Goal: Task Accomplishment & Management: Manage account settings

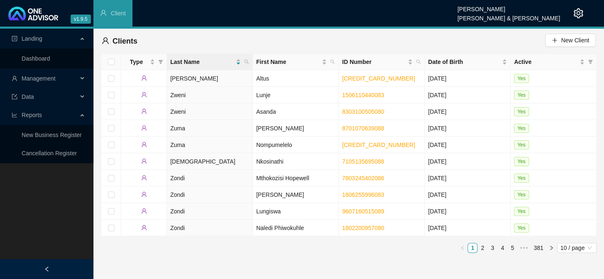
click at [36, 78] on span "Management" at bounding box center [39, 78] width 34 height 7
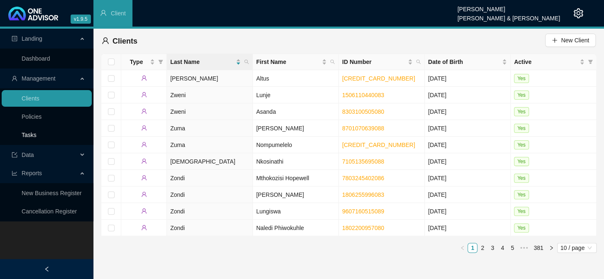
click at [32, 132] on link "Tasks" at bounding box center [29, 135] width 15 height 7
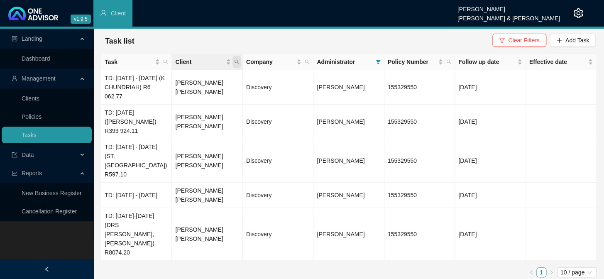
click at [235, 61] on icon "search" at bounding box center [236, 61] width 5 height 5
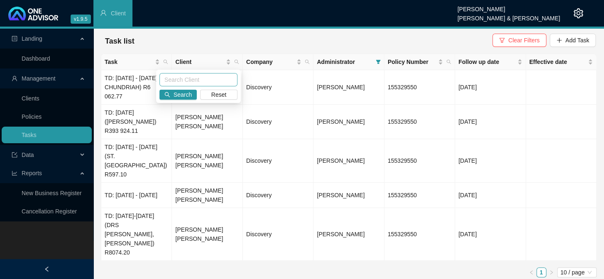
click at [192, 78] on input "text" at bounding box center [198, 79] width 78 height 13
type input "[PERSON_NAME]"
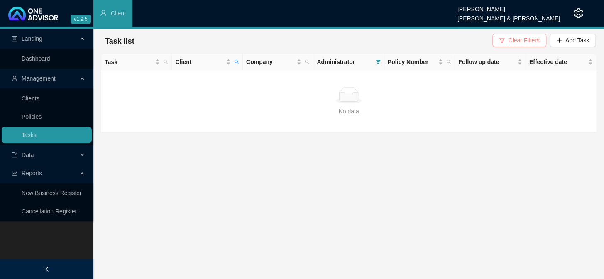
click at [505, 42] on icon "filter" at bounding box center [502, 40] width 6 height 6
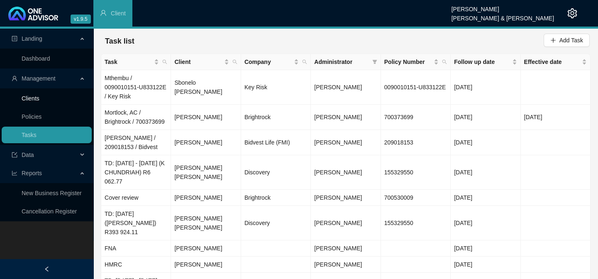
click at [37, 102] on link "Clients" at bounding box center [31, 98] width 18 height 7
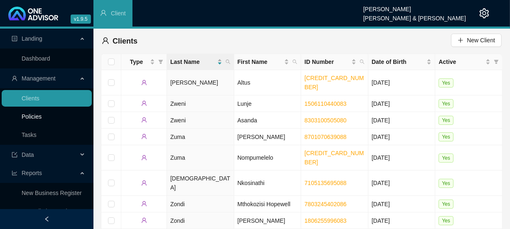
click at [36, 115] on link "Policies" at bounding box center [32, 116] width 20 height 7
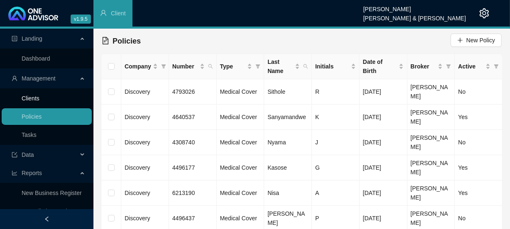
click at [39, 97] on link "Clients" at bounding box center [31, 98] width 18 height 7
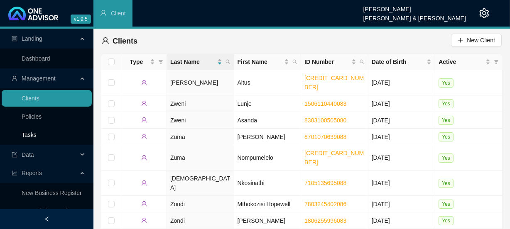
click at [33, 132] on link "Tasks" at bounding box center [29, 135] width 15 height 7
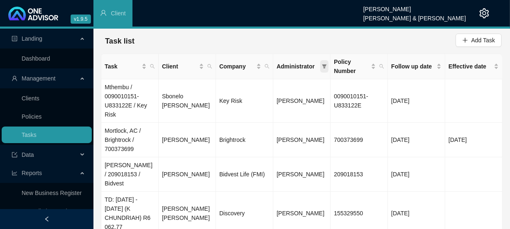
click at [321, 66] on span at bounding box center [324, 66] width 8 height 12
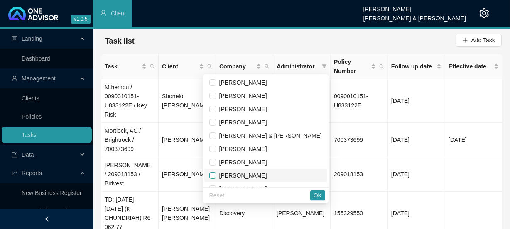
click at [216, 175] on input "checkbox" at bounding box center [212, 175] width 7 height 7
checkbox input "true"
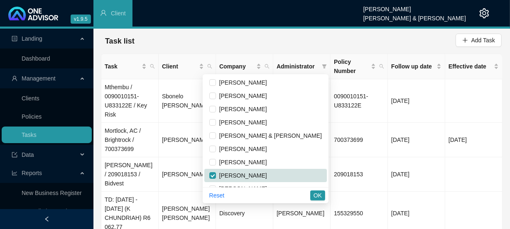
click at [317, 196] on span "OK" at bounding box center [317, 195] width 8 height 9
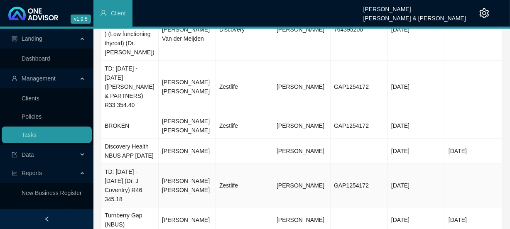
scroll to position [69, 0]
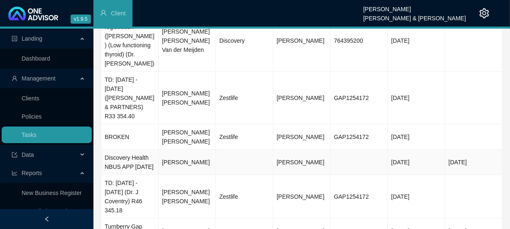
click at [162, 164] on td "[PERSON_NAME]" at bounding box center [187, 162] width 57 height 25
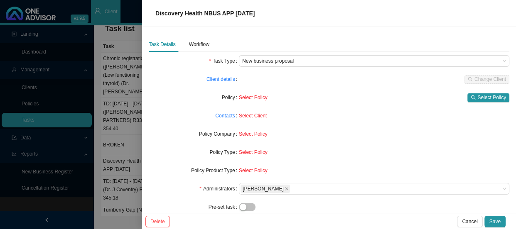
scroll to position [0, 0]
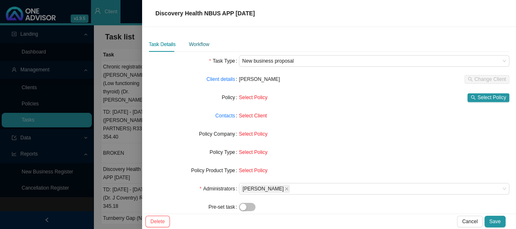
click at [204, 45] on div "Workflow" at bounding box center [199, 44] width 20 height 8
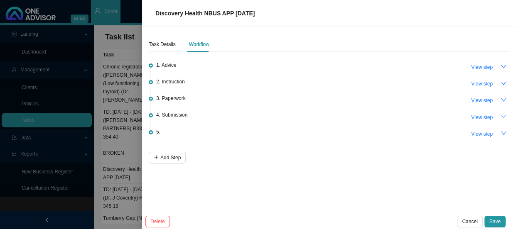
click at [499, 112] on button "button" at bounding box center [503, 117] width 12 height 12
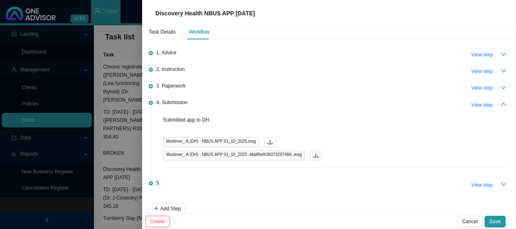
scroll to position [19, 0]
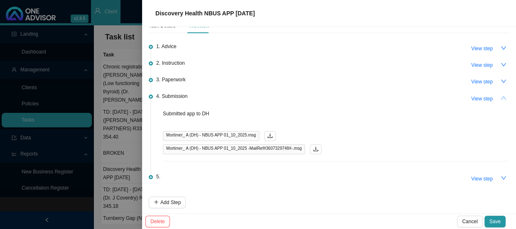
click at [500, 99] on icon "up" at bounding box center [503, 98] width 6 height 6
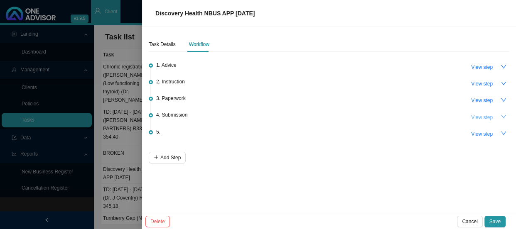
click at [489, 116] on span "View step" at bounding box center [482, 117] width 22 height 8
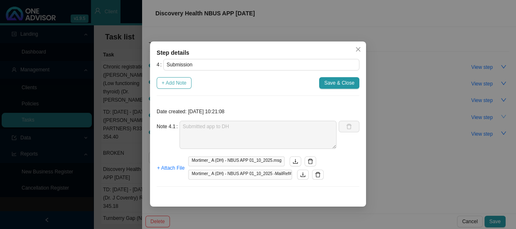
click at [174, 81] on span "+ Add Note" at bounding box center [174, 83] width 25 height 8
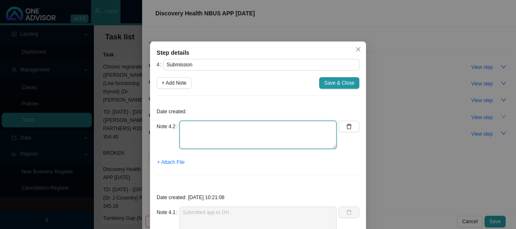
click at [211, 129] on textarea at bounding box center [257, 135] width 157 height 28
type textarea "a"
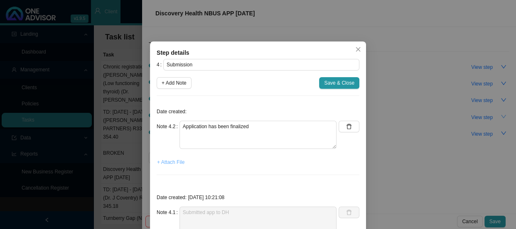
click at [168, 165] on span "+ Attach File" at bounding box center [170, 162] width 27 height 8
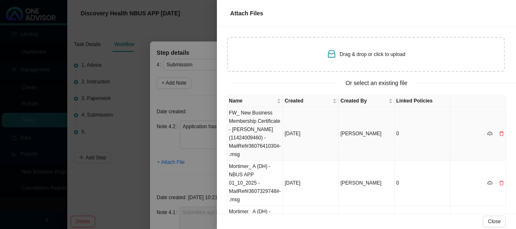
click at [249, 119] on td "FW_ New Business Membership Certificate - [PERSON_NAME] (11424009460) -MailRef#…" at bounding box center [255, 134] width 56 height 54
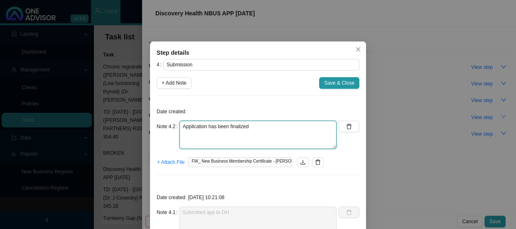
click at [253, 126] on textarea "Application has been finalized" at bounding box center [257, 135] width 157 height 28
click at [259, 127] on textarea "Application has been finalized" at bounding box center [257, 135] width 157 height 28
click at [212, 135] on textarea "Application has been finalized - received the membership certificate" at bounding box center [257, 135] width 157 height 28
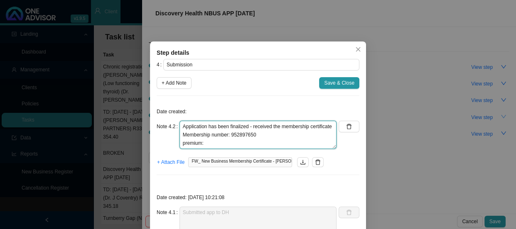
click at [182, 144] on textarea "Application has been finalized - received the membership certificate Membership…" at bounding box center [257, 135] width 157 height 28
click at [210, 143] on textarea "Application has been finalized - received the membership certificate Membership…" at bounding box center [257, 135] width 157 height 28
click at [203, 142] on textarea "Application has been finalized - received the membership certificate Membership…" at bounding box center [257, 135] width 157 height 28
click at [245, 142] on textarea "Application has been finalized - received the membership certificate Membership…" at bounding box center [257, 135] width 157 height 28
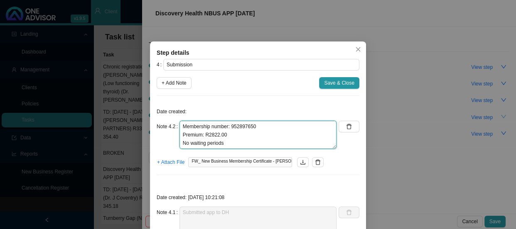
click at [187, 144] on textarea "Application has been finalized - received the membership certificate Membership…" at bounding box center [257, 135] width 157 height 28
click at [249, 145] on textarea "Application has been finalized - received the membership certificate Membership…" at bounding box center [257, 135] width 157 height 28
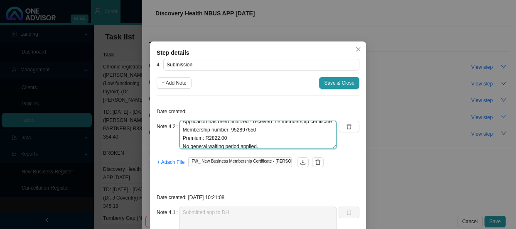
scroll to position [0, 0]
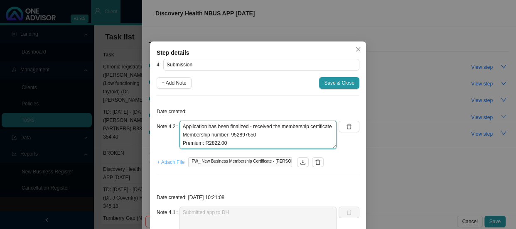
type textarea "Application has been finalized - received the membership certificate Membership…"
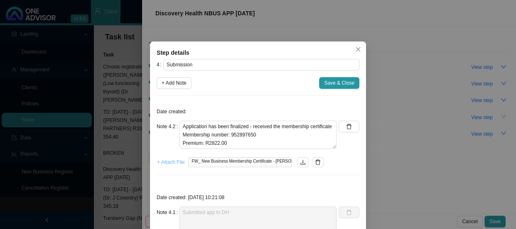
click at [162, 163] on span "+ Attach File" at bounding box center [170, 162] width 27 height 8
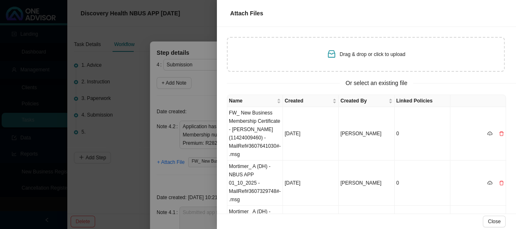
click at [311, 54] on div "Drag & drop or click to upload" at bounding box center [366, 54] width 278 height 35
type input "C:\fakepath\5523080e-91b5-4cfe-8ab2-84608af1c3df.pdf"
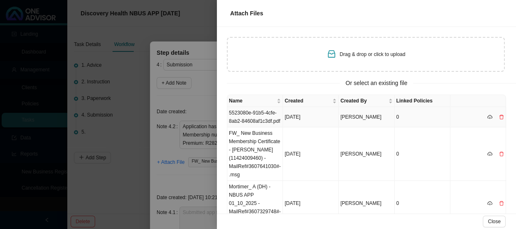
click at [249, 115] on td "5523080e-91b5-4cfe-8ab2-84608af1c3df.pdf" at bounding box center [255, 117] width 56 height 20
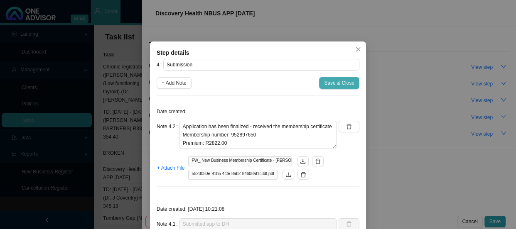
click at [336, 81] on span "Save & Close" at bounding box center [339, 83] width 30 height 8
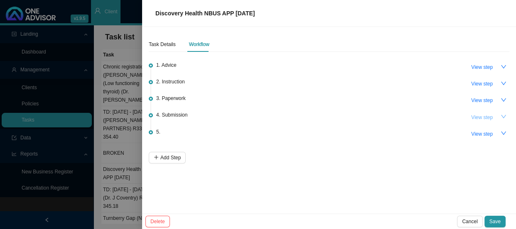
click at [486, 116] on span "View step" at bounding box center [482, 117] width 22 height 8
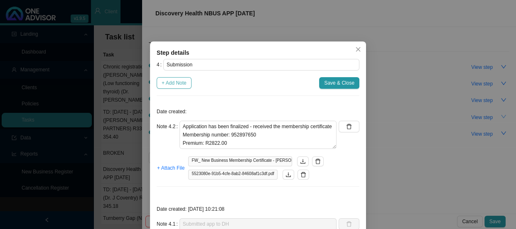
click at [179, 81] on span "+ Add Note" at bounding box center [174, 83] width 25 height 8
type textarea "Application has been finalized - received the membership certificate Membership…"
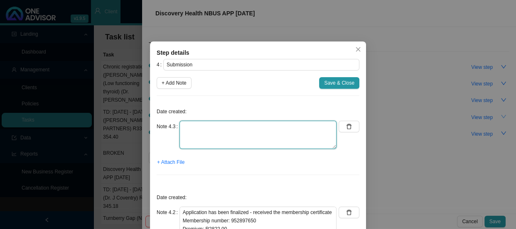
click at [184, 127] on textarea at bounding box center [257, 135] width 157 height 28
type textarea "R"
type textarea "g"
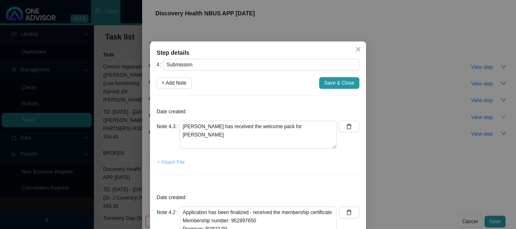
click at [166, 161] on span "+ Attach File" at bounding box center [170, 162] width 27 height 8
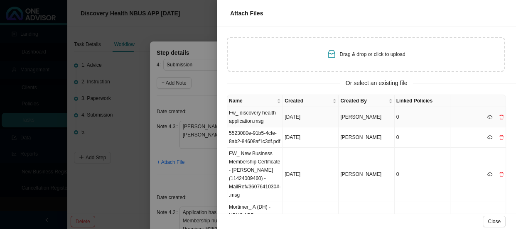
click at [250, 116] on td "Fw_ discovery health application.msg" at bounding box center [255, 117] width 56 height 20
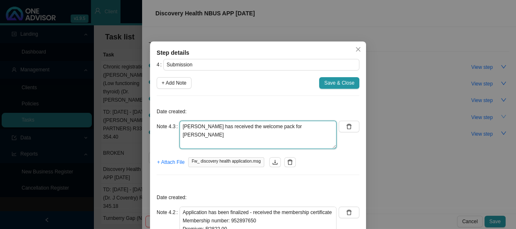
click at [291, 128] on textarea "[PERSON_NAME] has received the welcome pack for [PERSON_NAME]" at bounding box center [257, 135] width 157 height 28
click at [291, 126] on textarea "[PERSON_NAME] has received the welcome pack for [PERSON_NAME] replied and confi…" at bounding box center [257, 135] width 157 height 28
click at [201, 135] on textarea "[PERSON_NAME] has received the welcome pack for [PERSON_NAME] - she wanted to k…" at bounding box center [257, 135] width 157 height 28
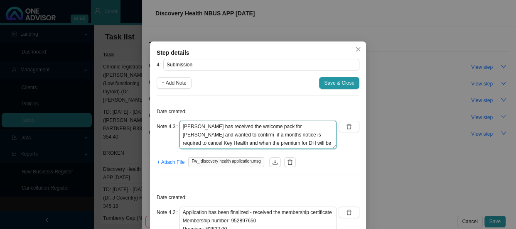
click at [280, 143] on textarea "[PERSON_NAME] has received the welcome pack for [PERSON_NAME] and wanted to con…" at bounding box center [257, 135] width 157 height 28
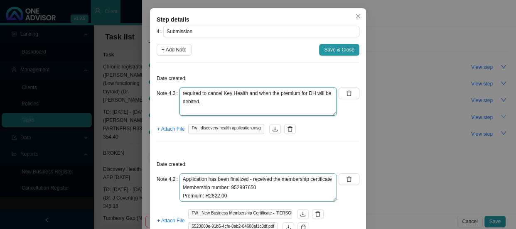
scroll to position [75, 0]
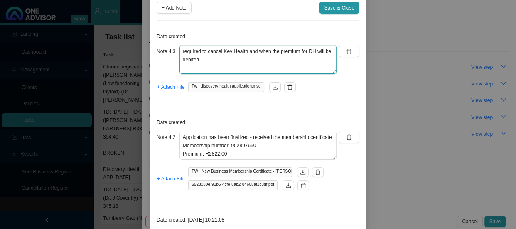
click at [297, 64] on textarea "[PERSON_NAME] has received the welcome pack for [PERSON_NAME] and wanted to con…" at bounding box center [257, 60] width 157 height 28
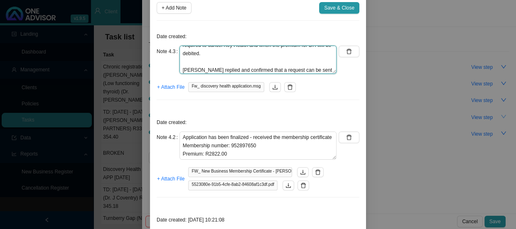
click at [202, 67] on textarea "[PERSON_NAME] has received the welcome pack for [PERSON_NAME] and wanted to con…" at bounding box center [257, 60] width 157 height 28
click at [241, 70] on textarea "[PERSON_NAME] has received the welcome pack for [PERSON_NAME] and wanted to con…" at bounding box center [257, 60] width 157 height 28
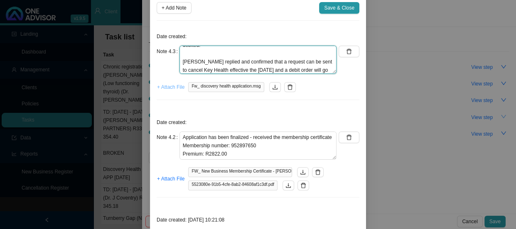
type textarea "[PERSON_NAME] has received the welcome pack for [PERSON_NAME] and wanted to con…"
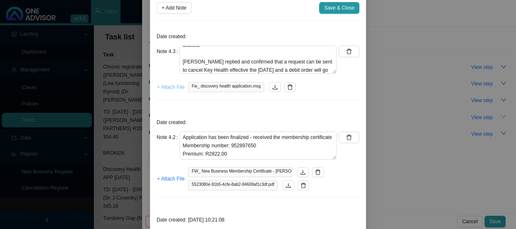
click at [162, 88] on span "+ Attach File" at bounding box center [170, 87] width 27 height 8
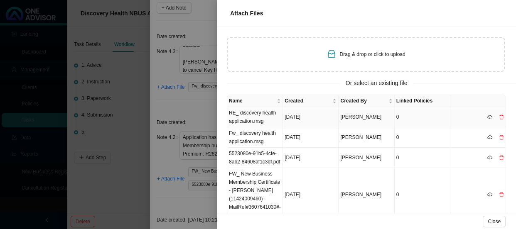
click at [257, 114] on td "RE_ discovery health application.msg" at bounding box center [255, 117] width 56 height 20
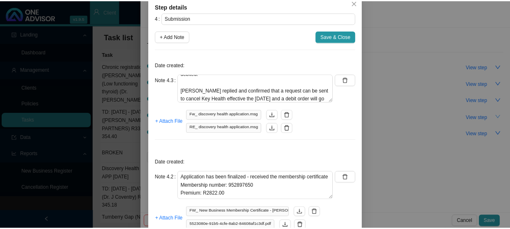
scroll to position [0, 0]
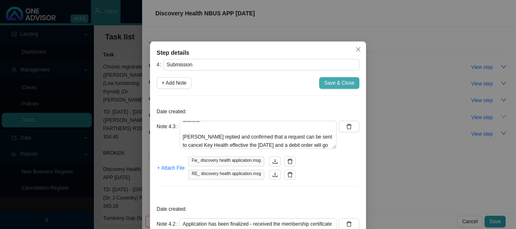
click at [328, 80] on span "Save & Close" at bounding box center [339, 83] width 30 height 8
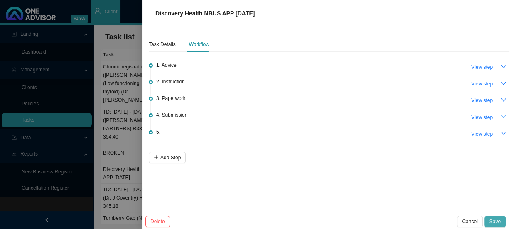
click at [496, 220] on span "Save" at bounding box center [494, 222] width 11 height 8
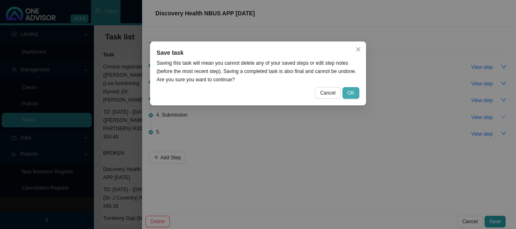
click at [349, 90] on span "OK" at bounding box center [350, 93] width 7 height 8
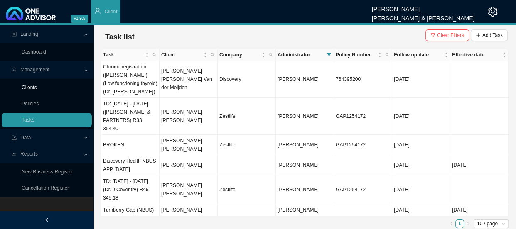
click at [34, 85] on link "Clients" at bounding box center [29, 88] width 15 height 6
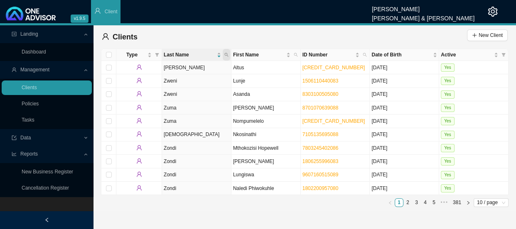
click at [225, 53] on icon "search" at bounding box center [226, 55] width 4 height 4
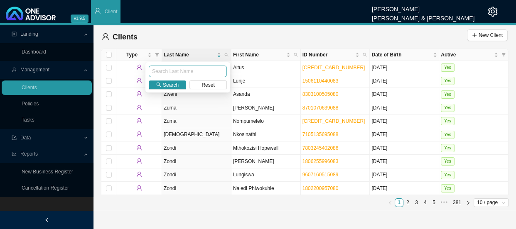
click at [196, 71] on input "text" at bounding box center [188, 72] width 78 height 12
type input "[PERSON_NAME]"
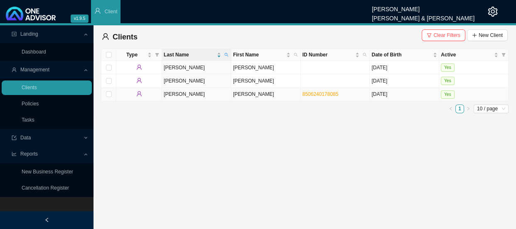
click at [251, 96] on td "[PERSON_NAME]" at bounding box center [265, 94] width 69 height 13
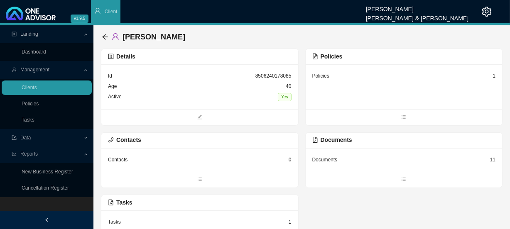
click at [347, 82] on div "Policies 1" at bounding box center [404, 86] width 197 height 45
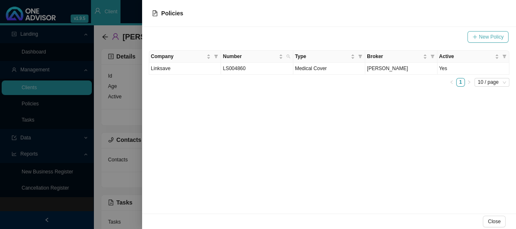
click at [488, 35] on span "New Policy" at bounding box center [491, 37] width 24 height 8
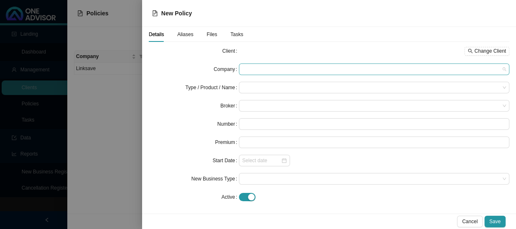
click at [262, 66] on span at bounding box center [374, 69] width 264 height 11
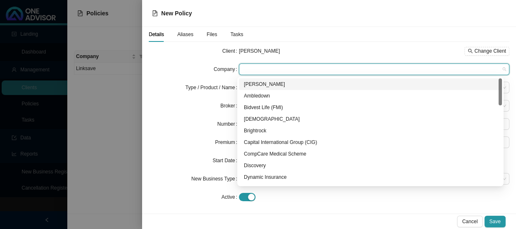
type input "D"
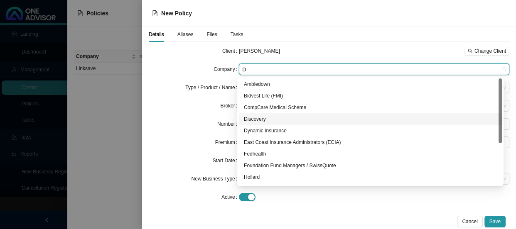
click at [257, 118] on div "Discovery" at bounding box center [370, 119] width 253 height 8
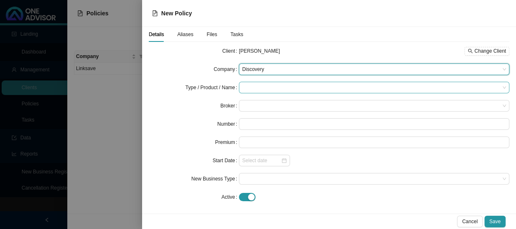
click at [262, 88] on input "search" at bounding box center [370, 87] width 257 height 11
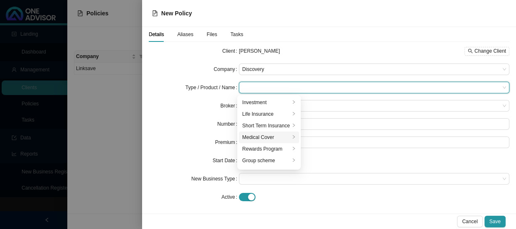
click at [264, 135] on div "Medical Cover" at bounding box center [266, 137] width 48 height 8
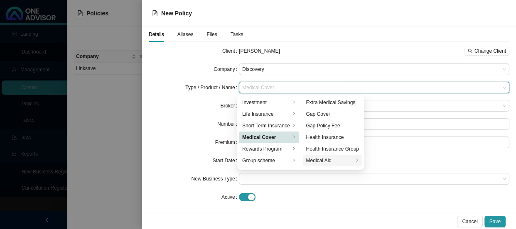
click at [326, 158] on div "Medical Aid" at bounding box center [329, 161] width 47 height 8
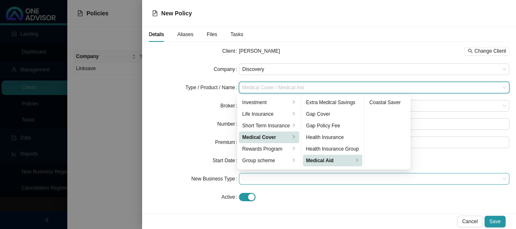
click at [284, 184] on span at bounding box center [374, 179] width 264 height 11
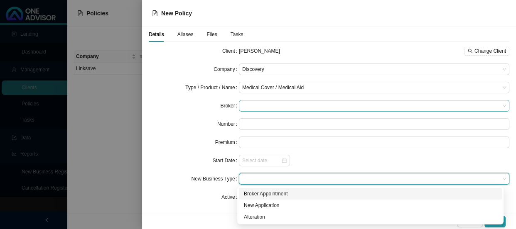
click at [267, 106] on span at bounding box center [374, 105] width 264 height 11
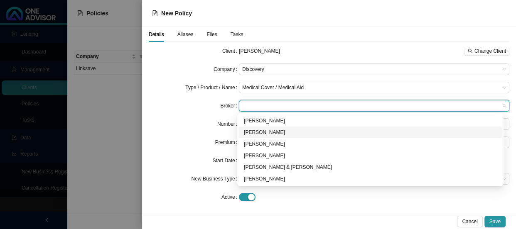
click at [262, 129] on div "[PERSON_NAME]" at bounding box center [370, 132] width 253 height 8
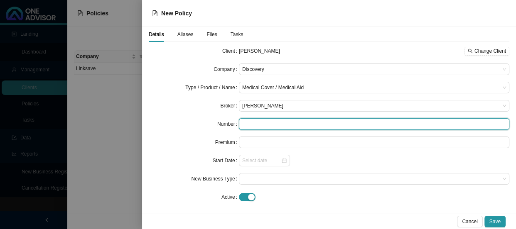
click at [248, 120] on input "text" at bounding box center [374, 124] width 270 height 12
type input "952897650"
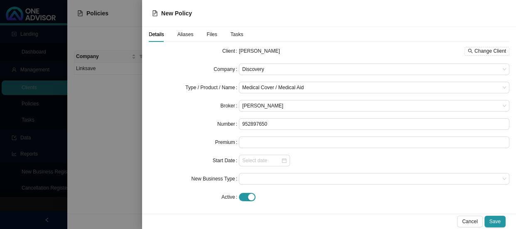
click at [181, 32] on span "Aliases" at bounding box center [185, 34] width 16 height 5
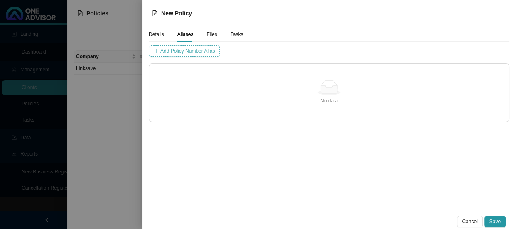
click at [195, 49] on span "Add Policy Number Alias" at bounding box center [187, 51] width 54 height 8
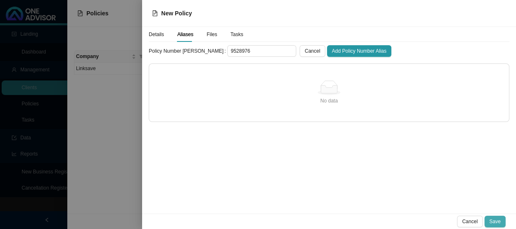
type input "9528976"
click at [495, 221] on span "Save" at bounding box center [494, 222] width 11 height 8
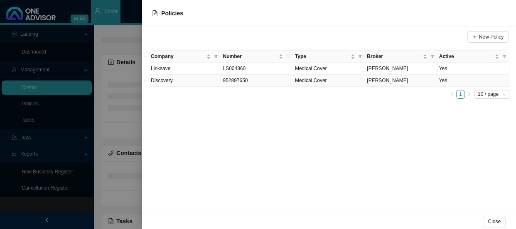
click at [270, 81] on td "952897650" at bounding box center [257, 81] width 72 height 12
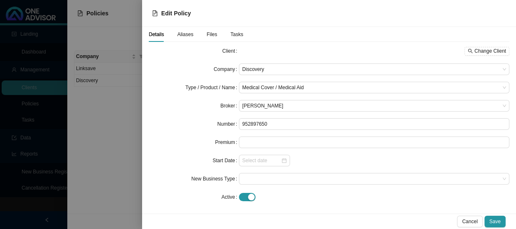
click at [184, 33] on span "Aliases" at bounding box center [185, 34] width 16 height 5
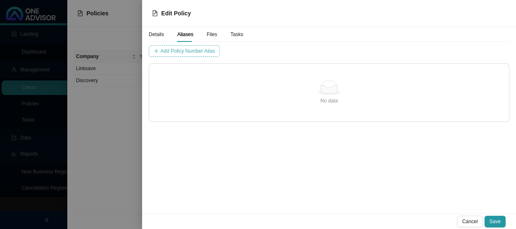
click at [201, 50] on span "Add Policy Number Alias" at bounding box center [187, 51] width 54 height 8
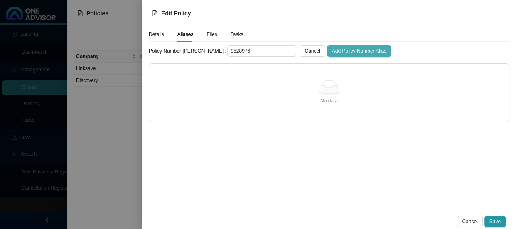
type input "9528976"
click at [333, 48] on span "Add Policy Number Alias" at bounding box center [359, 51] width 54 height 8
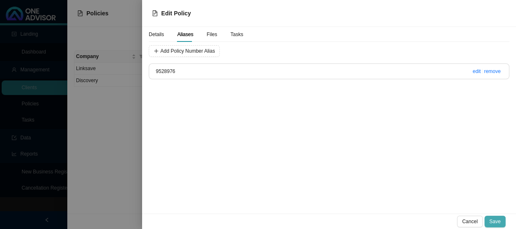
click at [491, 223] on span "Save" at bounding box center [494, 222] width 11 height 8
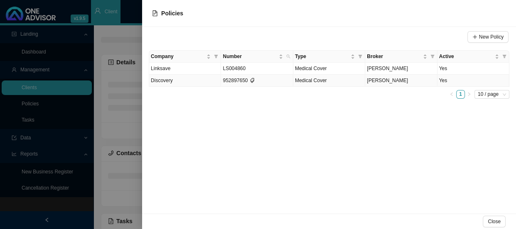
click at [381, 80] on span "[PERSON_NAME]" at bounding box center [387, 81] width 41 height 6
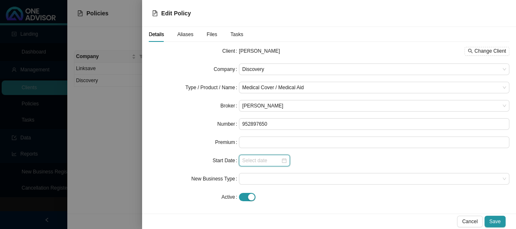
click at [245, 162] on input at bounding box center [261, 161] width 39 height 8
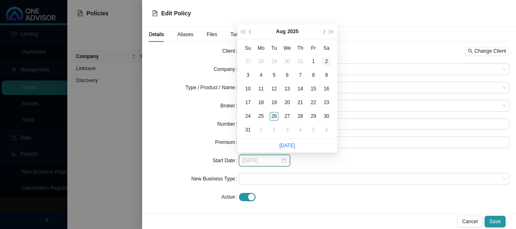
type input "[DATE]"
click at [325, 32] on span "next-year" at bounding box center [323, 32] width 4 height 4
type input "[DATE]"
click at [287, 115] on div "1" at bounding box center [287, 116] width 9 height 9
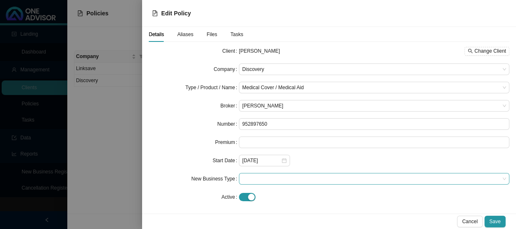
click at [262, 177] on span at bounding box center [374, 179] width 264 height 11
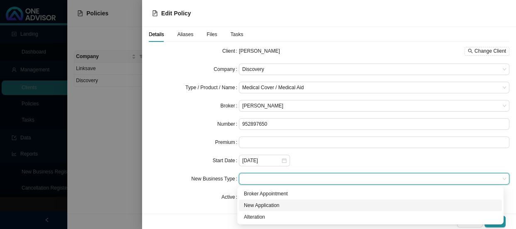
click at [261, 206] on div "New Application" at bounding box center [370, 205] width 253 height 8
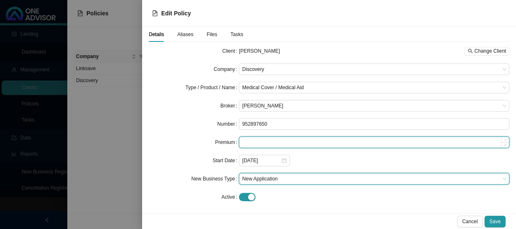
click at [253, 142] on input at bounding box center [373, 142] width 269 height 11
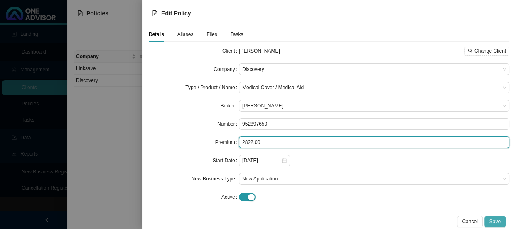
type input "2822.00"
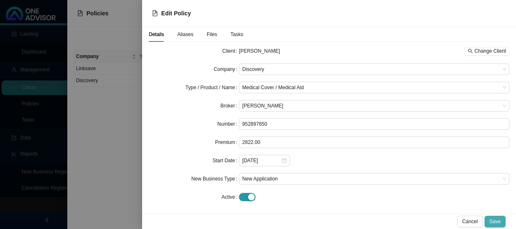
click at [501, 218] on button "Save" at bounding box center [494, 222] width 21 height 12
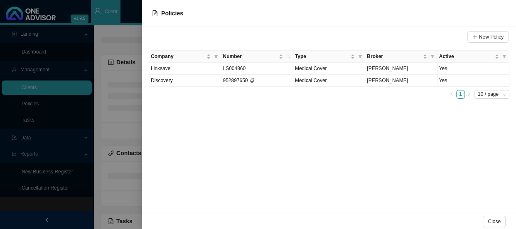
click at [202, 131] on div "New Policy Company Number Type Broker Active Linksave LS004860 Medical Cover [P…" at bounding box center [329, 120] width 374 height 187
click at [51, 79] on div at bounding box center [258, 114] width 516 height 229
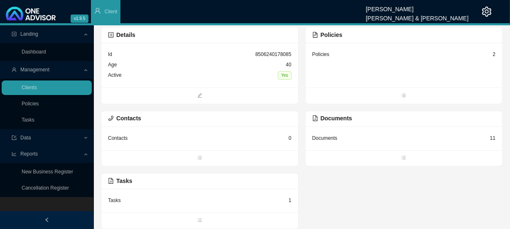
scroll to position [21, 0]
click at [32, 120] on link "Tasks" at bounding box center [28, 120] width 13 height 6
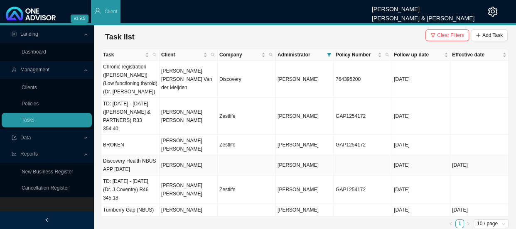
click at [182, 155] on td "[PERSON_NAME]" at bounding box center [188, 165] width 58 height 20
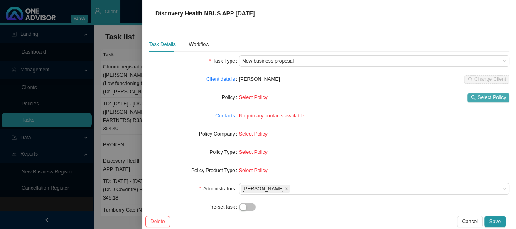
click at [479, 97] on span "Select Policy" at bounding box center [491, 97] width 29 height 8
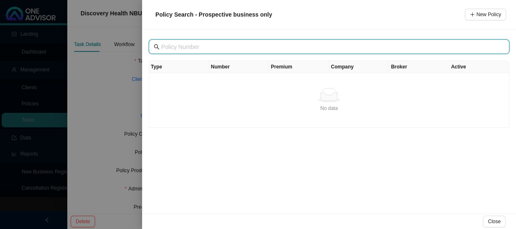
click at [204, 46] on input "text" at bounding box center [329, 46] width 337 height 9
click at [207, 48] on input "952897650" at bounding box center [329, 46] width 337 height 9
type input "952897650"
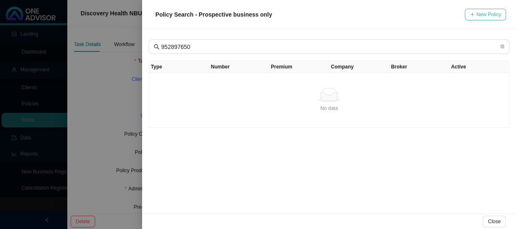
click at [476, 14] on button "New Policy" at bounding box center [485, 15] width 41 height 12
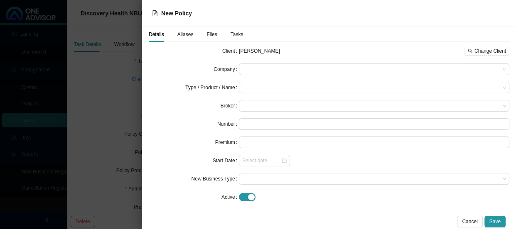
click at [134, 64] on div at bounding box center [258, 114] width 516 height 229
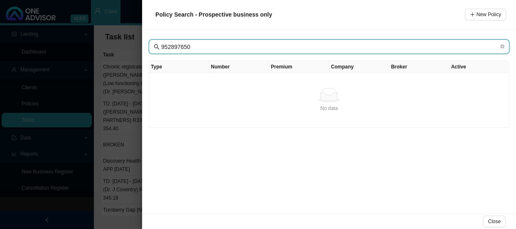
drag, startPoint x: 206, startPoint y: 44, endPoint x: 159, endPoint y: 44, distance: 47.7
click at [159, 44] on span "952897650" at bounding box center [329, 46] width 360 height 15
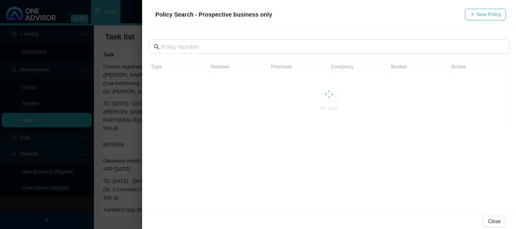
click at [502, 15] on button "New Policy" at bounding box center [485, 15] width 41 height 12
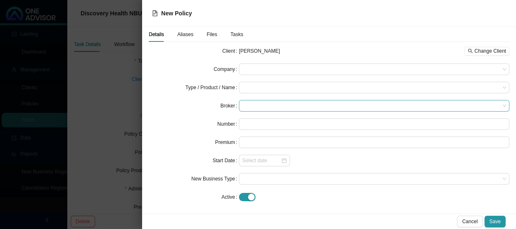
scroll to position [2, 0]
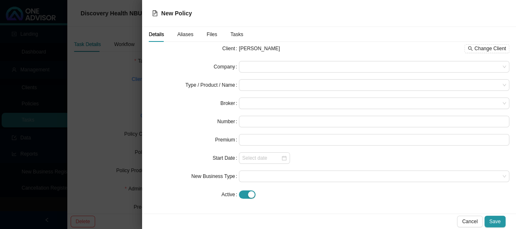
click at [131, 102] on div at bounding box center [258, 114] width 516 height 229
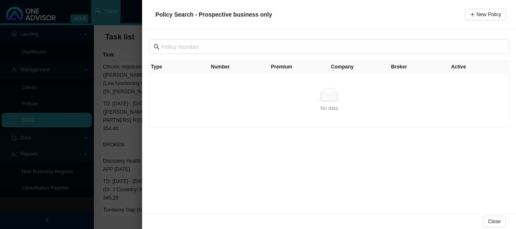
click at [90, 85] on div at bounding box center [258, 114] width 516 height 229
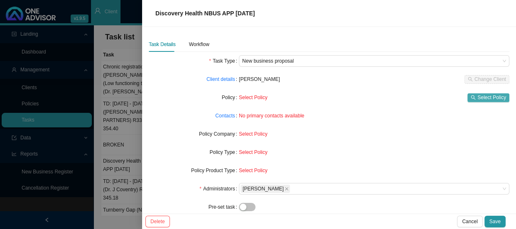
click at [471, 95] on icon "search" at bounding box center [473, 97] width 5 height 5
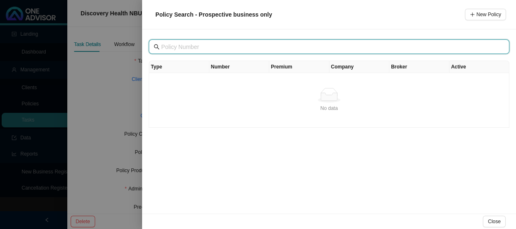
click at [227, 47] on input "text" at bounding box center [329, 46] width 337 height 9
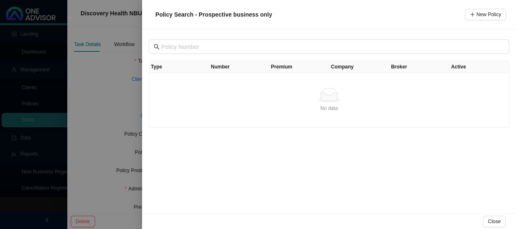
click at [78, 55] on div at bounding box center [258, 114] width 516 height 229
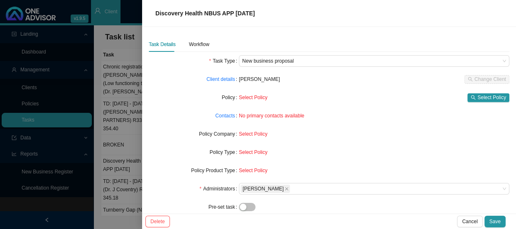
click at [250, 168] on span "Select Policy" at bounding box center [253, 171] width 29 height 6
click at [250, 157] on div "Select Policy" at bounding box center [374, 153] width 270 height 12
click at [250, 114] on span "No primary contacts available" at bounding box center [271, 116] width 65 height 6
click at [196, 44] on div "Workflow" at bounding box center [199, 44] width 20 height 8
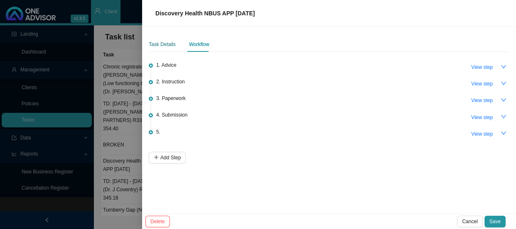
click at [164, 42] on div "Task Details" at bounding box center [162, 44] width 27 height 8
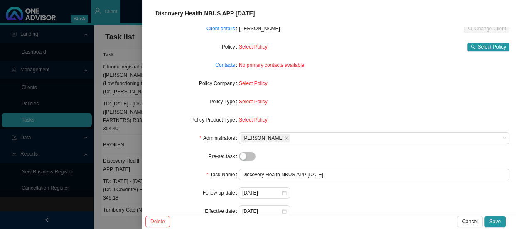
scroll to position [85, 0]
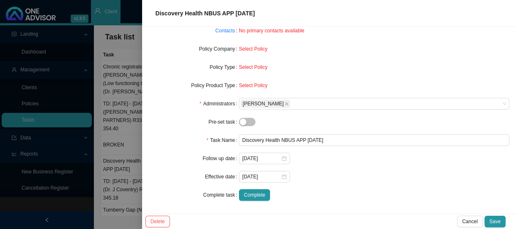
click at [44, 81] on div at bounding box center [258, 114] width 516 height 229
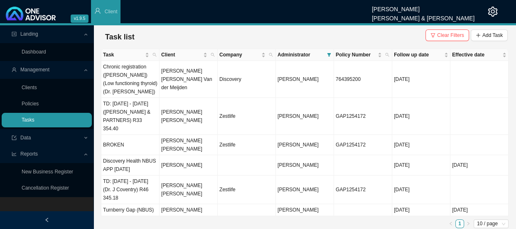
click at [34, 118] on link "Tasks" at bounding box center [28, 120] width 13 height 6
click at [189, 155] on td "[PERSON_NAME]" at bounding box center [188, 165] width 58 height 20
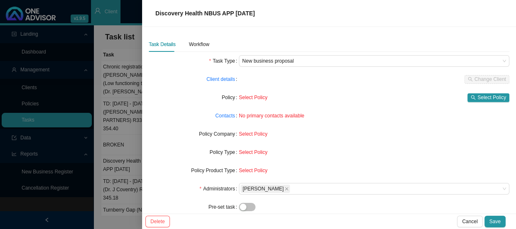
click at [211, 152] on div "Policy Type" at bounding box center [194, 153] width 90 height 12
click at [486, 95] on span "Select Policy" at bounding box center [491, 97] width 29 height 8
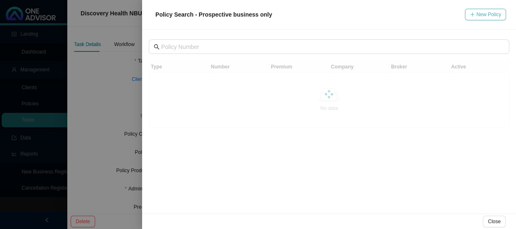
click at [482, 16] on span "New Policy" at bounding box center [488, 14] width 24 height 8
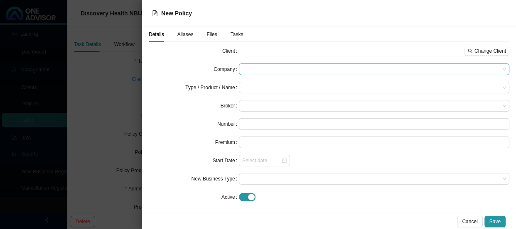
click at [262, 71] on span at bounding box center [374, 69] width 264 height 11
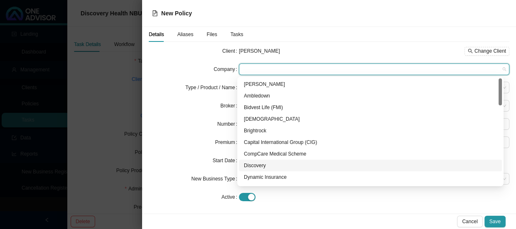
click at [256, 164] on div "Discovery" at bounding box center [370, 166] width 253 height 8
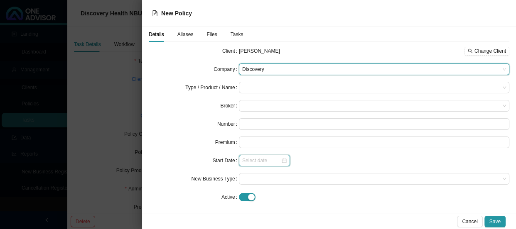
click at [259, 162] on input at bounding box center [261, 161] width 39 height 8
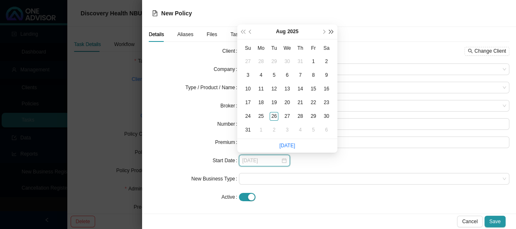
type input "[DATE]"
click at [323, 31] on span "next-year" at bounding box center [323, 32] width 4 height 4
type input "[DATE]"
click at [288, 116] on div "1" at bounding box center [287, 116] width 9 height 9
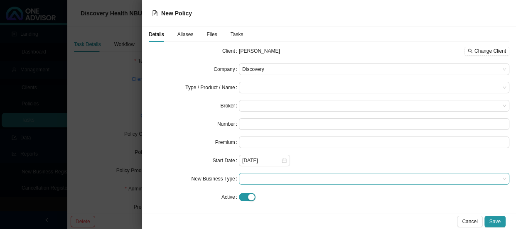
click at [259, 178] on span at bounding box center [374, 179] width 264 height 11
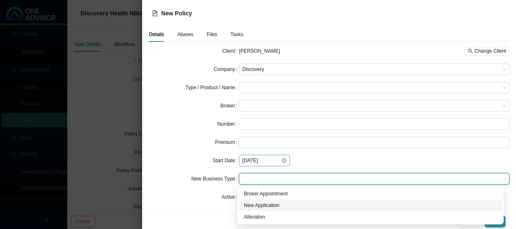
drag, startPoint x: 256, startPoint y: 204, endPoint x: 257, endPoint y: 154, distance: 49.8
click at [256, 205] on div "New Application" at bounding box center [370, 205] width 253 height 8
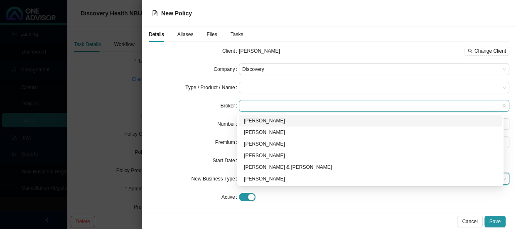
click at [253, 106] on span at bounding box center [374, 105] width 264 height 11
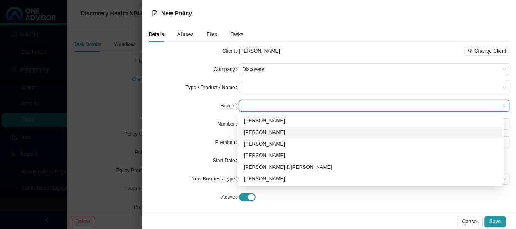
click at [250, 133] on div "[PERSON_NAME]" at bounding box center [370, 132] width 253 height 8
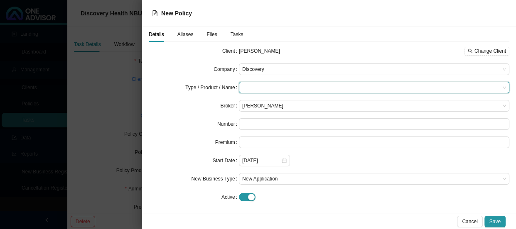
click at [246, 87] on input "search" at bounding box center [370, 87] width 257 height 11
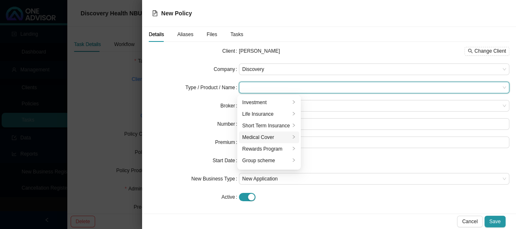
click at [256, 138] on div "Medical Cover" at bounding box center [266, 137] width 48 height 8
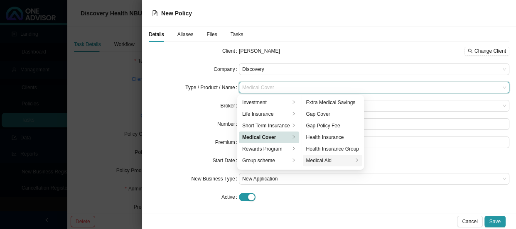
click at [329, 164] on div "Medical Aid" at bounding box center [329, 161] width 47 height 8
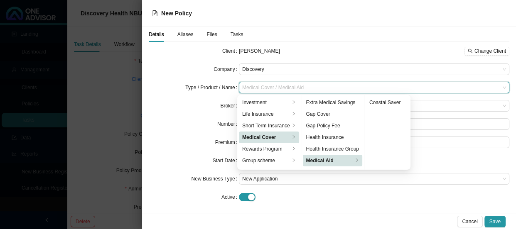
click at [364, 187] on form "Client [PERSON_NAME] Change Client Company Discovery Type / Product / Name Medi…" at bounding box center [329, 124] width 360 height 158
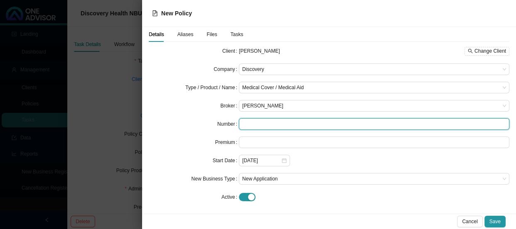
click at [252, 126] on input "text" at bounding box center [374, 124] width 270 height 12
drag, startPoint x: 259, startPoint y: 124, endPoint x: 230, endPoint y: 124, distance: 29.1
click at [230, 124] on div "Number 952897650" at bounding box center [329, 124] width 360 height 12
type input "952897650"
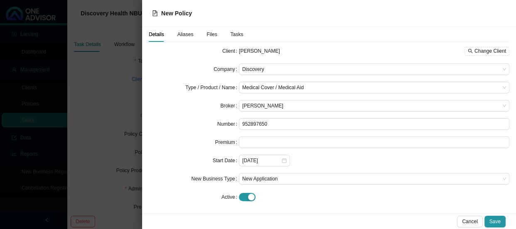
click at [182, 33] on span "Aliases" at bounding box center [185, 34] width 16 height 5
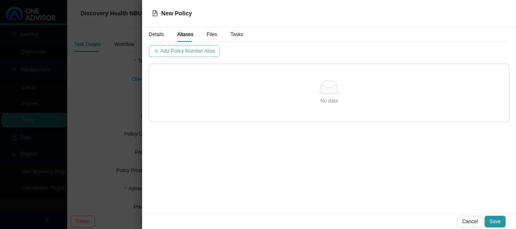
click at [200, 51] on span "Add Policy Number Alias" at bounding box center [187, 51] width 54 height 8
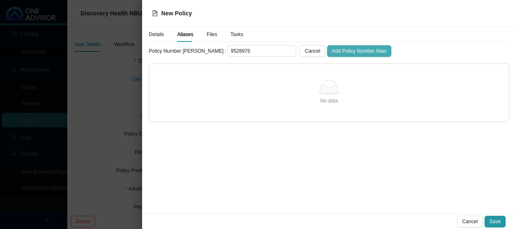
type input "9528976"
click at [332, 51] on span "Add Policy Number Alias" at bounding box center [359, 51] width 54 height 8
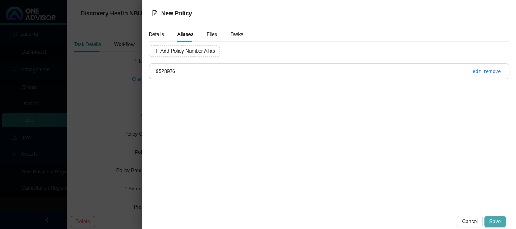
click at [497, 220] on span "Save" at bounding box center [494, 222] width 11 height 8
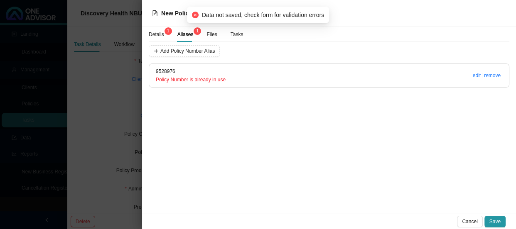
click at [155, 33] on span "Details 1" at bounding box center [156, 34] width 15 height 5
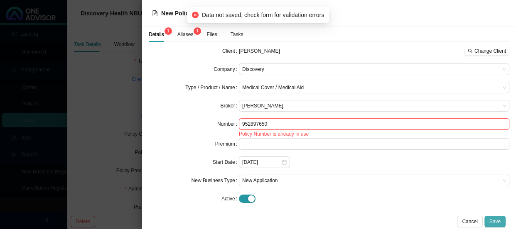
click at [497, 223] on span "Save" at bounding box center [494, 222] width 11 height 8
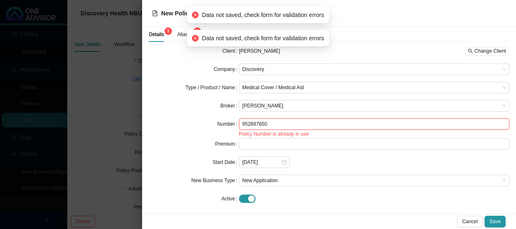
click at [116, 105] on div at bounding box center [258, 114] width 516 height 229
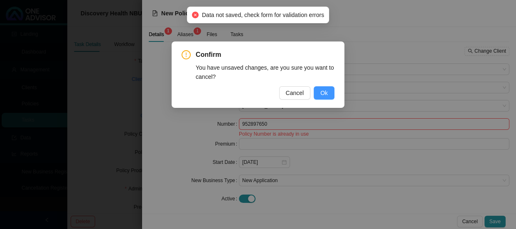
click at [327, 94] on span "Ok" at bounding box center [323, 92] width 7 height 9
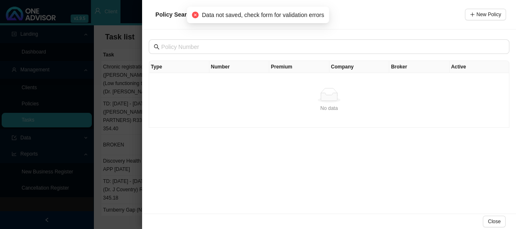
click at [132, 79] on div at bounding box center [258, 114] width 516 height 229
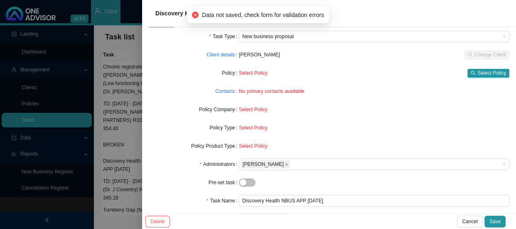
scroll to position [37, 0]
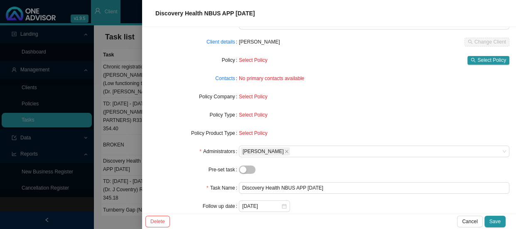
click at [32, 89] on div at bounding box center [258, 114] width 516 height 229
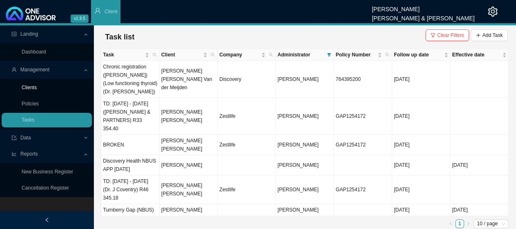
click at [35, 90] on link "Clients" at bounding box center [29, 88] width 15 height 6
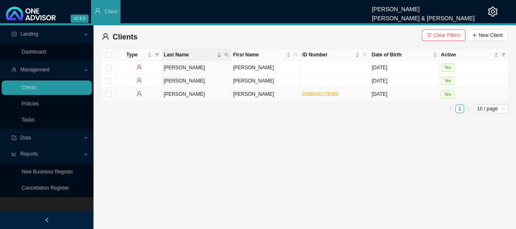
click at [245, 93] on td "[PERSON_NAME]" at bounding box center [265, 94] width 69 height 13
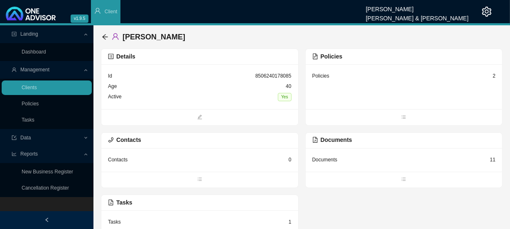
click at [341, 76] on div "Policies 2" at bounding box center [404, 76] width 184 height 10
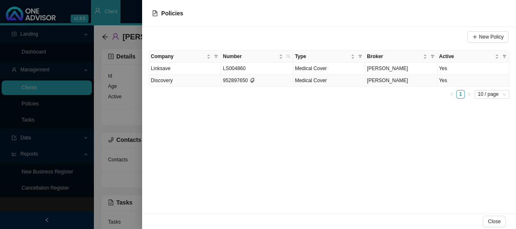
click at [320, 81] on span "Medical Cover" at bounding box center [311, 81] width 32 height 6
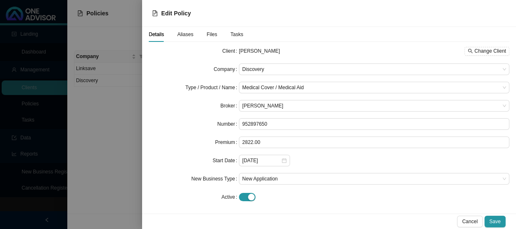
click at [118, 133] on div at bounding box center [258, 114] width 516 height 229
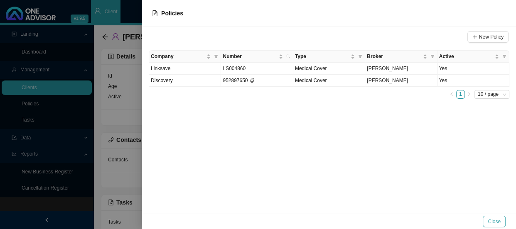
click at [487, 220] on button "Close" at bounding box center [493, 222] width 23 height 12
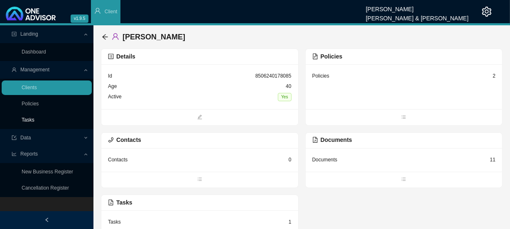
click at [30, 117] on link "Tasks" at bounding box center [28, 120] width 13 height 6
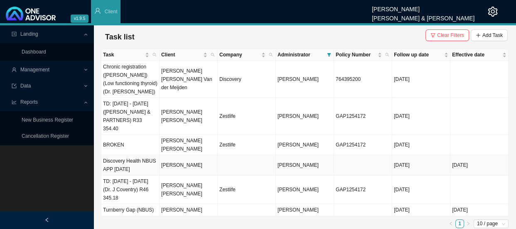
click at [187, 155] on td "[PERSON_NAME]" at bounding box center [188, 165] width 58 height 20
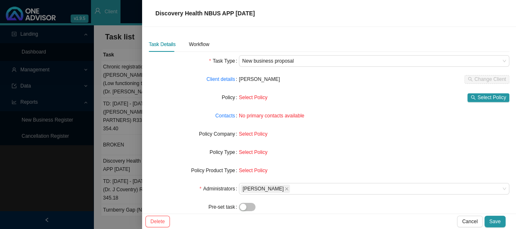
click at [242, 133] on span "Select Policy" at bounding box center [253, 134] width 29 height 6
click at [252, 114] on span "No primary contacts available" at bounding box center [271, 116] width 65 height 6
click at [249, 96] on span "Select Policy" at bounding box center [253, 98] width 29 height 6
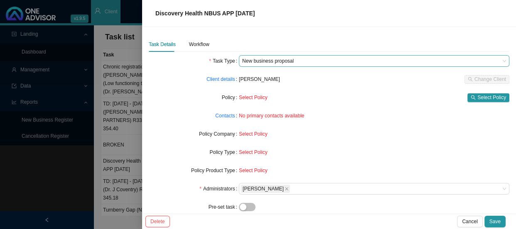
click at [494, 62] on span "New business proposal" at bounding box center [374, 61] width 264 height 11
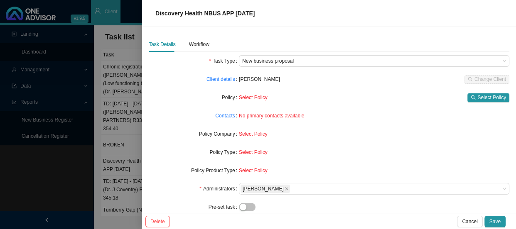
click at [366, 149] on div "Select Policy" at bounding box center [374, 152] width 270 height 8
click at [206, 47] on div "Workflow" at bounding box center [199, 44] width 20 height 8
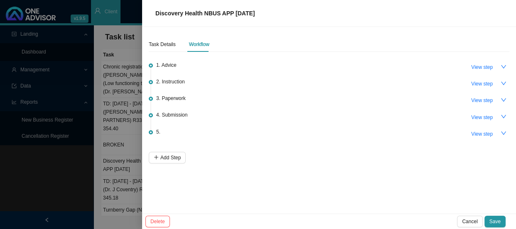
click at [188, 127] on div "5. View step" at bounding box center [332, 133] width 353 height 12
click at [165, 130] on div "5. View step" at bounding box center [332, 133] width 353 height 12
click at [480, 130] on span "View step" at bounding box center [482, 134] width 22 height 8
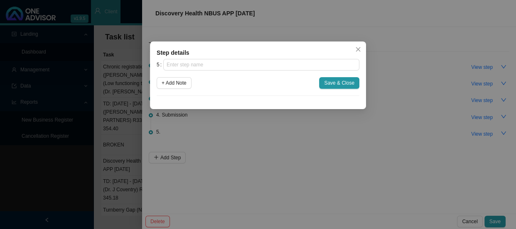
click at [120, 86] on div "Step details 5 + Add Note Save & Close Cancel OK" at bounding box center [258, 114] width 516 height 229
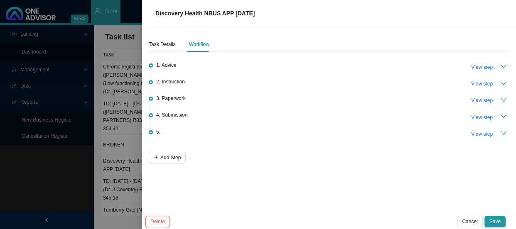
click at [137, 99] on div at bounding box center [258, 114] width 516 height 229
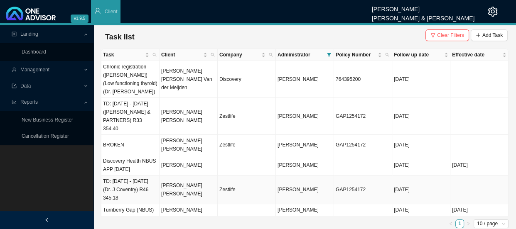
click at [178, 176] on td "[PERSON_NAME] [PERSON_NAME]" at bounding box center [188, 190] width 58 height 29
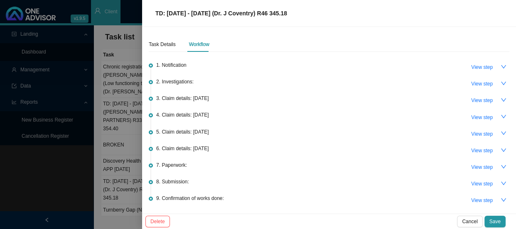
click at [125, 147] on div at bounding box center [258, 114] width 516 height 229
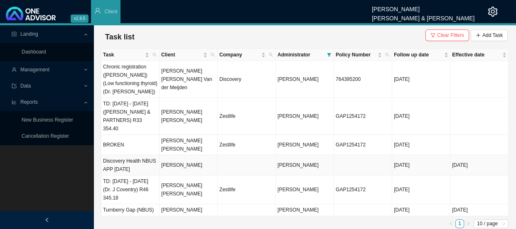
click at [181, 155] on td "[PERSON_NAME]" at bounding box center [188, 165] width 58 height 20
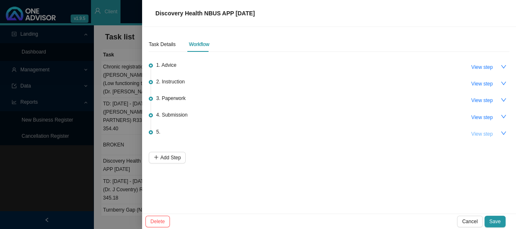
click at [482, 137] on span "View step" at bounding box center [482, 134] width 22 height 8
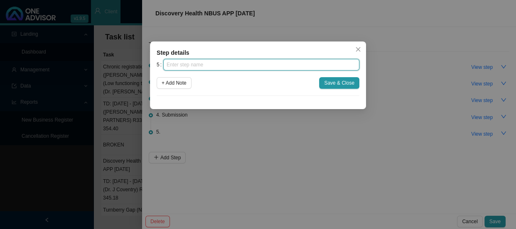
click at [243, 66] on input "text" at bounding box center [261, 65] width 196 height 12
type input "c"
type input "Confirmation of works done"
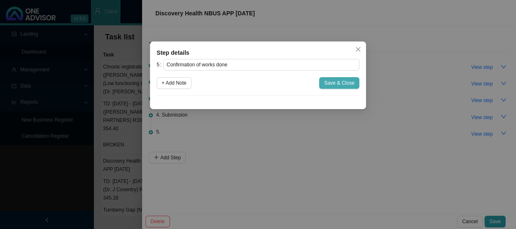
click at [337, 82] on span "Save & Close" at bounding box center [339, 83] width 30 height 8
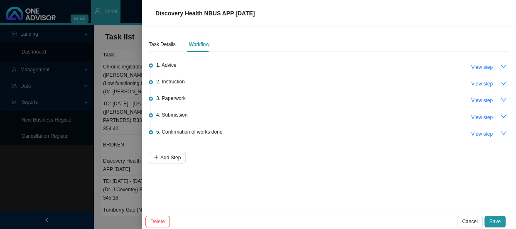
click at [120, 168] on div at bounding box center [258, 114] width 516 height 229
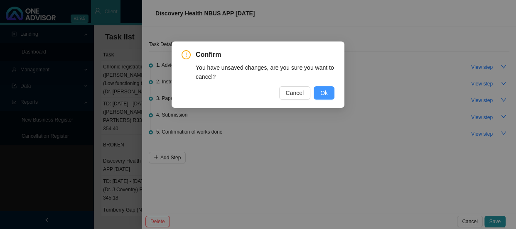
click at [324, 94] on span "Ok" at bounding box center [323, 92] width 7 height 9
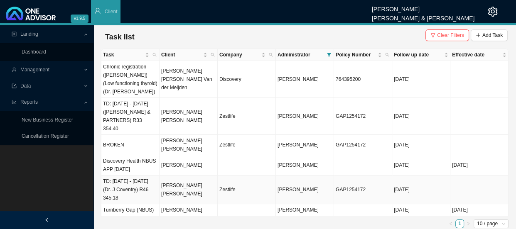
click at [193, 181] on td "[PERSON_NAME] [PERSON_NAME]" at bounding box center [188, 190] width 58 height 29
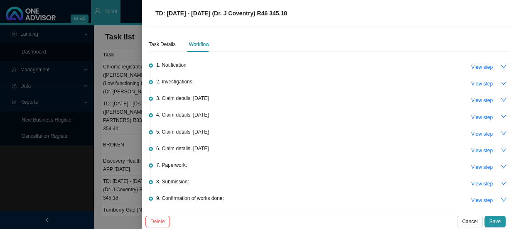
click at [136, 165] on div at bounding box center [258, 114] width 516 height 229
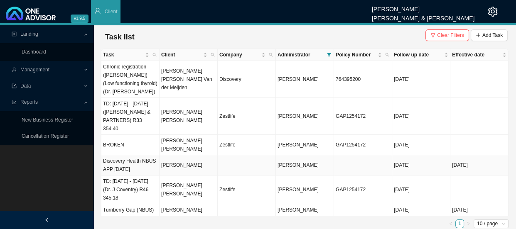
click at [178, 155] on td "[PERSON_NAME]" at bounding box center [188, 165] width 58 height 20
click at [138, 155] on td "Discovery Health NBUS APP [DATE]" at bounding box center [130, 165] width 58 height 20
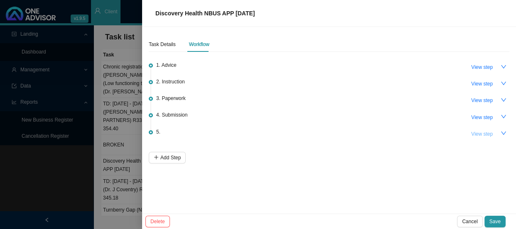
click at [486, 133] on span "View step" at bounding box center [482, 134] width 22 height 8
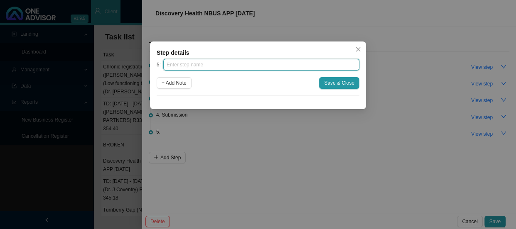
click at [225, 68] on input "text" at bounding box center [261, 65] width 196 height 12
click at [210, 65] on input "Confirmation of woeks done" at bounding box center [261, 65] width 196 height 12
type input "Confirmation of works done"
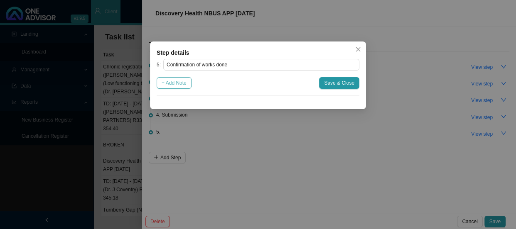
click at [174, 84] on span "+ Add Note" at bounding box center [174, 83] width 25 height 8
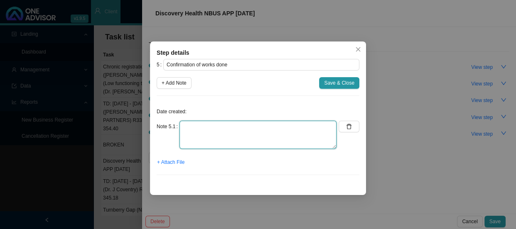
click at [217, 127] on textarea at bounding box center [257, 135] width 157 height 28
type textarea "Sent confirmation of works done"
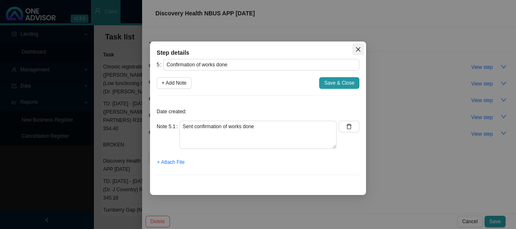
click at [355, 49] on icon "close" at bounding box center [358, 50] width 6 height 6
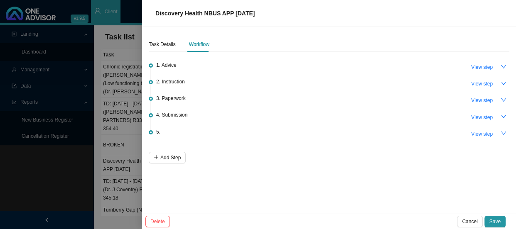
click at [105, 123] on div at bounding box center [258, 114] width 516 height 229
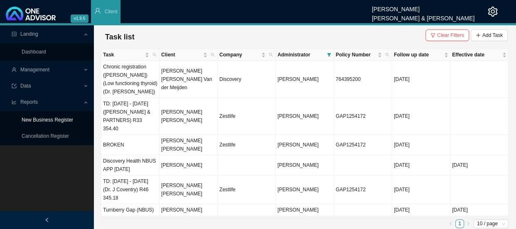
click at [57, 120] on link "New Business Register" at bounding box center [47, 120] width 51 height 6
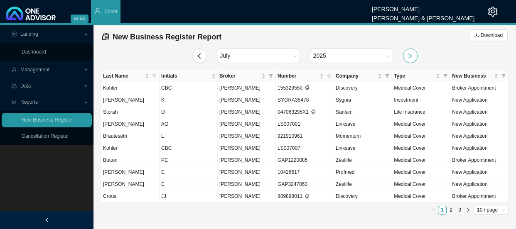
click at [410, 54] on icon "right" at bounding box center [409, 56] width 7 height 7
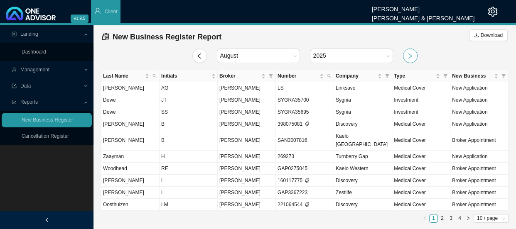
click at [410, 54] on icon "right" at bounding box center [409, 56] width 7 height 7
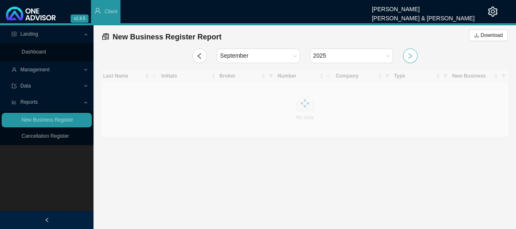
click at [410, 54] on icon "right" at bounding box center [409, 56] width 7 height 7
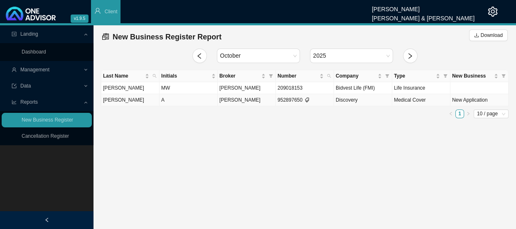
click at [461, 100] on span "New Application" at bounding box center [469, 100] width 35 height 6
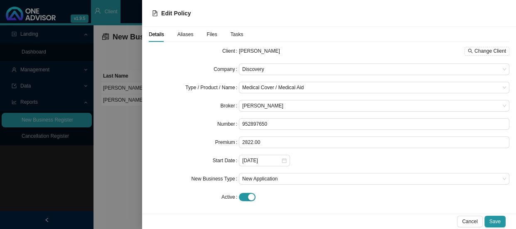
click at [233, 34] on span "Tasks" at bounding box center [236, 34] width 13 height 5
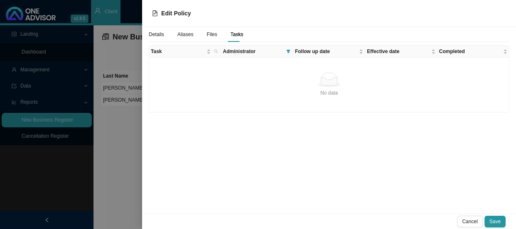
click at [170, 67] on td "No data No data" at bounding box center [329, 85] width 360 height 55
click at [189, 61] on td "No data No data" at bounding box center [329, 85] width 360 height 55
click at [211, 64] on td "No data No data" at bounding box center [329, 85] width 360 height 55
click at [216, 51] on icon "search" at bounding box center [216, 51] width 4 height 4
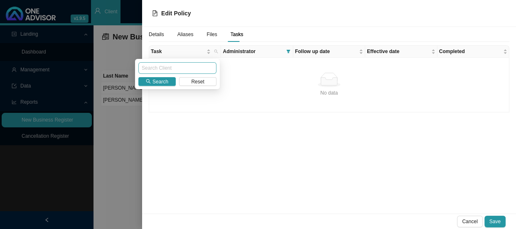
click at [196, 69] on input "text" at bounding box center [177, 68] width 78 height 12
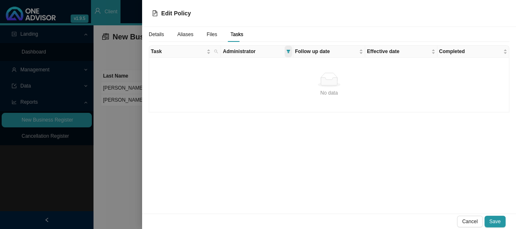
click at [288, 52] on icon "filter" at bounding box center [288, 51] width 4 height 3
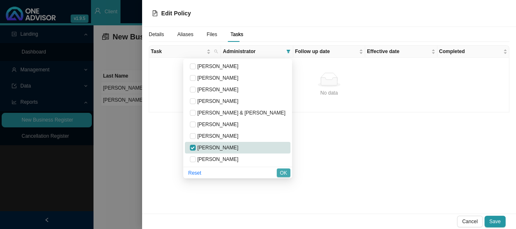
click at [285, 174] on span "OK" at bounding box center [283, 173] width 7 height 8
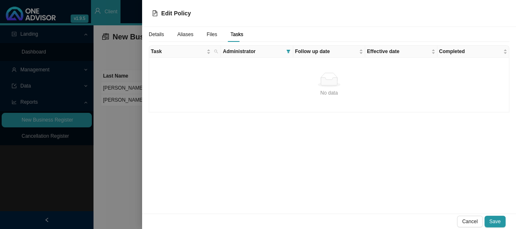
click at [337, 114] on div "Details Aliases Files Tasks Task Administrator Follow up date Effective date Co…" at bounding box center [329, 120] width 374 height 187
click at [111, 103] on div at bounding box center [258, 114] width 516 height 229
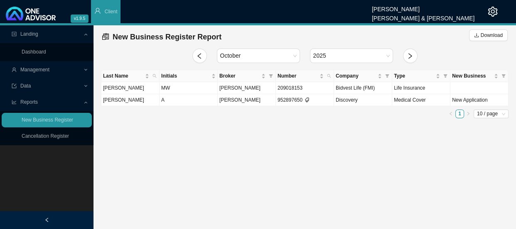
click at [36, 67] on span "Management" at bounding box center [34, 70] width 29 height 6
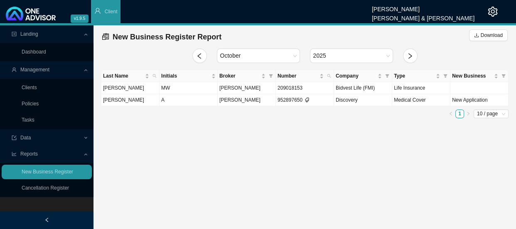
click at [43, 67] on span "Management" at bounding box center [34, 70] width 29 height 6
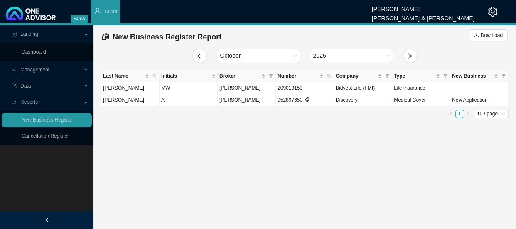
click at [35, 71] on span "Management" at bounding box center [34, 70] width 29 height 6
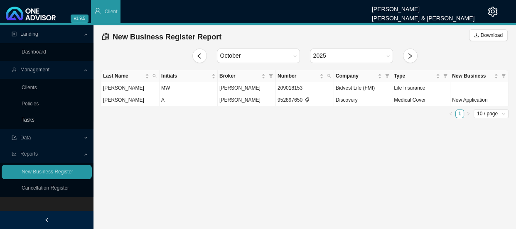
click at [27, 117] on link "Tasks" at bounding box center [28, 120] width 13 height 6
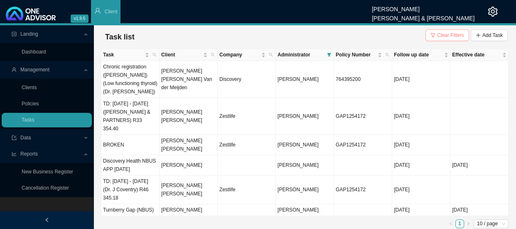
click at [444, 34] on span "Clear Filters" at bounding box center [450, 35] width 27 height 8
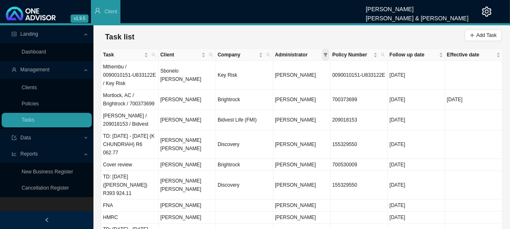
click at [324, 53] on icon "filter" at bounding box center [326, 54] width 4 height 3
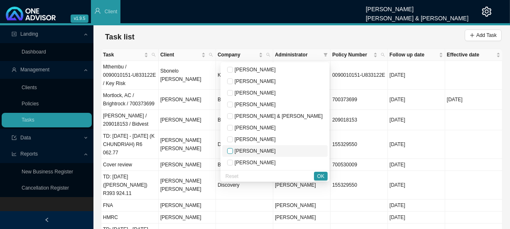
click at [233, 152] on input "checkbox" at bounding box center [230, 151] width 6 height 6
checkbox input "true"
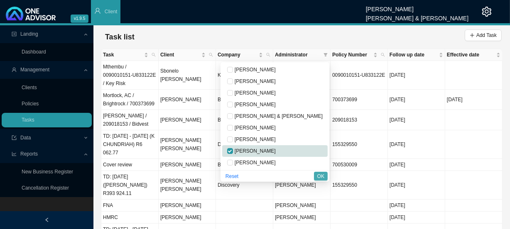
click at [322, 176] on span "OK" at bounding box center [320, 176] width 7 height 8
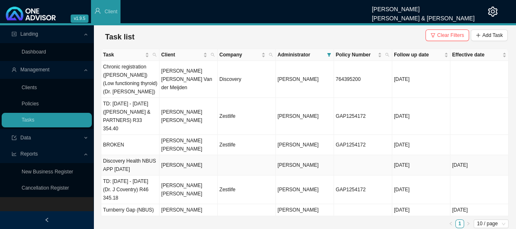
click at [177, 155] on td "[PERSON_NAME]" at bounding box center [188, 165] width 58 height 20
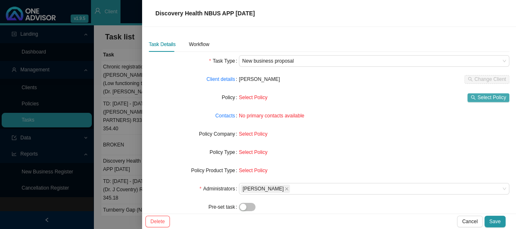
click at [477, 94] on span "Select Policy" at bounding box center [491, 97] width 29 height 8
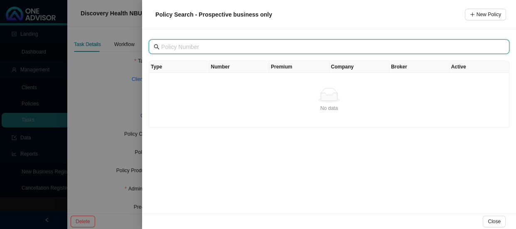
click at [180, 44] on input "text" at bounding box center [329, 46] width 337 height 9
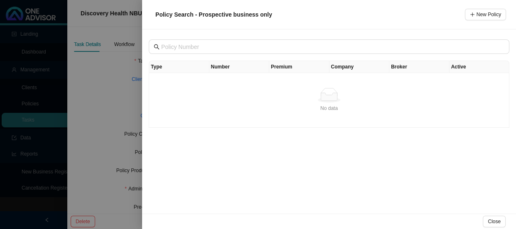
click at [121, 54] on div at bounding box center [258, 114] width 516 height 229
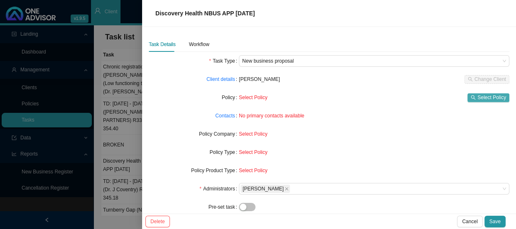
click at [486, 96] on span "Select Policy" at bounding box center [491, 97] width 29 height 8
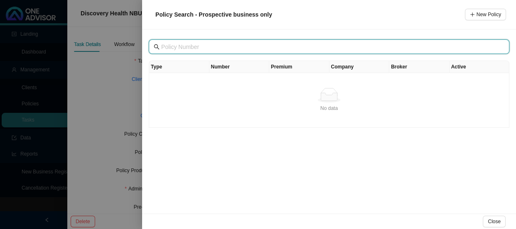
click at [211, 49] on input "text" at bounding box center [329, 46] width 337 height 9
click at [193, 46] on input "text" at bounding box center [329, 46] width 337 height 9
type input "joanne bormann"
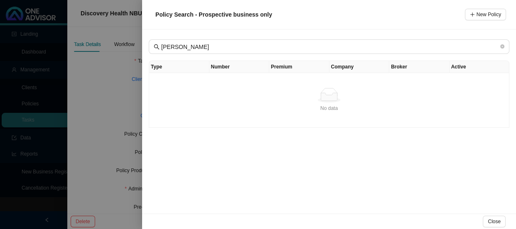
click at [219, 90] on div "No data" at bounding box center [328, 95] width 353 height 15
click at [494, 218] on span "Close" at bounding box center [493, 222] width 13 height 8
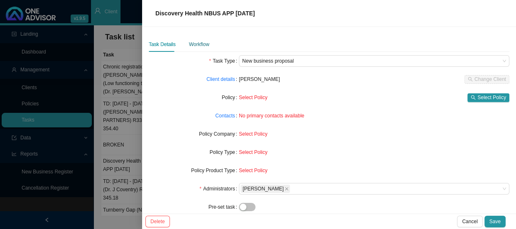
click at [196, 44] on div "Workflow" at bounding box center [199, 44] width 20 height 8
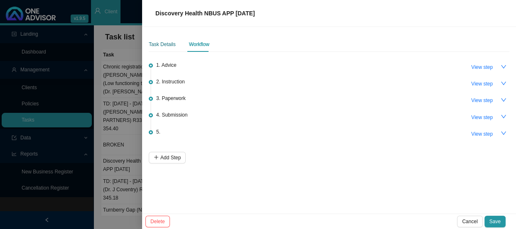
click at [156, 42] on div "Task Details" at bounding box center [162, 44] width 27 height 8
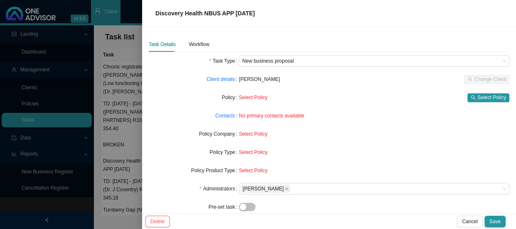
click at [252, 153] on span "Select Policy" at bounding box center [253, 152] width 29 height 6
click at [253, 172] on span "Select Policy" at bounding box center [253, 171] width 29 height 6
click at [201, 43] on div "Workflow" at bounding box center [199, 44] width 20 height 8
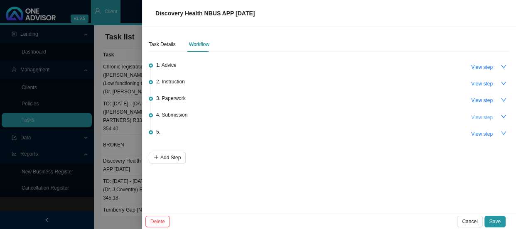
click at [481, 117] on span "View step" at bounding box center [482, 117] width 22 height 8
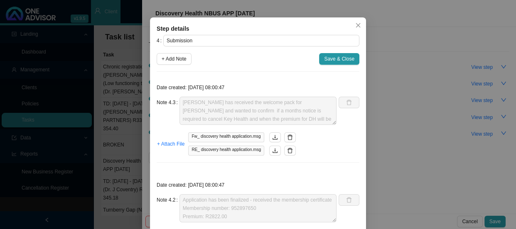
scroll to position [37, 0]
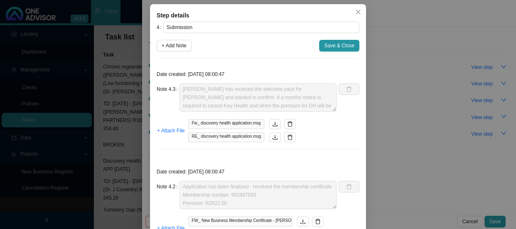
click at [498, 132] on div "Step details 4 Submission + Add Note Save & Close Date created: 2025-08-26 08:0…" at bounding box center [258, 114] width 516 height 229
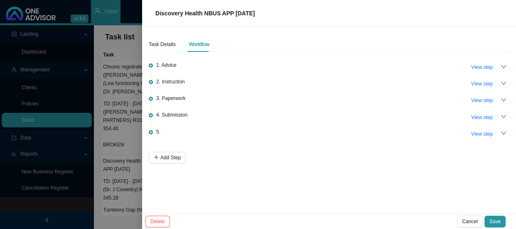
click at [502, 131] on icon "down" at bounding box center [503, 133] width 6 height 6
click at [504, 118] on icon "down" at bounding box center [503, 117] width 6 height 6
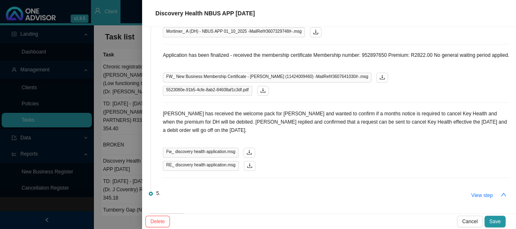
scroll to position [123, 0]
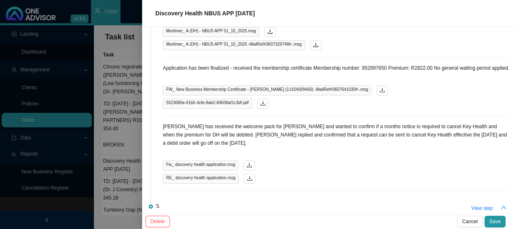
click at [377, 66] on p "Application has been finalized - received the membership certificate Membership…" at bounding box center [336, 68] width 346 height 8
copy p "952897650"
click at [374, 68] on p "Application has been finalized - received the membership certificate Membership…" at bounding box center [336, 68] width 346 height 8
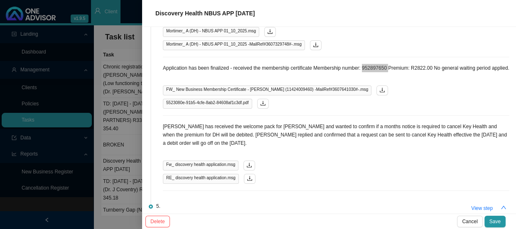
scroll to position [161, 0]
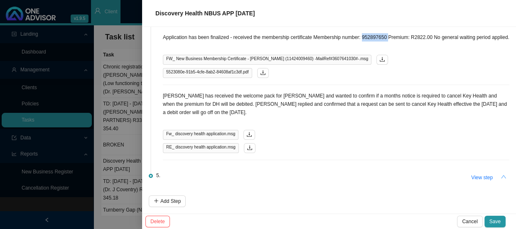
click at [500, 177] on icon "up" at bounding box center [503, 177] width 6 height 6
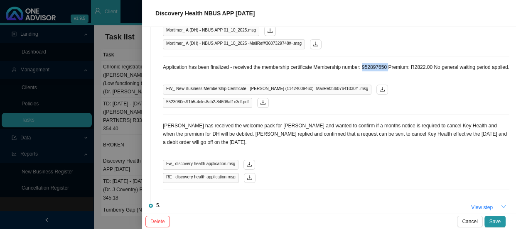
scroll to position [10, 0]
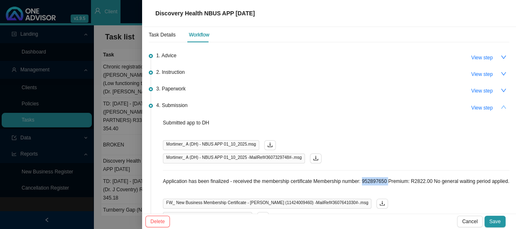
click at [500, 106] on icon "up" at bounding box center [503, 107] width 6 height 6
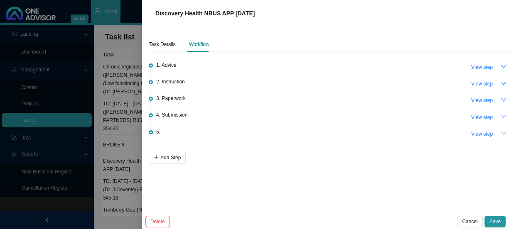
scroll to position [0, 0]
click at [164, 130] on div "5. View step" at bounding box center [332, 133] width 353 height 12
click at [475, 133] on span "View step" at bounding box center [482, 134] width 22 height 8
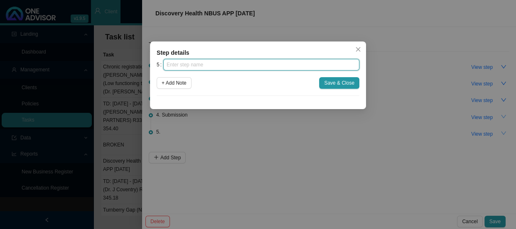
click at [198, 68] on input "text" at bounding box center [261, 65] width 196 height 12
type input "c"
type input "Confirmation of works done"
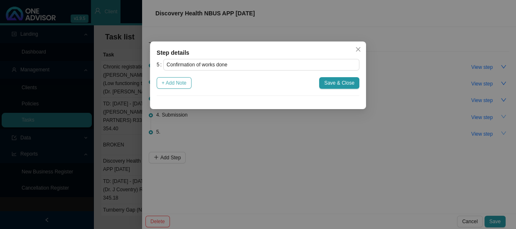
click at [172, 83] on span "+ Add Note" at bounding box center [174, 83] width 25 height 8
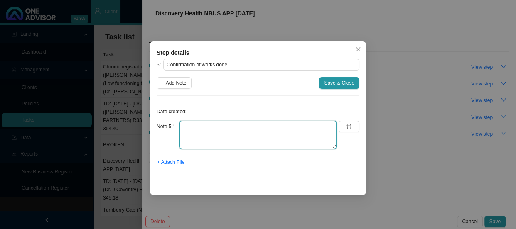
click at [210, 128] on textarea at bounding box center [257, 135] width 157 height 28
type textarea "Sent confirmation of works done to Gail"
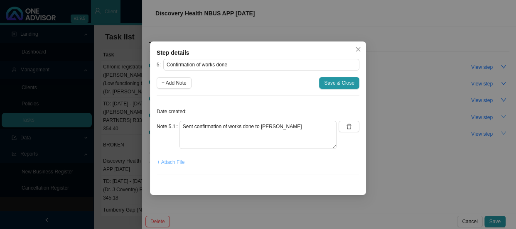
click at [174, 161] on span "+ Attach File" at bounding box center [170, 162] width 27 height 8
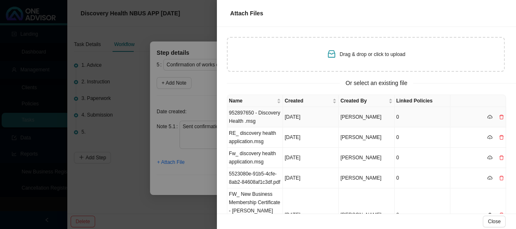
click at [247, 117] on td "952897650 - Discovery Health .msg" at bounding box center [255, 117] width 56 height 20
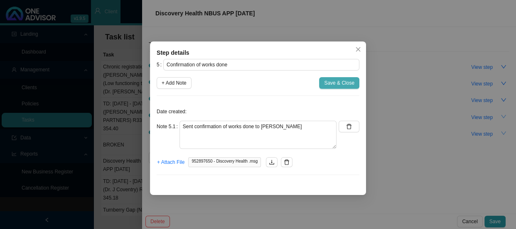
click at [332, 83] on span "Save & Close" at bounding box center [339, 83] width 30 height 8
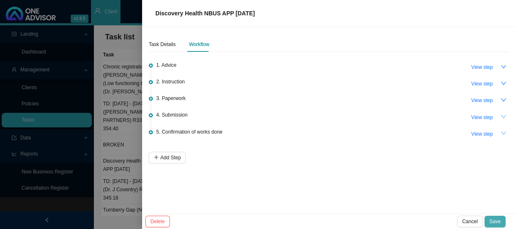
click at [494, 218] on span "Save" at bounding box center [494, 222] width 11 height 8
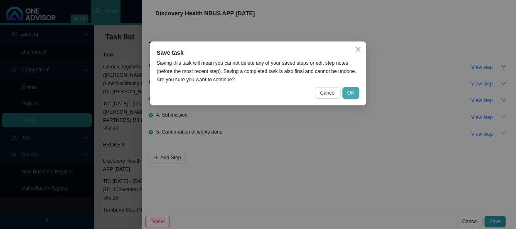
click at [354, 94] on span "OK" at bounding box center [350, 93] width 7 height 8
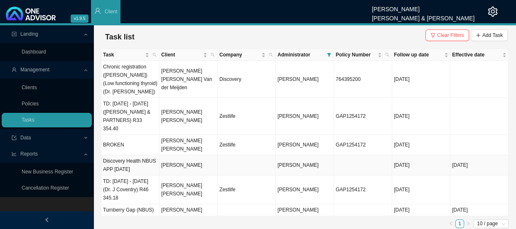
click at [188, 155] on td "[PERSON_NAME]" at bounding box center [188, 165] width 58 height 20
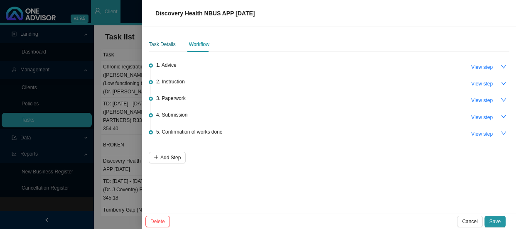
click at [165, 42] on div "Task Details" at bounding box center [162, 44] width 27 height 8
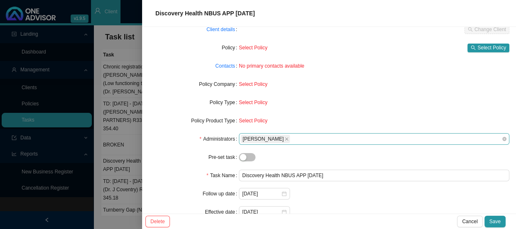
scroll to position [85, 0]
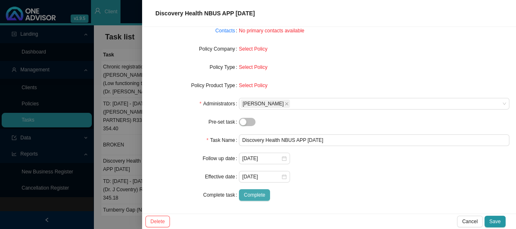
click at [244, 195] on span "Complete" at bounding box center [254, 195] width 21 height 8
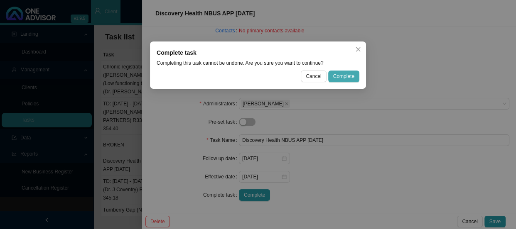
click at [340, 74] on span "Complete" at bounding box center [343, 76] width 21 height 8
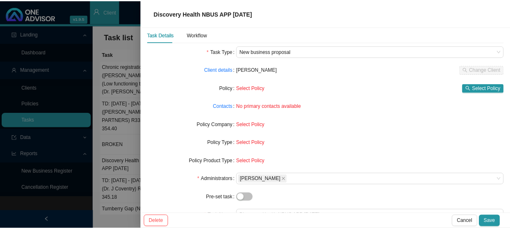
scroll to position [0, 0]
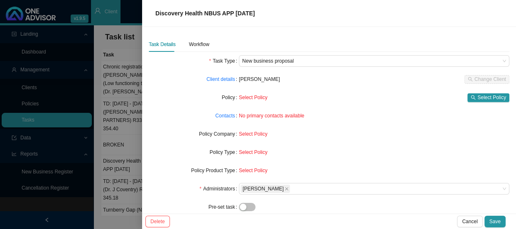
click at [282, 118] on span "No primary contacts available" at bounding box center [271, 116] width 65 height 6
click at [192, 41] on div "Workflow" at bounding box center [199, 44] width 20 height 8
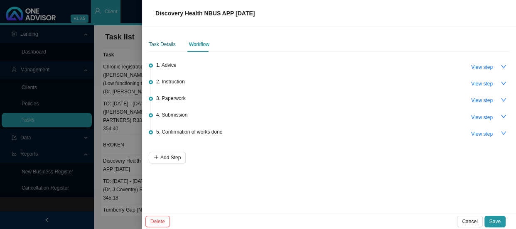
click at [154, 44] on div "Task Details" at bounding box center [162, 44] width 27 height 8
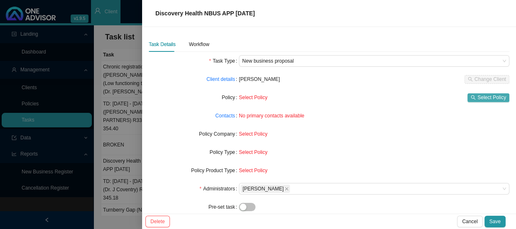
click at [477, 98] on span "Select Policy" at bounding box center [491, 97] width 29 height 8
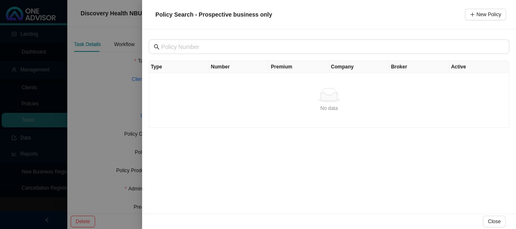
click at [124, 66] on div at bounding box center [258, 114] width 516 height 229
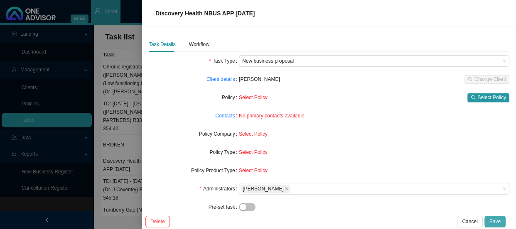
click at [494, 220] on span "Save" at bounding box center [494, 222] width 11 height 8
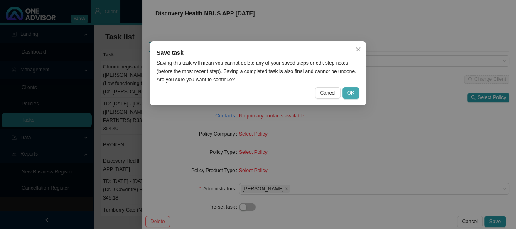
click at [353, 91] on span "OK" at bounding box center [350, 93] width 7 height 8
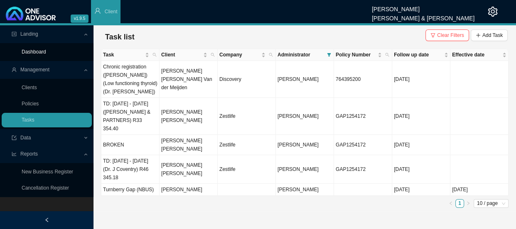
click at [37, 49] on link "Dashboard" at bounding box center [34, 52] width 24 height 6
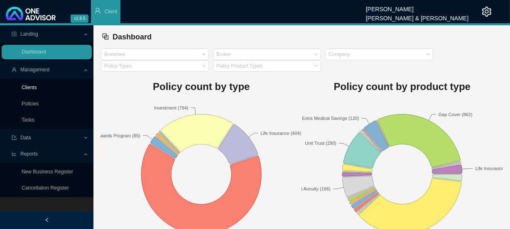
click at [37, 88] on link "Clients" at bounding box center [29, 88] width 15 height 6
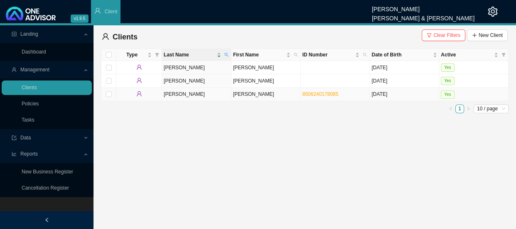
click at [242, 97] on td "[PERSON_NAME]" at bounding box center [265, 94] width 69 height 13
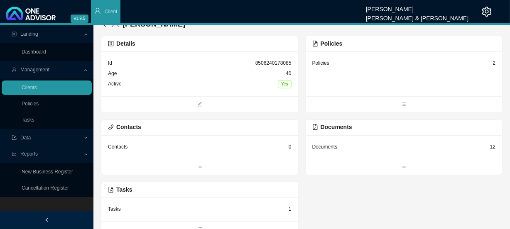
scroll to position [21, 0]
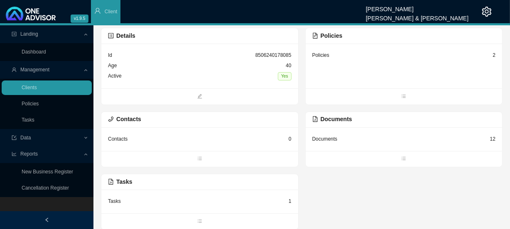
click at [236, 201] on div "Tasks 1" at bounding box center [200, 201] width 184 height 10
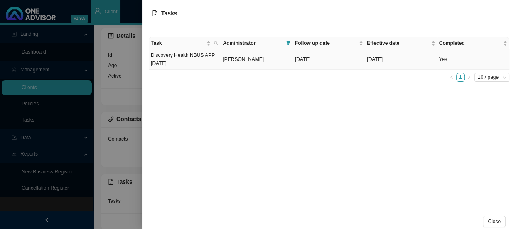
click at [255, 61] on span "[PERSON_NAME]" at bounding box center [243, 59] width 41 height 6
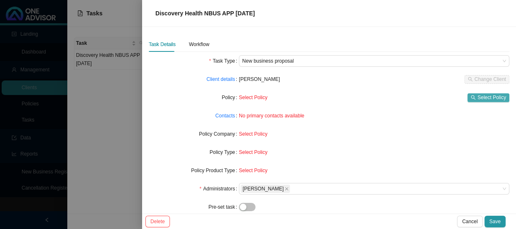
click at [470, 97] on icon "search" at bounding box center [472, 97] width 5 height 5
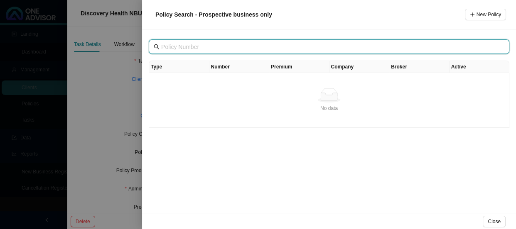
click at [191, 47] on input "text" at bounding box center [329, 46] width 337 height 9
click at [191, 48] on input "text" at bounding box center [329, 46] width 337 height 9
paste input "952897650"
type input "952897650"
drag, startPoint x: 213, startPoint y: 50, endPoint x: 149, endPoint y: 52, distance: 63.6
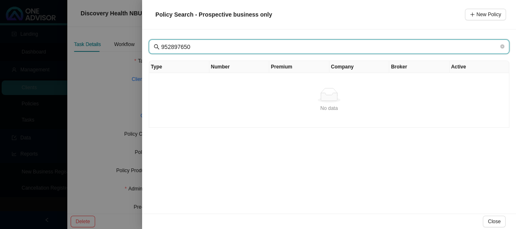
click at [149, 52] on span "952897650" at bounding box center [329, 46] width 360 height 15
type input "2822.00"
drag, startPoint x: 194, startPoint y: 49, endPoint x: 138, endPoint y: 47, distance: 56.1
click at [138, 47] on div "Policy Search - Prospective business only New Policy 2822.00 Type Number Premiu…" at bounding box center [258, 114] width 516 height 229
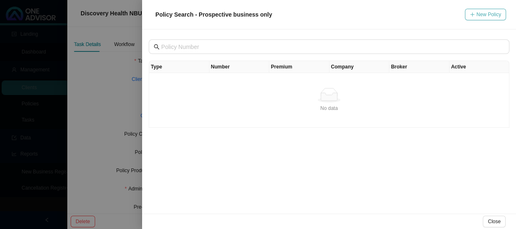
click at [488, 13] on span "New Policy" at bounding box center [488, 14] width 24 height 8
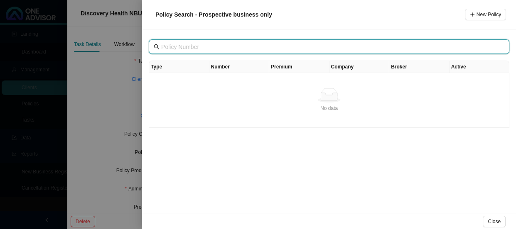
click at [198, 48] on input "text" at bounding box center [329, 46] width 337 height 9
click at [224, 45] on input "text" at bounding box center [329, 46] width 337 height 9
paste input "952897650"
type input "952897650"
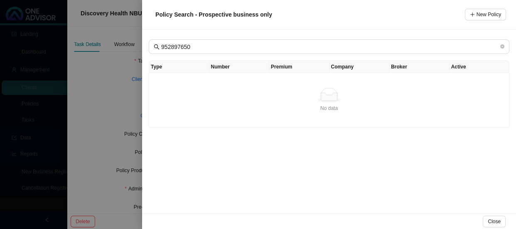
click at [490, 223] on span "Close" at bounding box center [493, 222] width 13 height 8
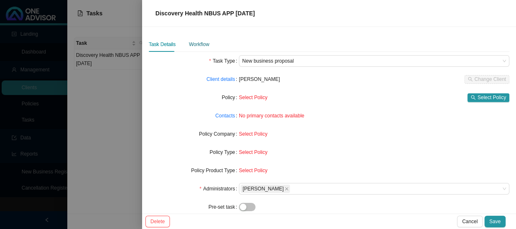
click at [203, 44] on div "Workflow" at bounding box center [199, 44] width 20 height 8
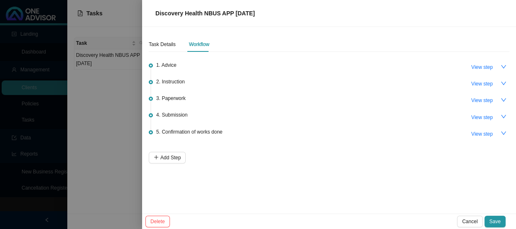
click at [100, 139] on div at bounding box center [258, 114] width 516 height 229
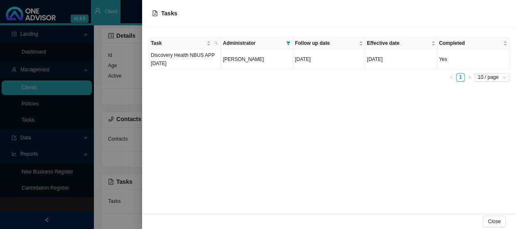
click at [243, 95] on div "Task Administrator Follow up date Effective date Completed Discovery Health NBU…" at bounding box center [329, 120] width 374 height 187
click at [123, 107] on div at bounding box center [258, 114] width 516 height 229
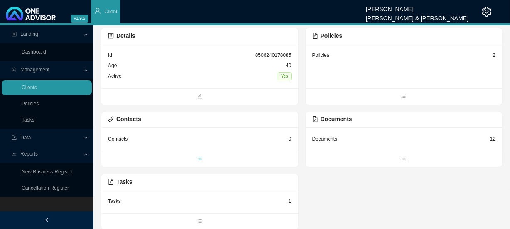
scroll to position [0, 0]
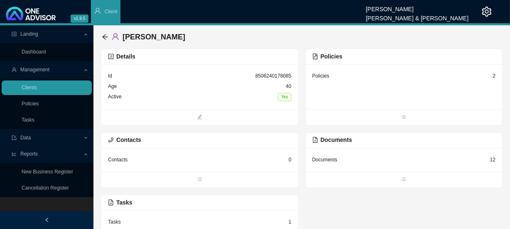
click at [383, 81] on div "Policies 2" at bounding box center [404, 76] width 184 height 10
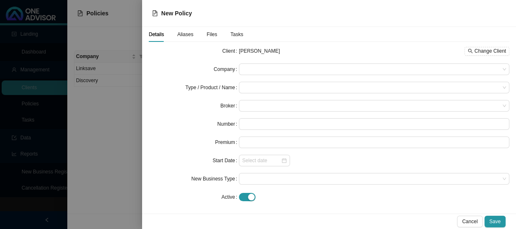
click at [185, 35] on span "Aliases" at bounding box center [185, 34] width 16 height 5
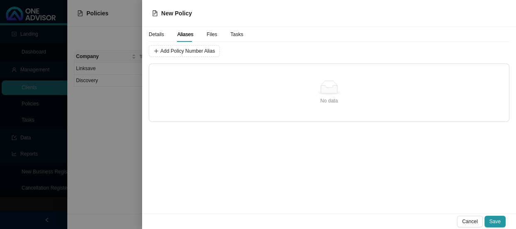
click at [123, 62] on div at bounding box center [258, 114] width 516 height 229
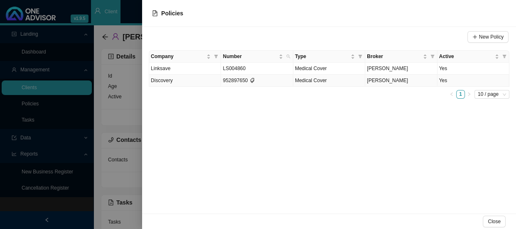
click at [268, 82] on td "952897650" at bounding box center [257, 81] width 72 height 12
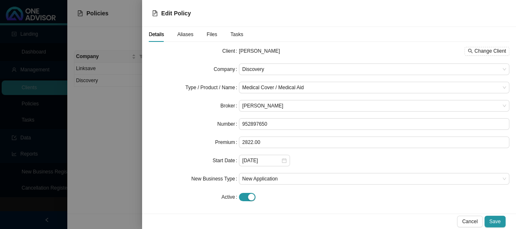
click at [231, 33] on span "Tasks" at bounding box center [236, 34] width 13 height 5
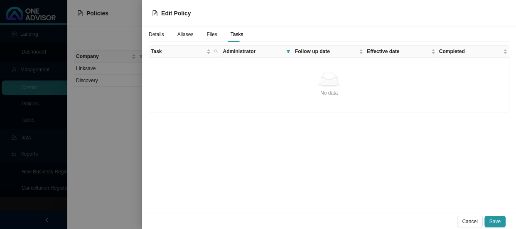
click at [220, 74] on div "No data" at bounding box center [328, 80] width 353 height 15
click at [215, 51] on icon "search" at bounding box center [216, 51] width 4 height 4
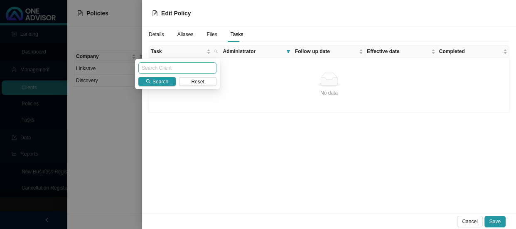
click at [170, 71] on input "text" at bounding box center [177, 68] width 78 height 12
type input "[PERSON_NAME]"
click at [157, 81] on span "Search" at bounding box center [160, 82] width 16 height 8
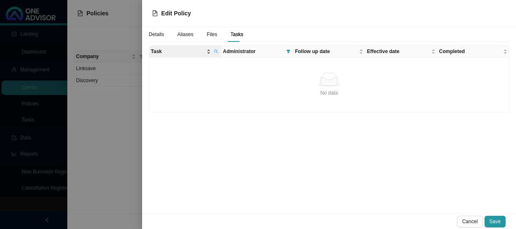
click at [208, 55] on div "Task" at bounding box center [181, 51] width 60 height 8
click at [470, 54] on span "Completed" at bounding box center [470, 51] width 62 height 8
click at [206, 35] on span "Files" at bounding box center [211, 34] width 10 height 5
click at [186, 34] on span "Aliases" at bounding box center [185, 34] width 16 height 5
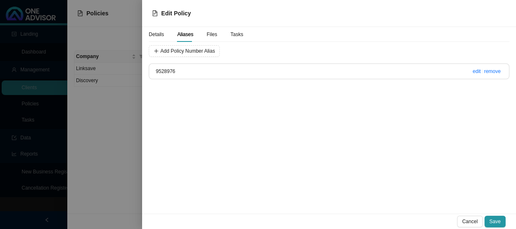
click at [157, 34] on span "Details" at bounding box center [156, 34] width 15 height 5
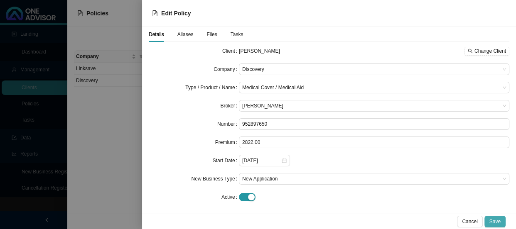
click at [499, 218] on span "Save" at bounding box center [494, 222] width 11 height 8
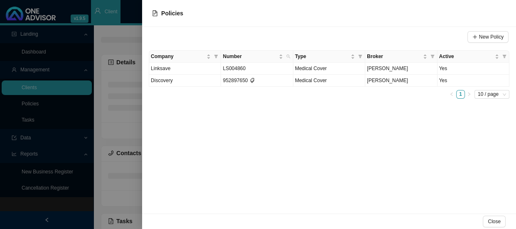
click at [141, 120] on div at bounding box center [258, 114] width 516 height 229
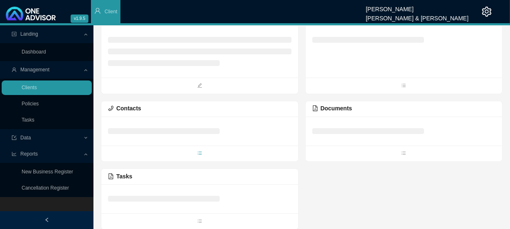
scroll to position [21, 0]
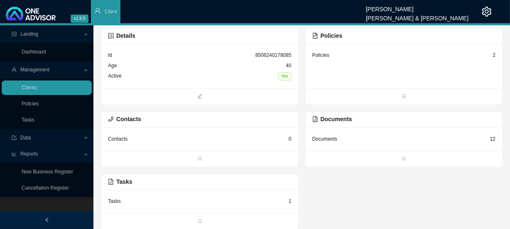
click at [160, 204] on div "Tasks 1" at bounding box center [200, 201] width 184 height 10
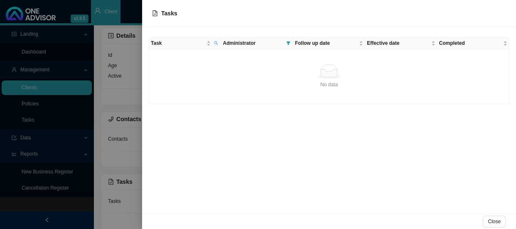
click at [130, 129] on div at bounding box center [258, 114] width 516 height 229
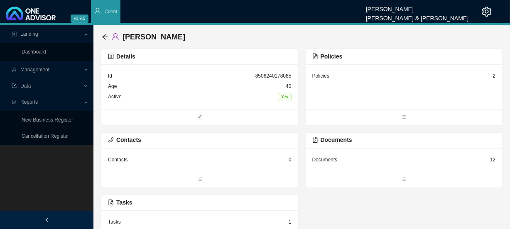
scroll to position [21, 0]
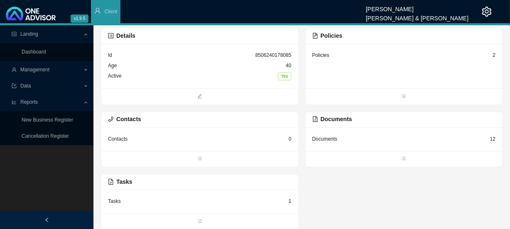
click at [150, 200] on div "Tasks 1" at bounding box center [200, 201] width 184 height 10
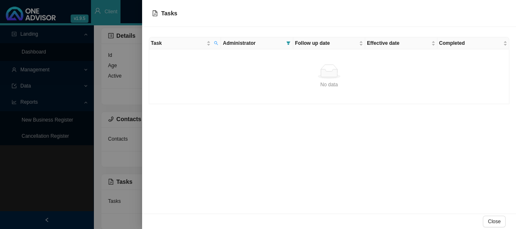
click at [124, 101] on div at bounding box center [258, 114] width 516 height 229
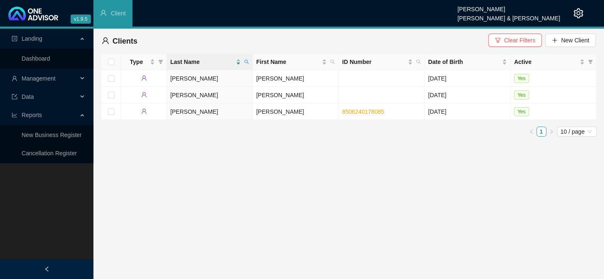
click at [78, 77] on div "Management" at bounding box center [47, 78] width 90 height 17
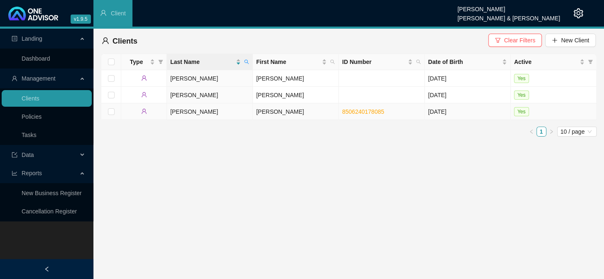
click at [257, 114] on td "[PERSON_NAME]" at bounding box center [296, 111] width 86 height 17
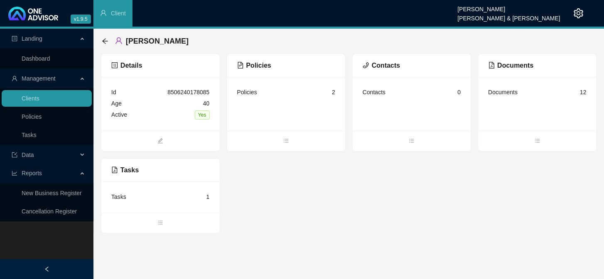
click at [130, 199] on div "Tasks 1" at bounding box center [160, 196] width 98 height 11
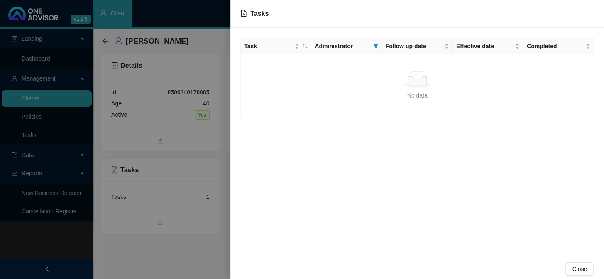
click at [203, 123] on div at bounding box center [302, 139] width 604 height 279
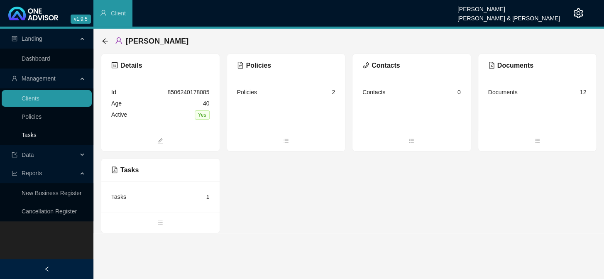
click at [27, 132] on link "Tasks" at bounding box center [29, 135] width 15 height 7
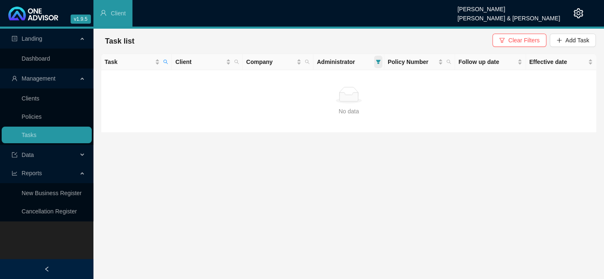
click at [377, 60] on icon "filter" at bounding box center [378, 62] width 5 height 4
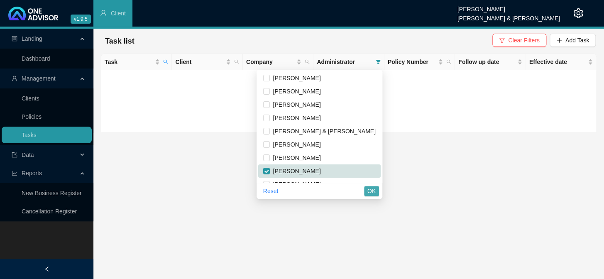
click at [371, 191] on span "OK" at bounding box center [371, 190] width 8 height 9
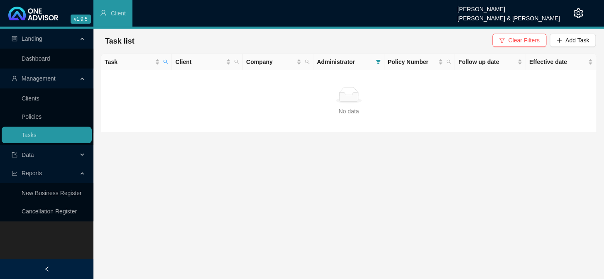
click at [428, 153] on main "Landing Dashboard Management Clients Policies Tasks Data Reports New Business R…" at bounding box center [302, 154] width 604 height 250
click at [518, 42] on span "Clear Filters" at bounding box center [523, 40] width 31 height 9
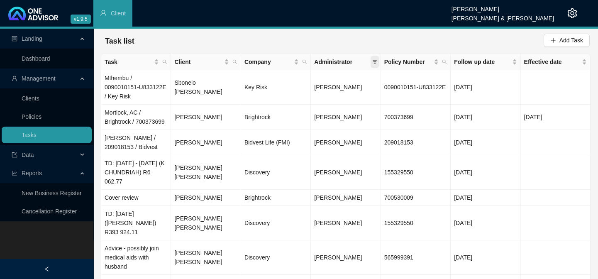
click at [373, 60] on icon "filter" at bounding box center [374, 62] width 5 height 4
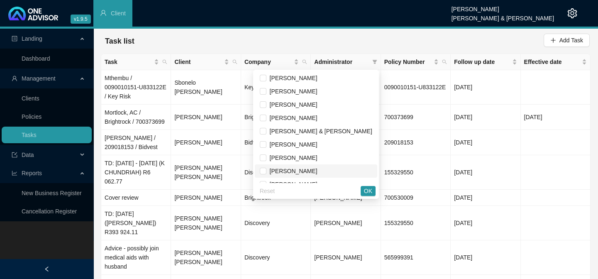
click at [301, 171] on span "[PERSON_NAME]" at bounding box center [292, 171] width 51 height 7
checkbox input "true"
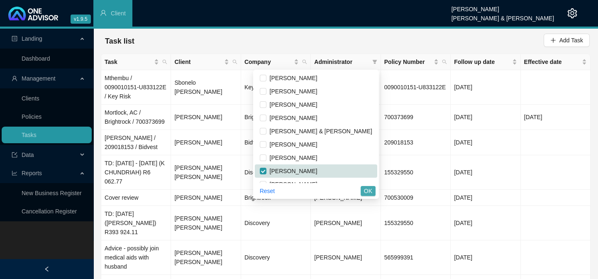
click at [370, 194] on span "OK" at bounding box center [368, 190] width 8 height 9
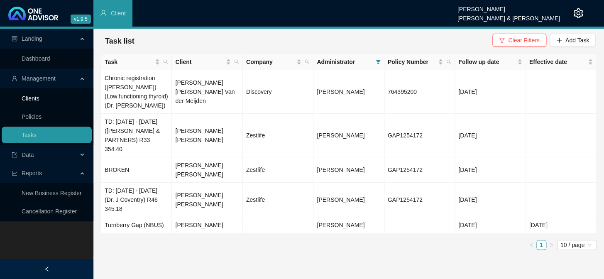
click at [30, 97] on link "Clients" at bounding box center [31, 98] width 18 height 7
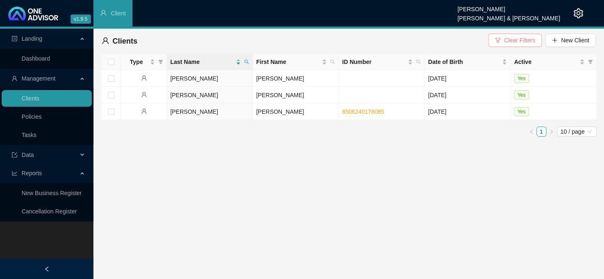
click at [521, 39] on span "Clear Filters" at bounding box center [519, 40] width 31 height 9
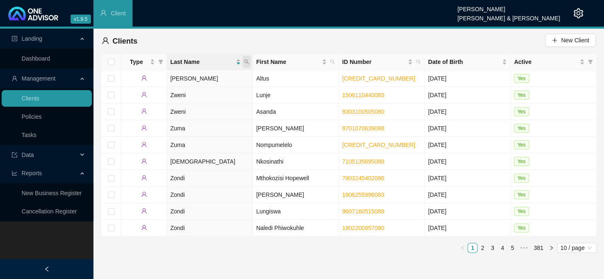
click at [249, 61] on span at bounding box center [246, 62] width 8 height 12
click at [212, 79] on input "text" at bounding box center [208, 79] width 78 height 13
type input "[PERSON_NAME]"
click at [194, 91] on span "Search" at bounding box center [193, 94] width 18 height 9
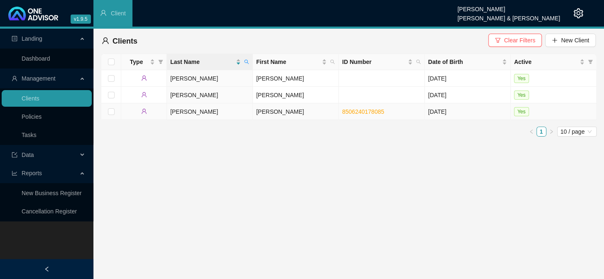
click at [295, 115] on td "[PERSON_NAME]" at bounding box center [296, 111] width 86 height 17
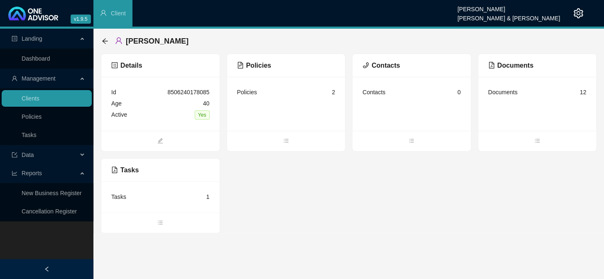
click at [389, 213] on div "Details Id 8506240178085 Age 40 Active Yes Policies Policies 2 Contacts Contact…" at bounding box center [349, 144] width 496 height 180
click at [138, 196] on div "Tasks 1" at bounding box center [160, 196] width 98 height 11
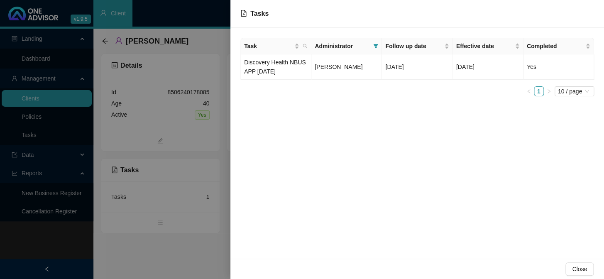
click at [191, 163] on div at bounding box center [302, 139] width 604 height 279
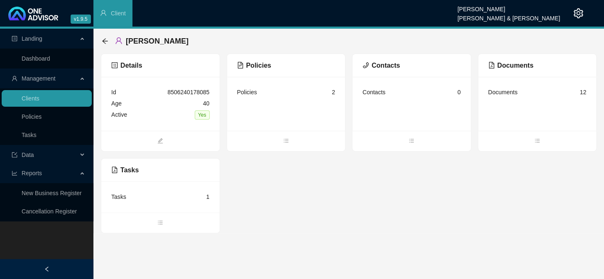
click at [109, 41] on div "[PERSON_NAME]" at bounding box center [148, 41] width 92 height 15
click at [39, 98] on link "Clients" at bounding box center [31, 98] width 18 height 7
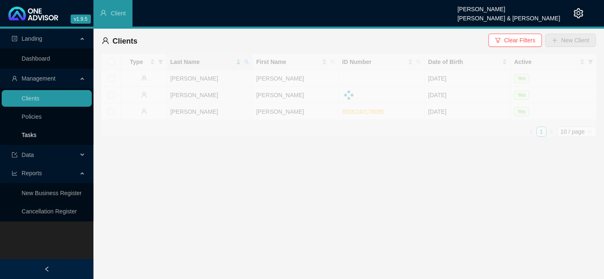
click at [26, 132] on link "Tasks" at bounding box center [29, 135] width 15 height 7
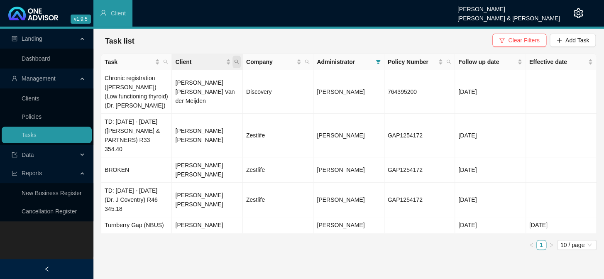
click at [236, 61] on icon "search" at bounding box center [236, 61] width 5 height 5
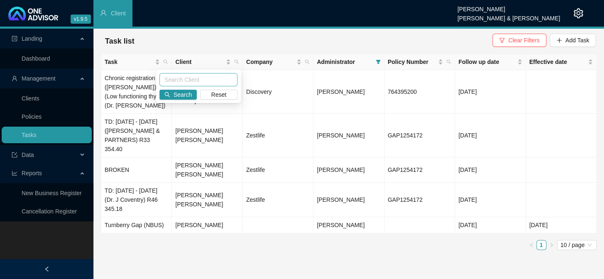
click at [212, 81] on input "text" at bounding box center [198, 79] width 78 height 13
type input "dormex"
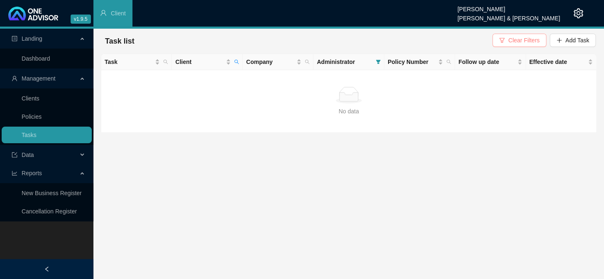
click at [517, 44] on span "Clear Filters" at bounding box center [523, 40] width 31 height 9
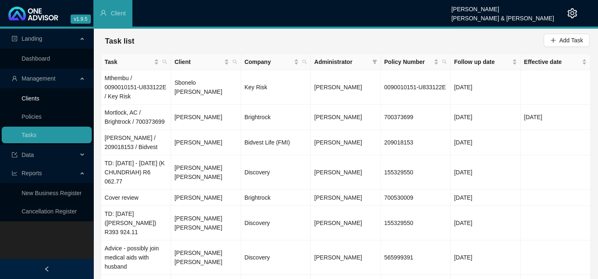
click at [39, 97] on link "Clients" at bounding box center [31, 98] width 18 height 7
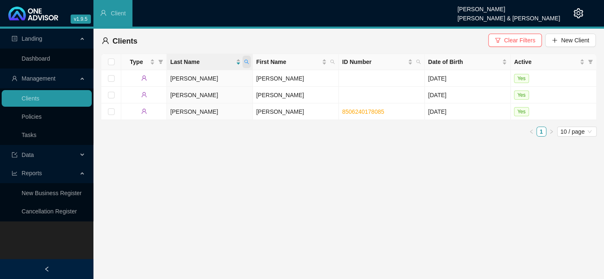
click at [247, 62] on icon "search" at bounding box center [247, 62] width 5 height 5
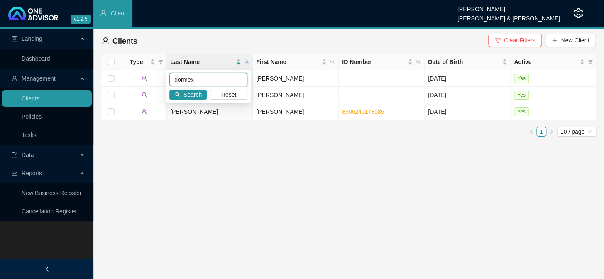
type input "dormex"
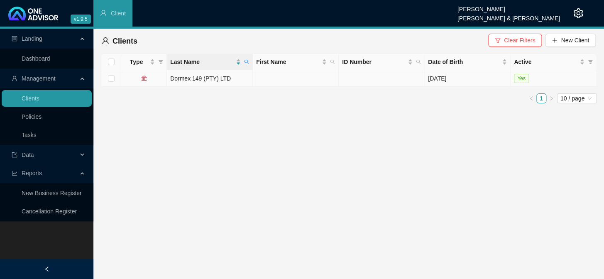
click at [222, 81] on td "Dormex 149 (PTY) LTD" at bounding box center [210, 78] width 86 height 17
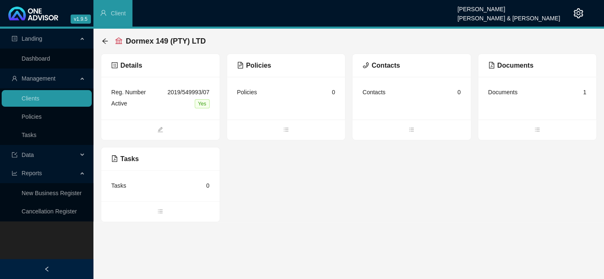
click at [511, 94] on div "Documents" at bounding box center [502, 92] width 29 height 9
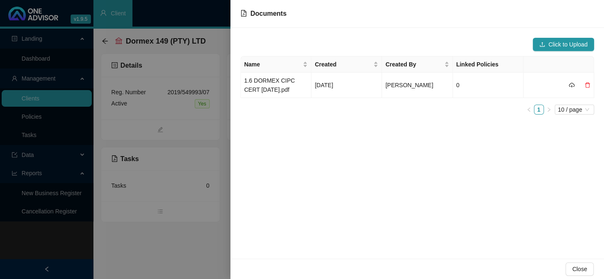
click at [106, 61] on div at bounding box center [302, 139] width 604 height 279
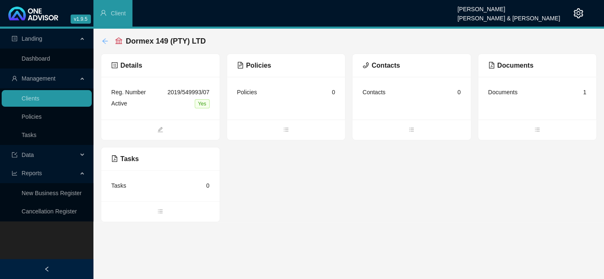
click at [103, 39] on icon "arrow-left" at bounding box center [105, 41] width 7 height 7
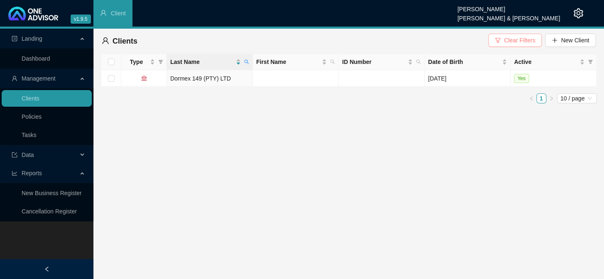
click at [519, 45] on button "Clear Filters" at bounding box center [515, 40] width 54 height 13
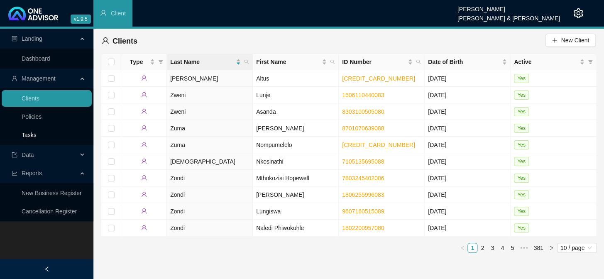
click at [26, 132] on link "Tasks" at bounding box center [29, 135] width 15 height 7
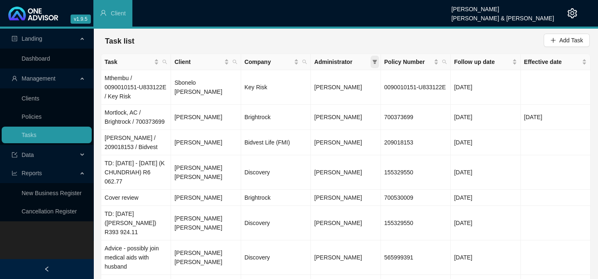
click at [372, 61] on span at bounding box center [375, 62] width 8 height 12
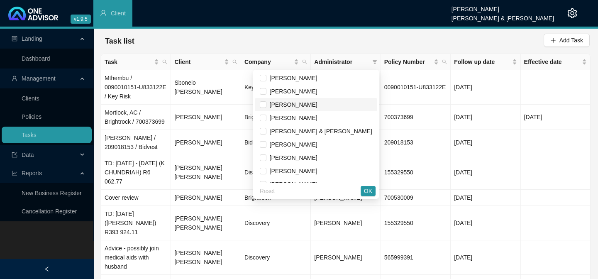
click at [301, 108] on span "[PERSON_NAME]" at bounding box center [292, 104] width 51 height 7
click at [365, 191] on span "OK" at bounding box center [368, 190] width 8 height 9
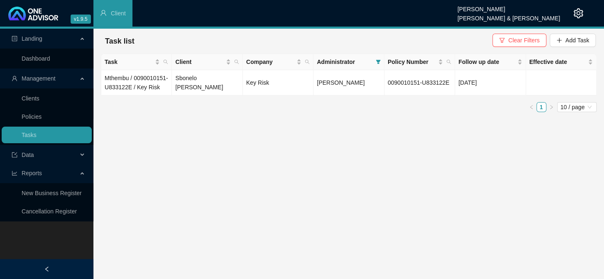
click at [373, 64] on div "Administrator" at bounding box center [349, 61] width 64 height 9
click at [376, 61] on icon "filter" at bounding box center [378, 61] width 5 height 5
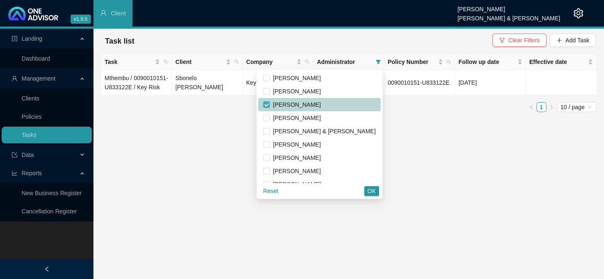
click at [270, 104] on input "checkbox" at bounding box center [266, 104] width 7 height 7
checkbox input "false"
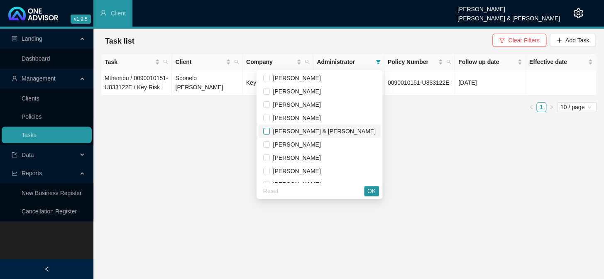
click at [270, 132] on input "checkbox" at bounding box center [266, 131] width 7 height 7
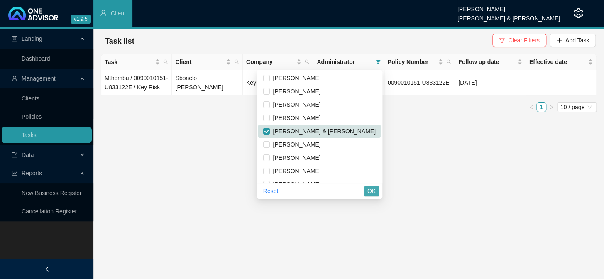
click at [368, 191] on span "OK" at bounding box center [371, 190] width 8 height 9
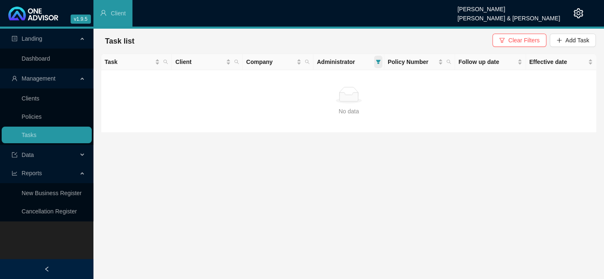
click at [379, 59] on icon "filter" at bounding box center [378, 61] width 5 height 5
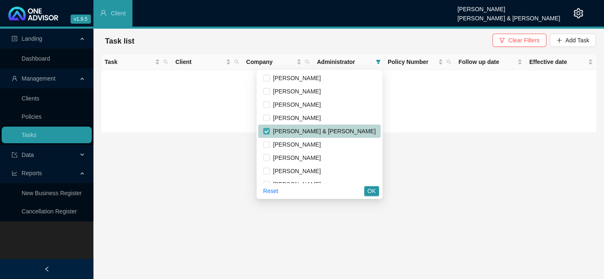
click at [270, 131] on input "checkbox" at bounding box center [266, 131] width 7 height 7
checkbox input "false"
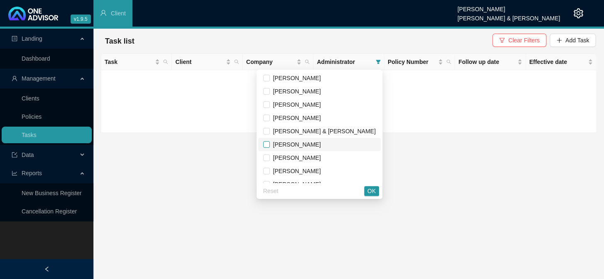
click at [270, 144] on input "checkbox" at bounding box center [266, 144] width 7 height 7
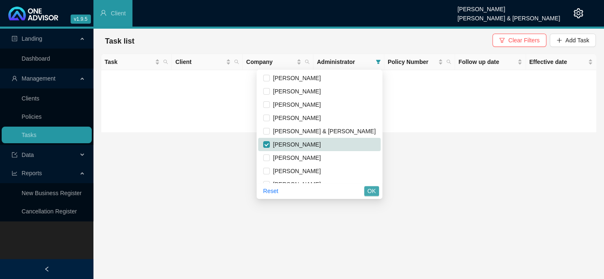
click at [371, 188] on span "OK" at bounding box center [371, 190] width 8 height 9
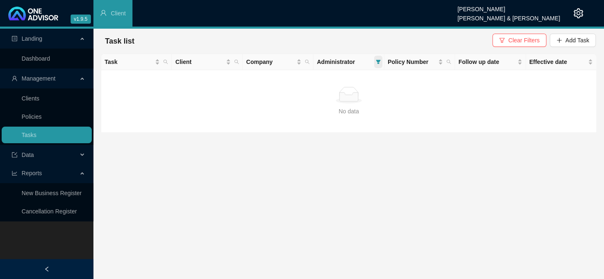
click at [378, 60] on icon "filter" at bounding box center [378, 62] width 5 height 4
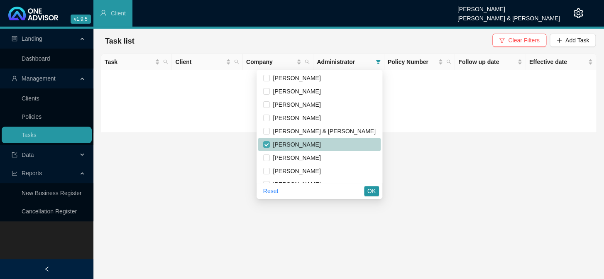
click at [270, 143] on input "checkbox" at bounding box center [266, 144] width 7 height 7
checkbox input "false"
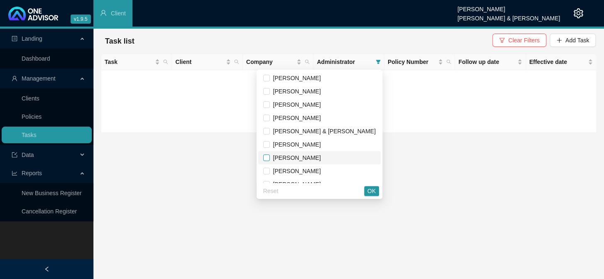
click at [270, 160] on input "checkbox" at bounding box center [266, 157] width 7 height 7
click at [371, 189] on span "OK" at bounding box center [371, 190] width 8 height 9
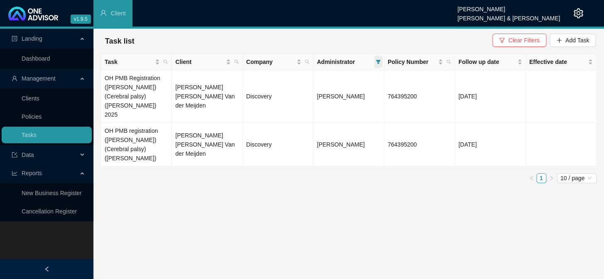
click at [377, 61] on icon "filter" at bounding box center [378, 62] width 5 height 4
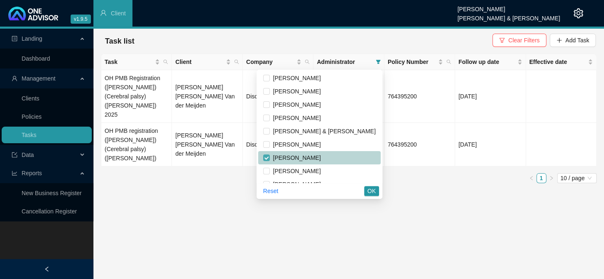
click at [270, 158] on input "checkbox" at bounding box center [266, 157] width 7 height 7
checkbox input "false"
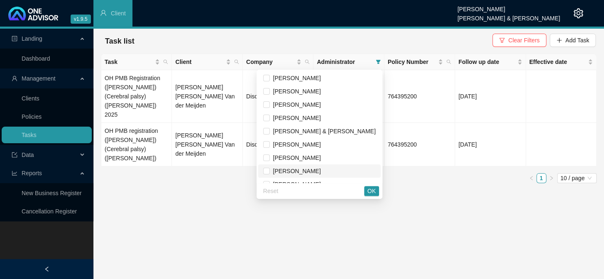
scroll to position [10, 0]
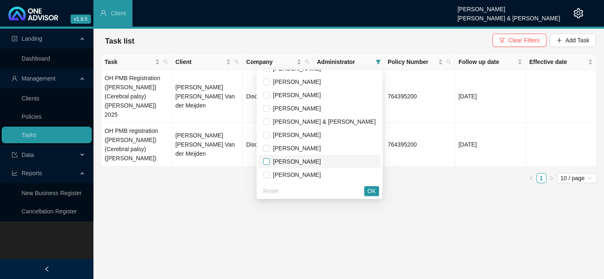
click at [270, 159] on input "checkbox" at bounding box center [266, 161] width 7 height 7
checkbox input "true"
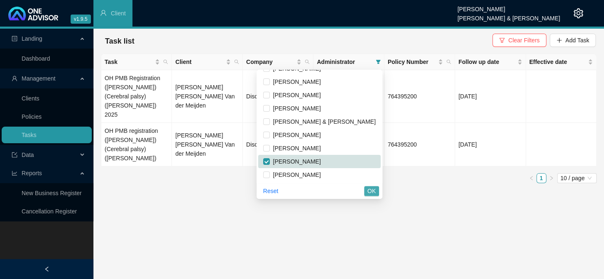
click at [372, 192] on span "OK" at bounding box center [371, 190] width 8 height 9
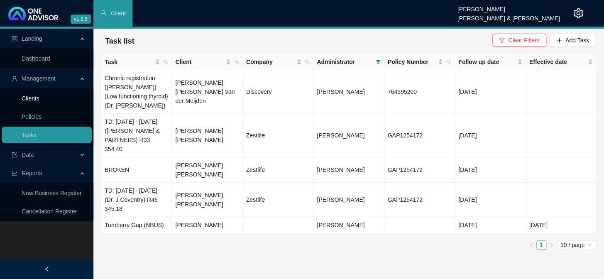
click at [39, 98] on link "Clients" at bounding box center [31, 98] width 18 height 7
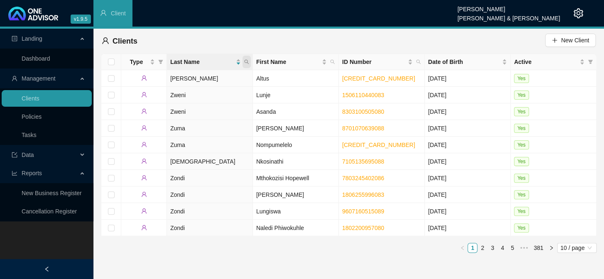
click at [249, 60] on icon "search" at bounding box center [246, 61] width 5 height 5
click at [203, 80] on input "text" at bounding box center [208, 79] width 78 height 13
type input "[PERSON_NAME]"
click at [188, 91] on span "Search" at bounding box center [193, 94] width 18 height 9
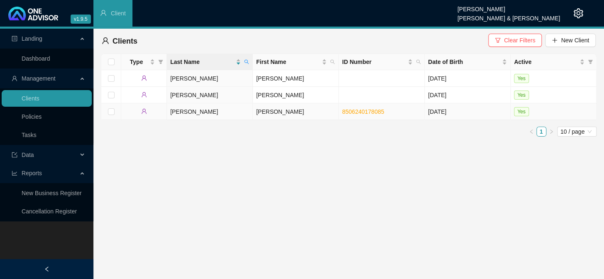
click at [261, 112] on td "[PERSON_NAME]" at bounding box center [296, 111] width 86 height 17
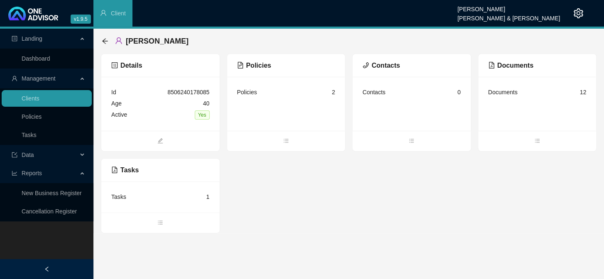
click at [149, 191] on div "Tasks 1" at bounding box center [160, 196] width 98 height 11
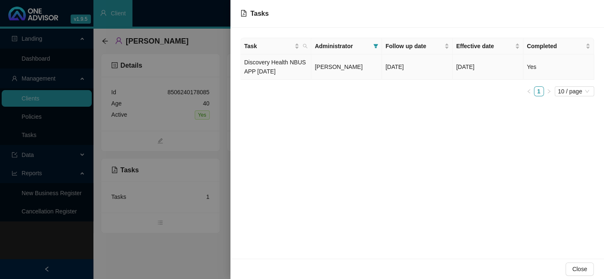
click at [340, 66] on span "[PERSON_NAME]" at bounding box center [339, 67] width 48 height 7
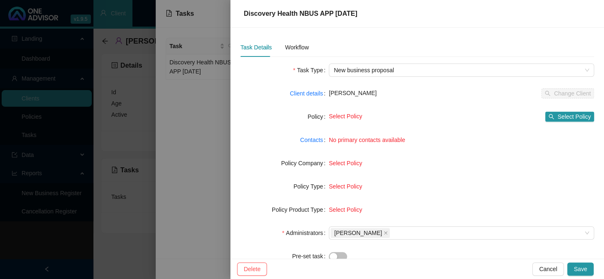
click at [366, 141] on span "No primary contacts available" at bounding box center [367, 140] width 76 height 7
click at [291, 45] on div "Workflow" at bounding box center [297, 47] width 24 height 9
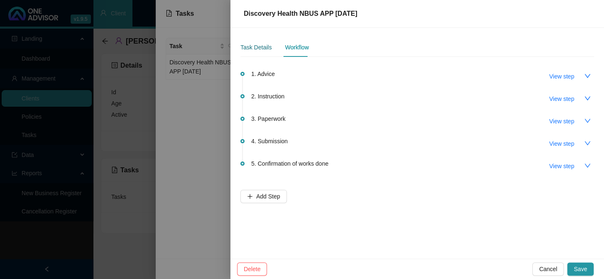
click at [259, 47] on div "Task Details" at bounding box center [255, 47] width 31 height 9
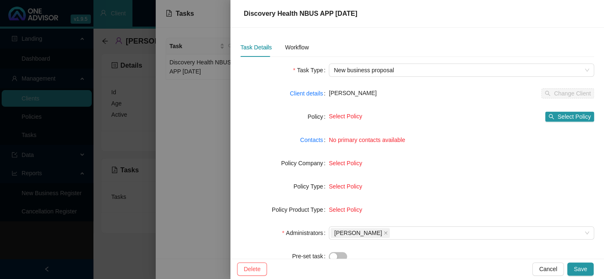
click at [336, 115] on span "Select Policy" at bounding box center [345, 116] width 33 height 7
click at [558, 113] on span "Select Policy" at bounding box center [574, 116] width 33 height 9
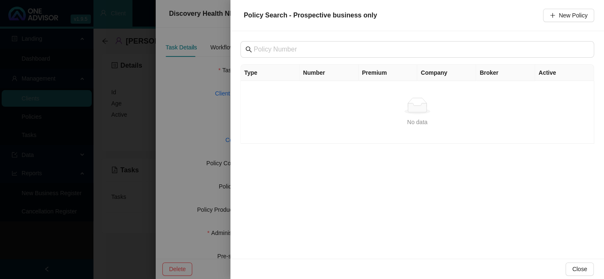
click at [203, 87] on div at bounding box center [302, 139] width 604 height 279
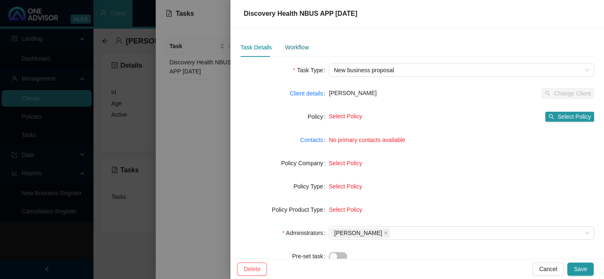
click at [294, 49] on div "Workflow" at bounding box center [297, 47] width 24 height 9
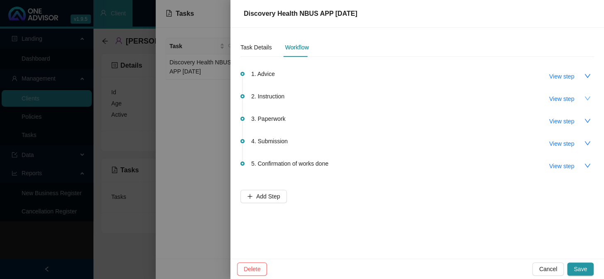
click at [590, 97] on button "button" at bounding box center [587, 98] width 13 height 13
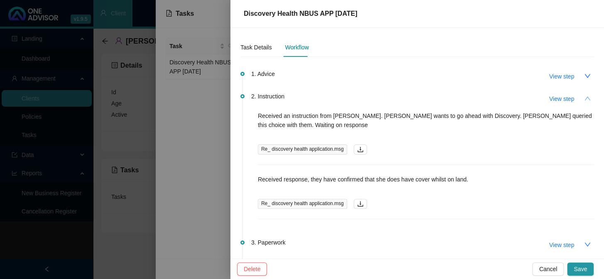
click at [590, 97] on div "Task Details Workflow 1. Advice View step 2. Instruction View step Received an …" at bounding box center [417, 143] width 374 height 231
click at [559, 97] on span "View step" at bounding box center [561, 98] width 25 height 9
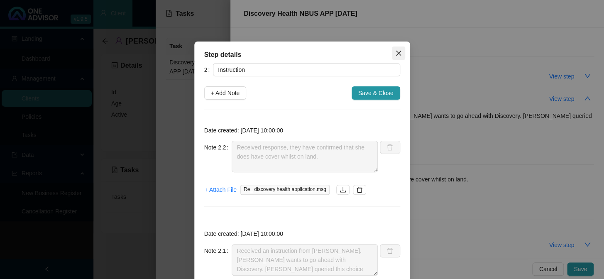
click at [395, 51] on icon "close" at bounding box center [398, 53] width 7 height 7
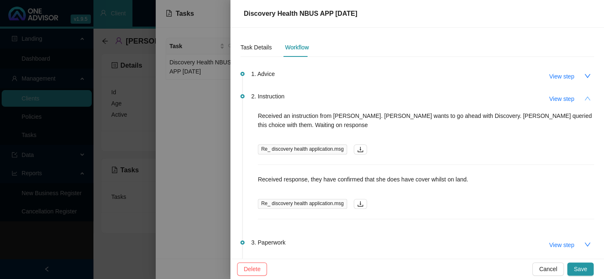
click at [584, 96] on icon "up" at bounding box center [587, 98] width 7 height 7
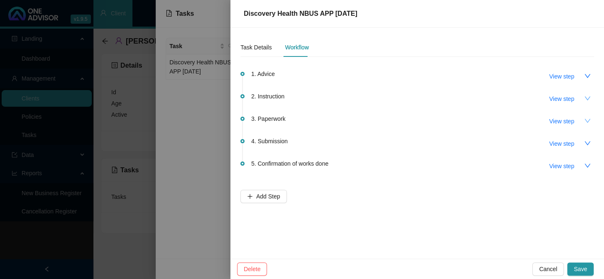
click at [587, 117] on icon "down" at bounding box center [587, 120] width 7 height 7
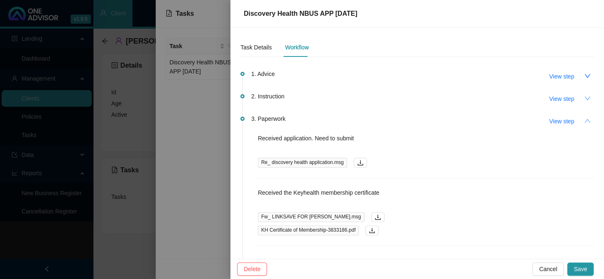
scroll to position [37, 0]
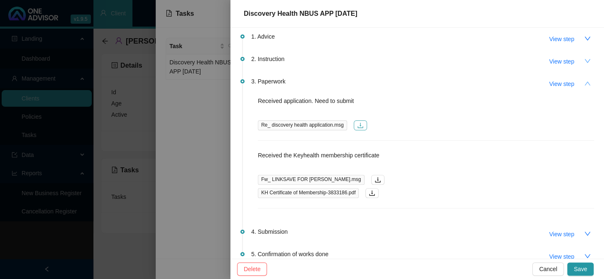
click at [358, 125] on icon "download" at bounding box center [359, 125] width 5 height 5
click at [200, 174] on div at bounding box center [302, 139] width 604 height 279
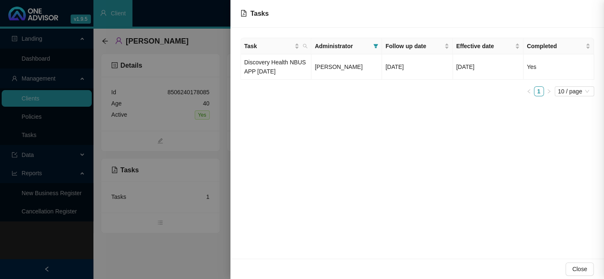
scroll to position [0, 0]
click at [195, 171] on div at bounding box center [302, 139] width 604 height 279
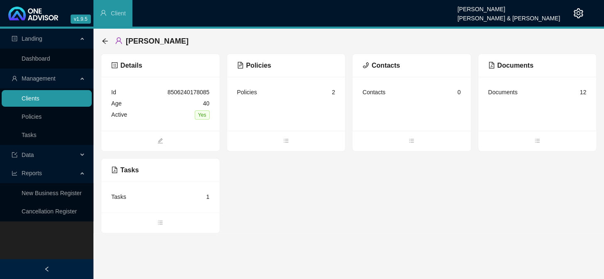
click at [37, 98] on link "Clients" at bounding box center [31, 98] width 18 height 7
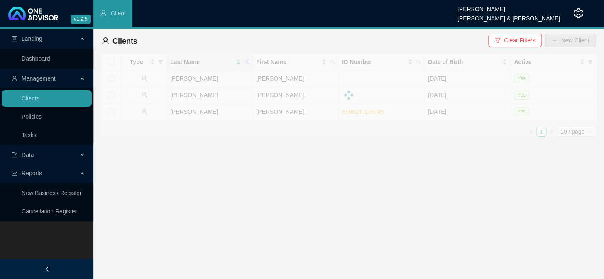
click at [266, 114] on div at bounding box center [349, 95] width 496 height 83
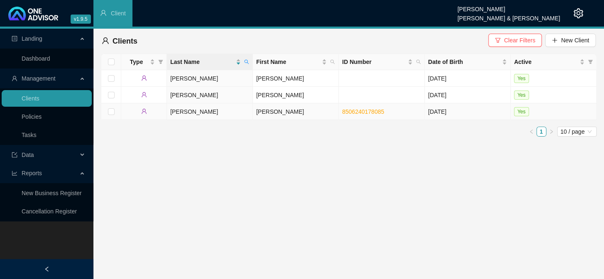
click at [268, 112] on td "[PERSON_NAME]" at bounding box center [296, 111] width 86 height 17
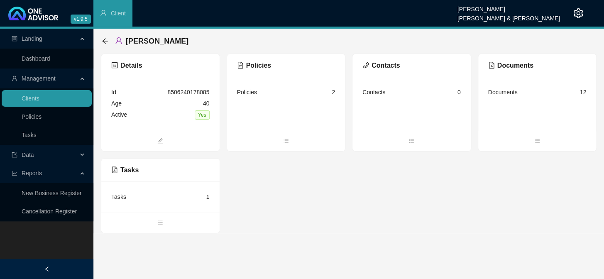
click at [519, 91] on div "Documents 12" at bounding box center [537, 92] width 98 height 11
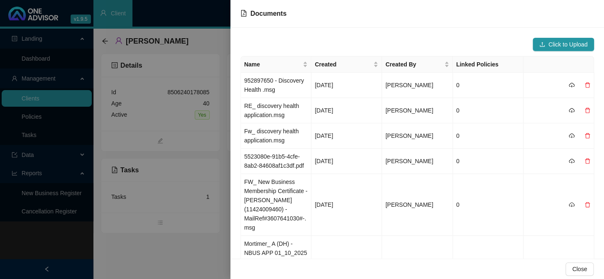
click at [180, 138] on div at bounding box center [302, 139] width 604 height 279
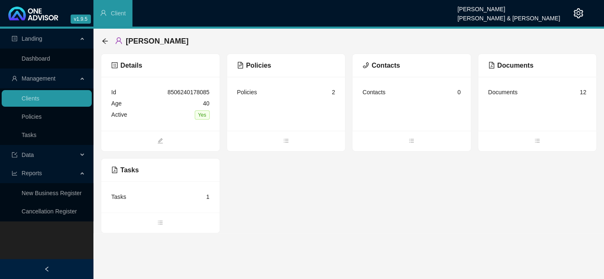
click at [521, 91] on div "Documents 12" at bounding box center [537, 92] width 98 height 11
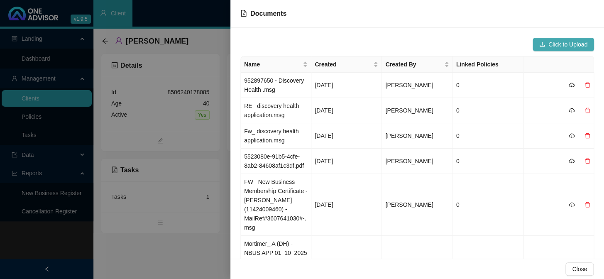
click at [548, 42] on span "Click to Upload" at bounding box center [567, 44] width 39 height 9
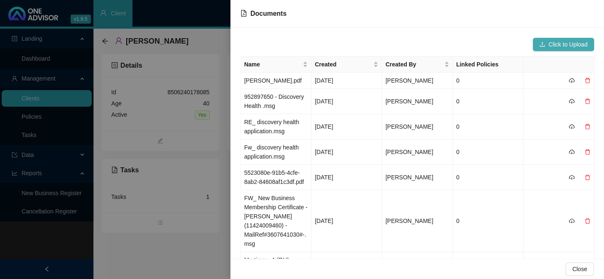
click at [548, 40] on span "Click to Upload" at bounding box center [567, 44] width 39 height 9
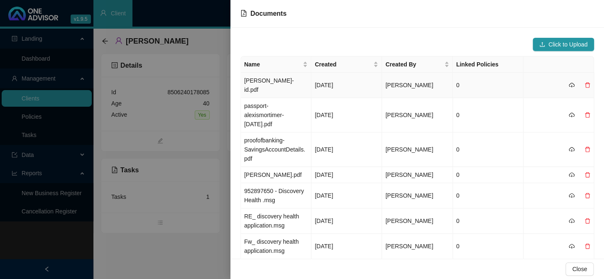
click at [459, 79] on td "0" at bounding box center [488, 85] width 71 height 25
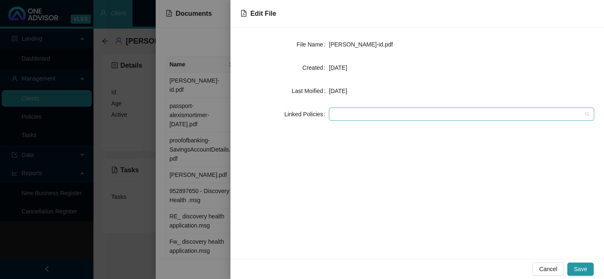
click at [366, 116] on div at bounding box center [456, 114] width 253 height 6
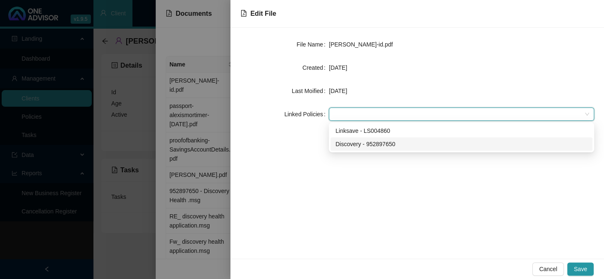
click at [307, 146] on div "File Name gail-id.pdf Created Aug 26, 2025 Last Moified Aug 26, 2025 Linked Pol…" at bounding box center [417, 143] width 374 height 231
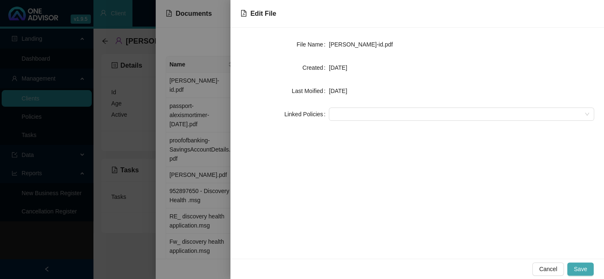
click at [579, 266] on span "Save" at bounding box center [580, 268] width 13 height 9
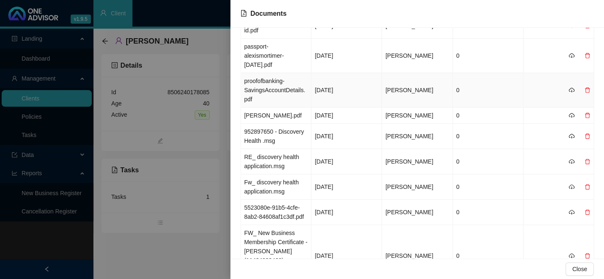
scroll to position [75, 0]
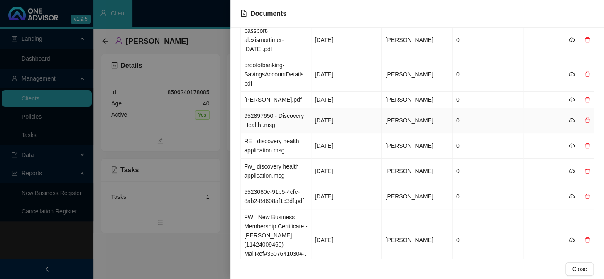
click at [469, 111] on td "0" at bounding box center [488, 120] width 71 height 25
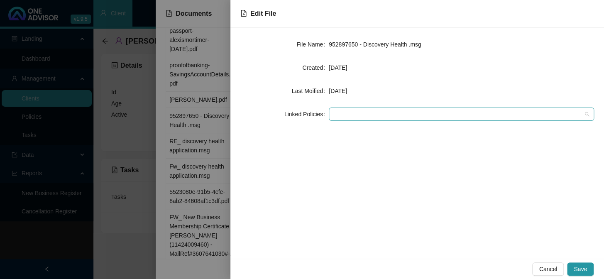
click at [379, 113] on div at bounding box center [456, 114] width 253 height 6
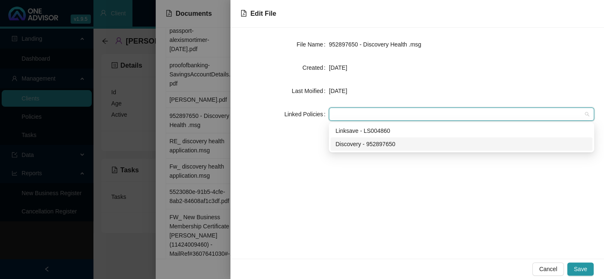
click at [370, 147] on div "Discovery - 952897650" at bounding box center [461, 144] width 252 height 9
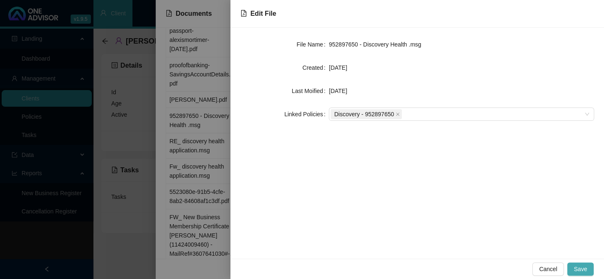
click at [578, 269] on span "Save" at bounding box center [580, 268] width 13 height 9
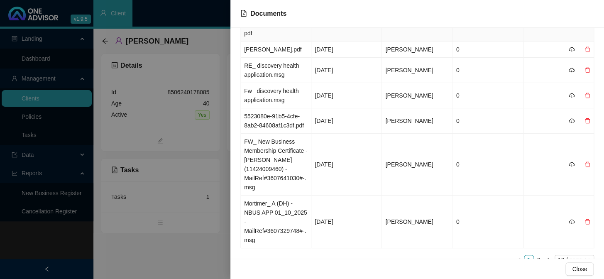
scroll to position [154, 0]
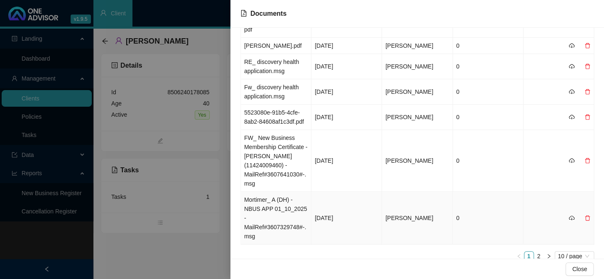
click at [456, 203] on td "0" at bounding box center [488, 218] width 71 height 53
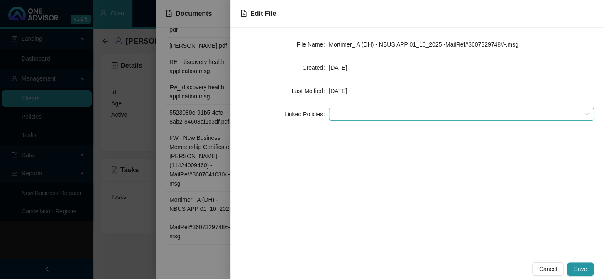
click at [361, 115] on div at bounding box center [456, 114] width 253 height 6
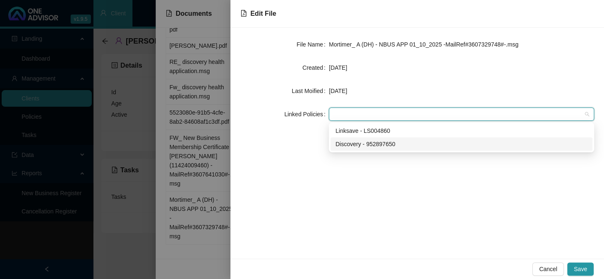
click at [359, 142] on div "Discovery - 952897650" at bounding box center [461, 144] width 252 height 9
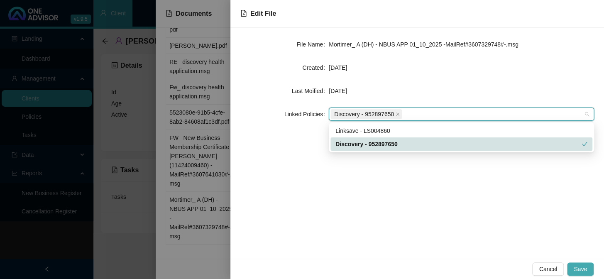
click at [576, 263] on button "Save" at bounding box center [580, 268] width 27 height 13
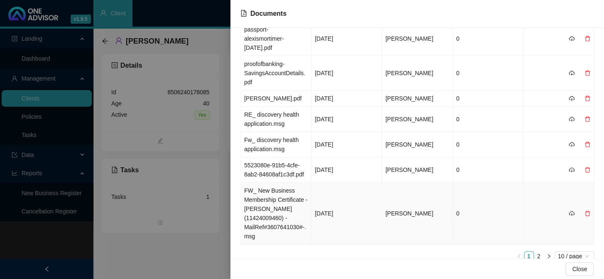
click at [409, 210] on span "[PERSON_NAME]" at bounding box center [409, 213] width 48 height 7
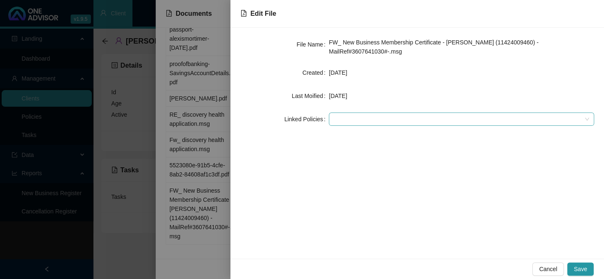
click at [399, 122] on div at bounding box center [456, 119] width 253 height 6
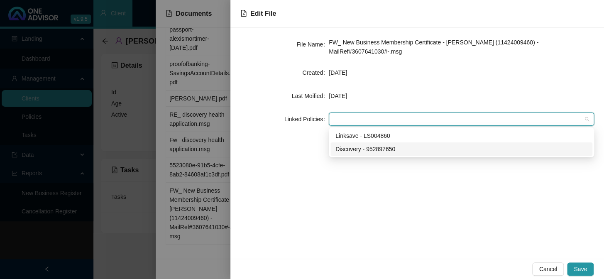
click at [362, 148] on div "Discovery - 952897650" at bounding box center [461, 148] width 252 height 9
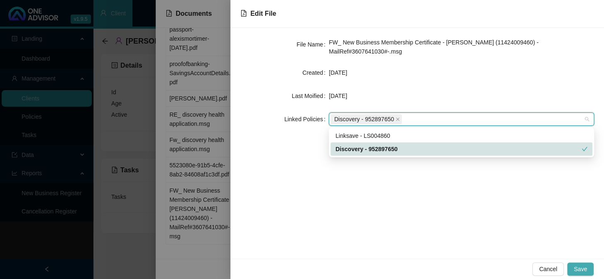
click at [580, 263] on button "Save" at bounding box center [580, 268] width 27 height 13
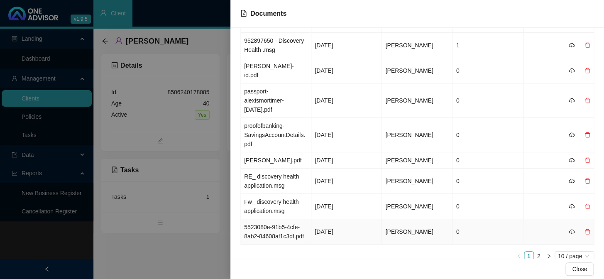
click at [455, 219] on td "0" at bounding box center [488, 231] width 71 height 25
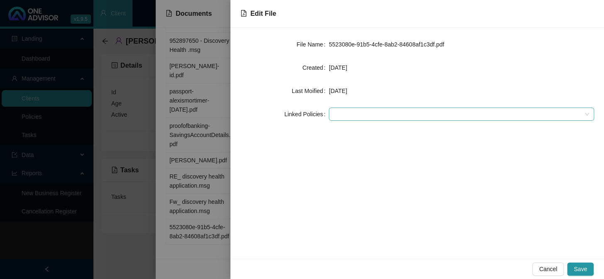
click at [345, 111] on div at bounding box center [456, 114] width 253 height 6
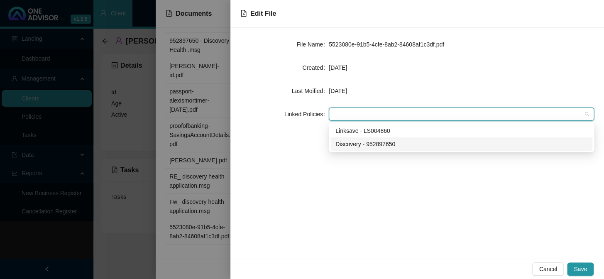
click at [358, 144] on div "Discovery - 952897650" at bounding box center [461, 144] width 252 height 9
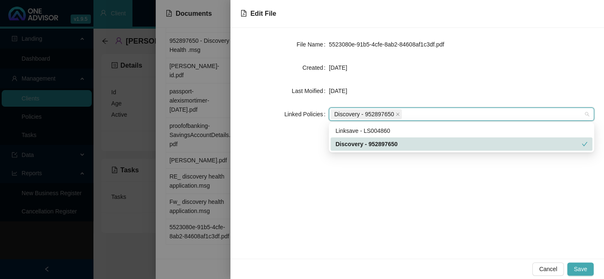
click at [580, 269] on span "Save" at bounding box center [580, 268] width 13 height 9
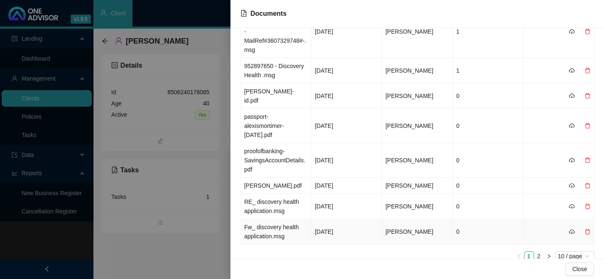
click at [435, 219] on td "[PERSON_NAME]" at bounding box center [417, 231] width 71 height 25
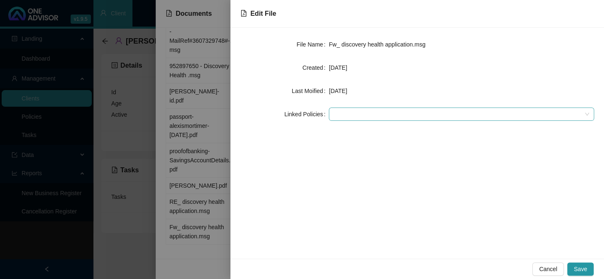
click at [381, 115] on div at bounding box center [456, 114] width 253 height 6
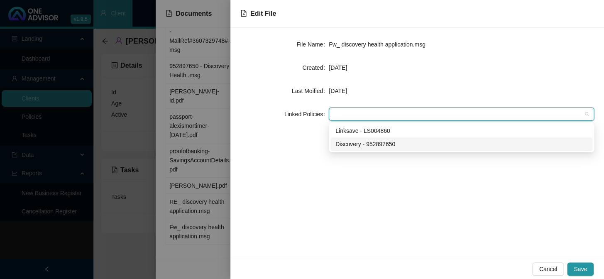
click at [368, 143] on div "Discovery - 952897650" at bounding box center [461, 144] width 252 height 9
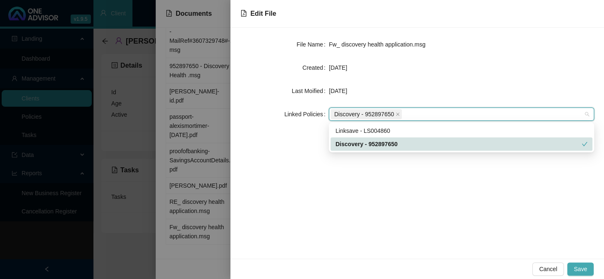
click at [577, 265] on span "Save" at bounding box center [580, 268] width 13 height 9
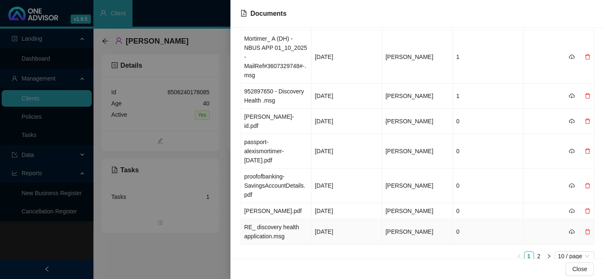
click at [409, 228] on span "[PERSON_NAME]" at bounding box center [409, 231] width 48 height 7
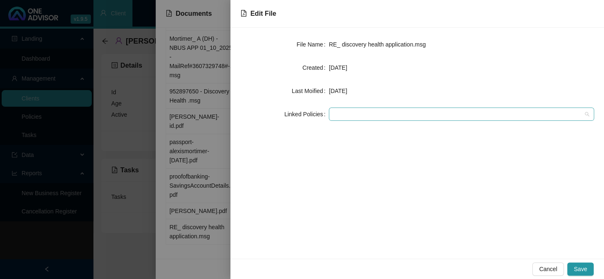
click at [347, 112] on div at bounding box center [456, 114] width 253 height 6
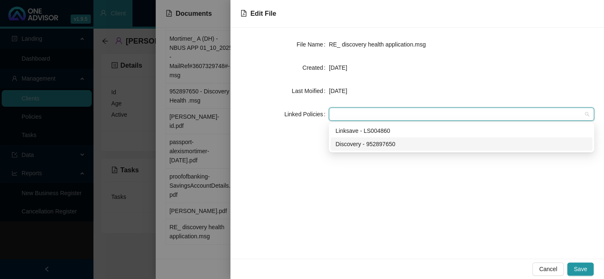
click at [381, 146] on div "Discovery - 952897650" at bounding box center [461, 144] width 252 height 9
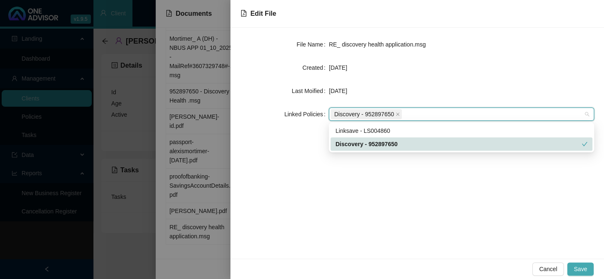
click at [580, 274] on button "Save" at bounding box center [580, 268] width 27 height 13
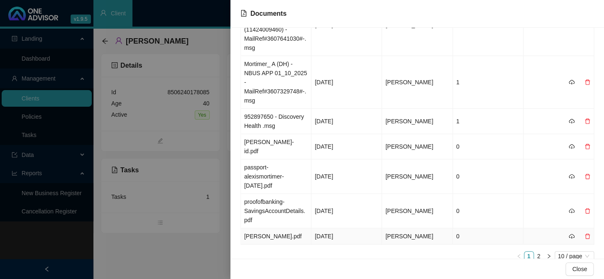
click at [423, 233] on span "[PERSON_NAME]" at bounding box center [409, 236] width 48 height 7
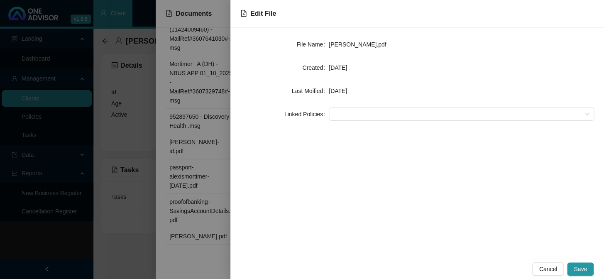
click at [219, 183] on div at bounding box center [302, 139] width 604 height 279
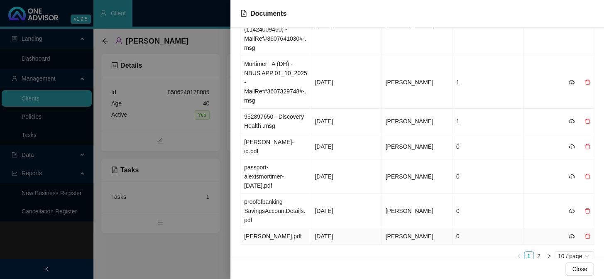
click at [417, 233] on span "[PERSON_NAME]" at bounding box center [409, 236] width 48 height 7
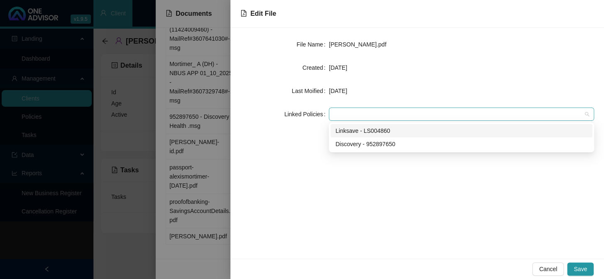
click at [376, 115] on div at bounding box center [456, 114] width 253 height 6
click at [365, 129] on div "Linksave - LS004860" at bounding box center [461, 130] width 252 height 9
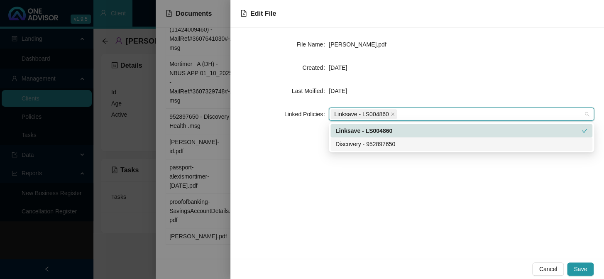
click at [378, 147] on div "Discovery - 952897650" at bounding box center [461, 144] width 252 height 9
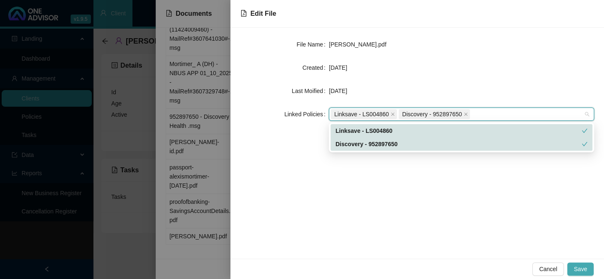
click at [576, 266] on span "Save" at bounding box center [580, 268] width 13 height 9
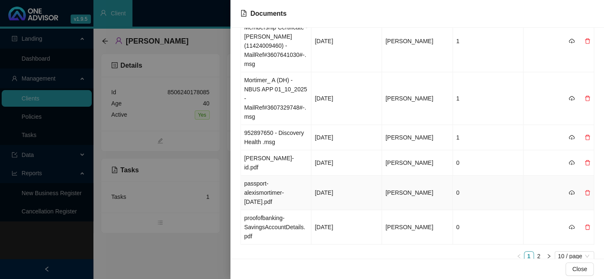
click at [415, 189] on span "[PERSON_NAME]" at bounding box center [409, 192] width 48 height 7
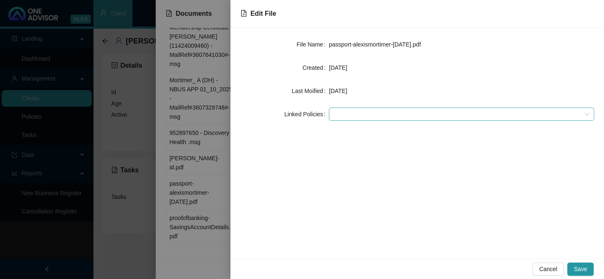
click at [376, 111] on div at bounding box center [456, 114] width 253 height 6
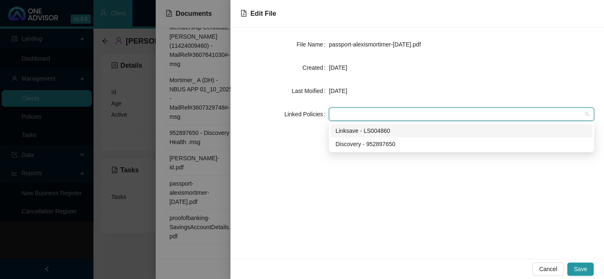
click at [357, 131] on div "Linksave - LS004860" at bounding box center [461, 130] width 252 height 9
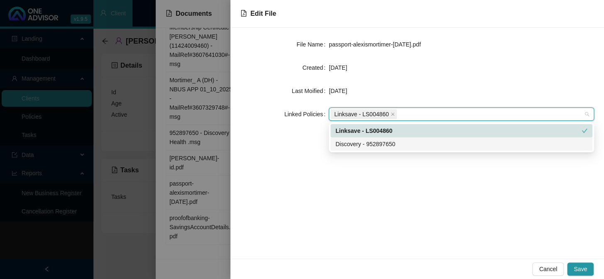
click at [356, 145] on div "Discovery - 952897650" at bounding box center [461, 144] width 252 height 9
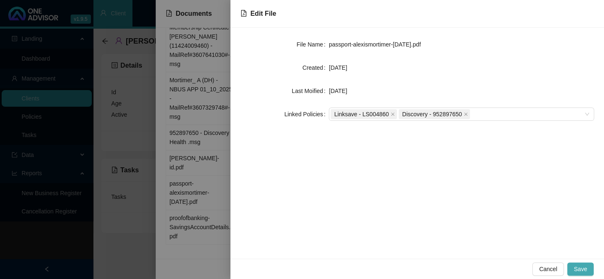
click at [589, 270] on button "Save" at bounding box center [580, 268] width 27 height 13
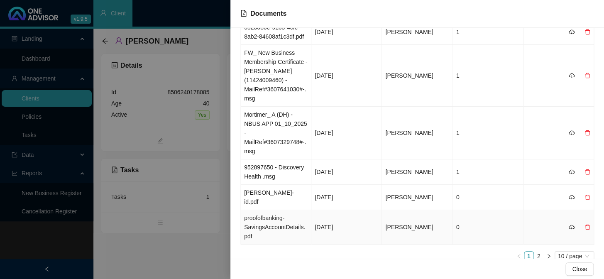
click at [419, 224] on span "[PERSON_NAME]" at bounding box center [409, 227] width 48 height 7
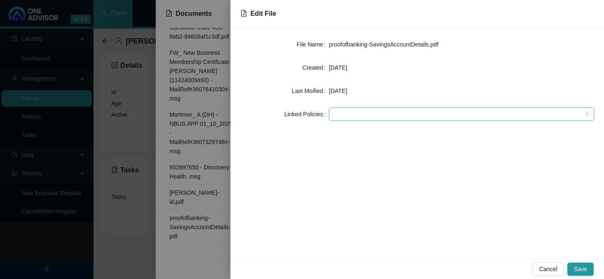
click at [365, 114] on div at bounding box center [456, 114] width 253 height 6
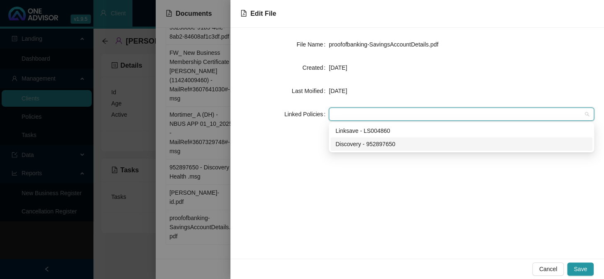
click at [356, 142] on div "Discovery - 952897650" at bounding box center [461, 144] width 252 height 9
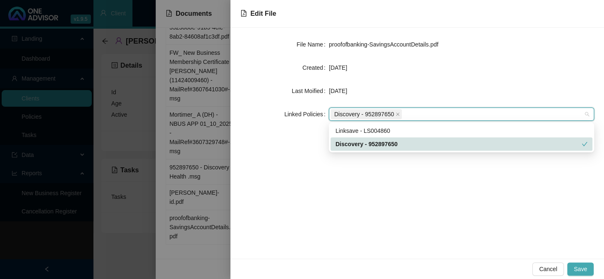
click at [577, 267] on span "Save" at bounding box center [580, 268] width 13 height 9
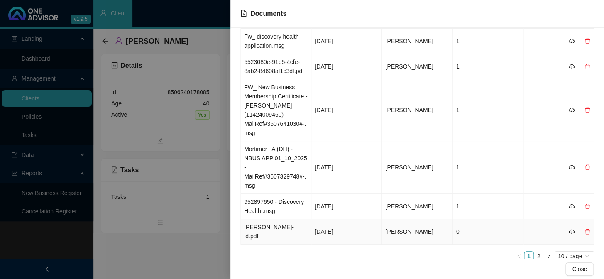
click at [429, 219] on td "[PERSON_NAME]" at bounding box center [417, 231] width 71 height 25
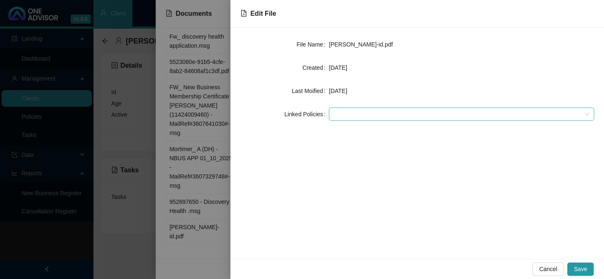
click at [371, 113] on div at bounding box center [456, 114] width 253 height 6
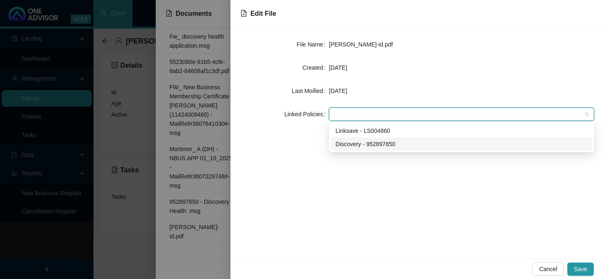
click at [361, 145] on div "Discovery - 952897650" at bounding box center [461, 144] width 252 height 9
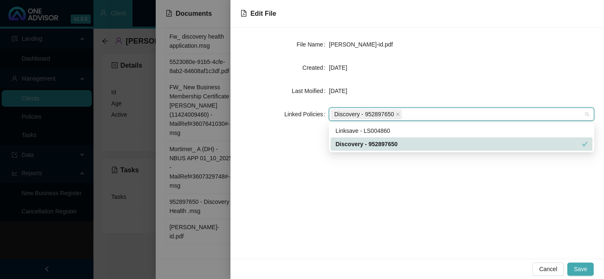
click at [583, 269] on span "Save" at bounding box center [580, 268] width 13 height 9
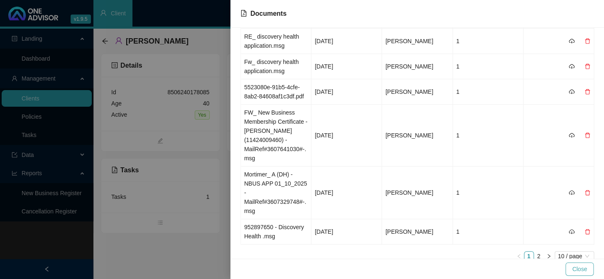
click at [574, 266] on span "Close" at bounding box center [579, 268] width 15 height 9
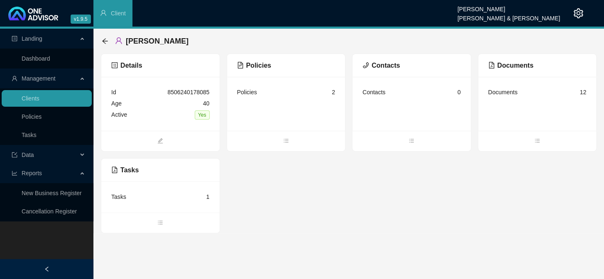
click at [386, 94] on div "Contacts 0" at bounding box center [411, 92] width 98 height 11
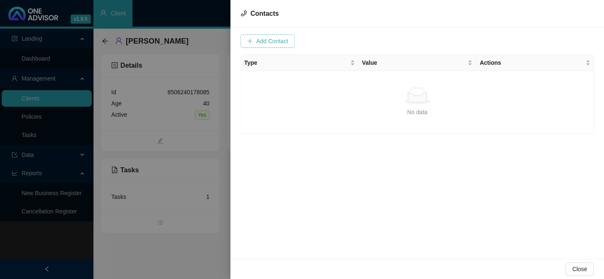
click at [275, 46] on button "Add Contact" at bounding box center [267, 40] width 54 height 13
click at [286, 41] on input "text" at bounding box center [302, 40] width 83 height 13
click at [309, 42] on input "text" at bounding box center [302, 40] width 83 height 13
type input "A"
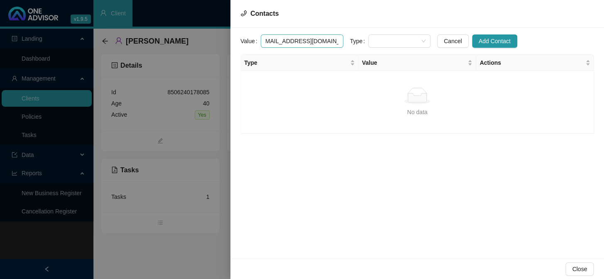
scroll to position [0, 11]
click at [385, 40] on span at bounding box center [399, 41] width 52 height 12
type input "alexissaffronchefs@gmail.com"
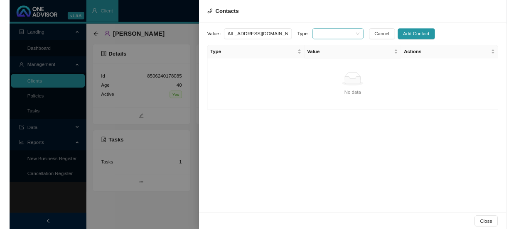
scroll to position [0, 0]
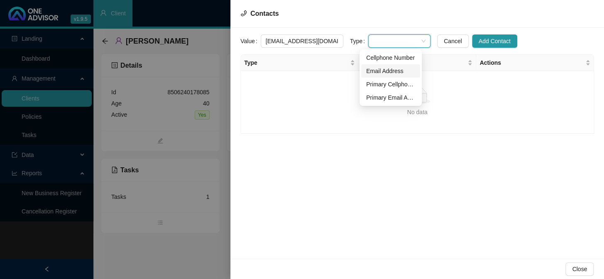
click at [392, 69] on div "Email Address" at bounding box center [390, 70] width 49 height 9
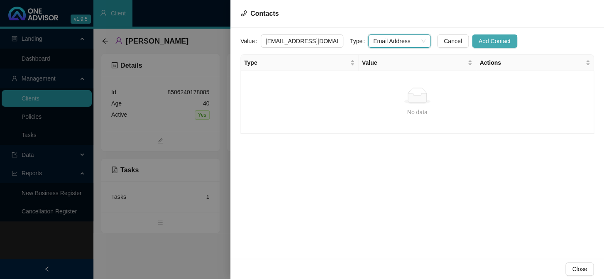
click at [479, 40] on span "Add Contact" at bounding box center [495, 41] width 32 height 9
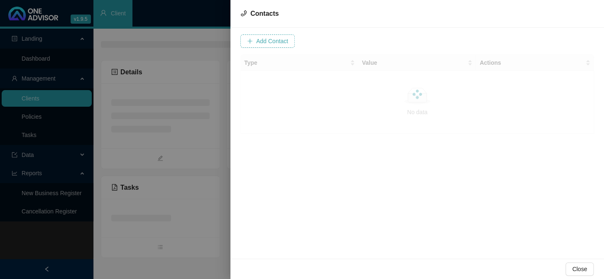
click at [285, 43] on span "Add Contact" at bounding box center [272, 41] width 32 height 9
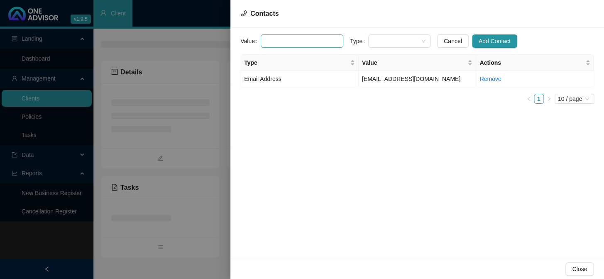
click at [297, 42] on input "text" at bounding box center [302, 40] width 83 height 13
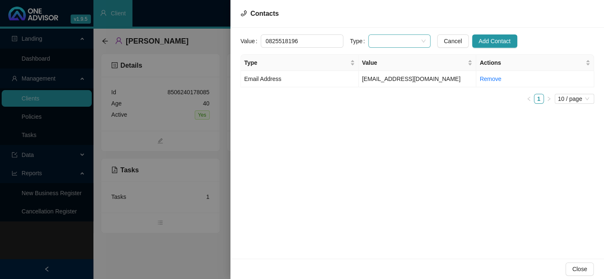
click at [401, 45] on span at bounding box center [399, 41] width 52 height 12
type input "0825518196"
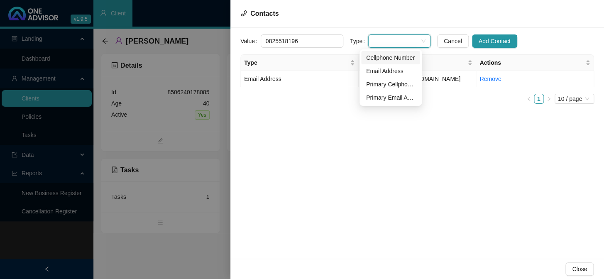
click at [392, 57] on div "Cellphone Number" at bounding box center [390, 57] width 49 height 9
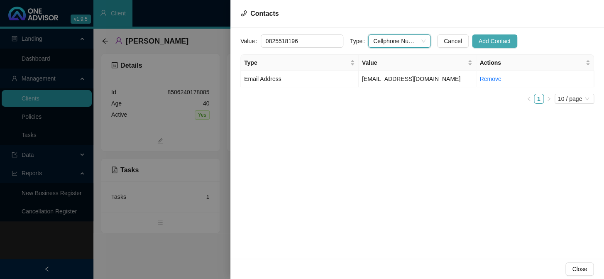
click at [486, 42] on span "Add Contact" at bounding box center [495, 41] width 32 height 9
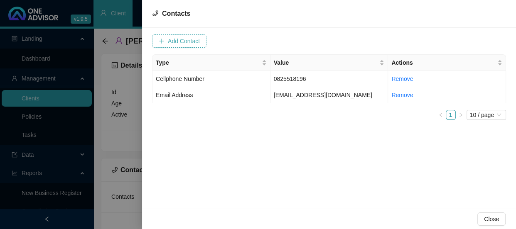
click at [192, 39] on span "Add Contact" at bounding box center [184, 41] width 32 height 9
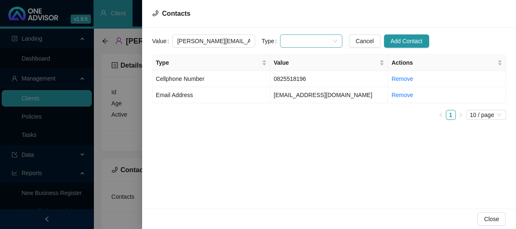
click at [293, 42] on span at bounding box center [311, 41] width 52 height 12
type input "gail@saffronchefs.co.za"
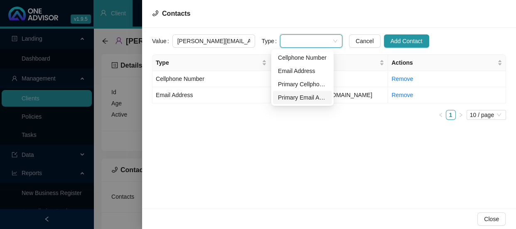
click at [292, 99] on div "Primary Email Address" at bounding box center [302, 97] width 49 height 9
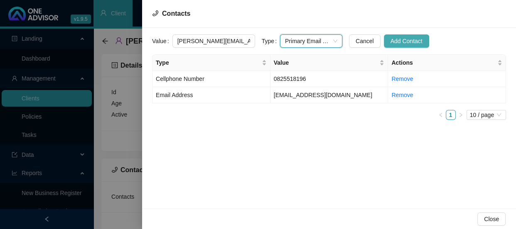
click at [390, 37] on span "Add Contact" at bounding box center [406, 41] width 32 height 9
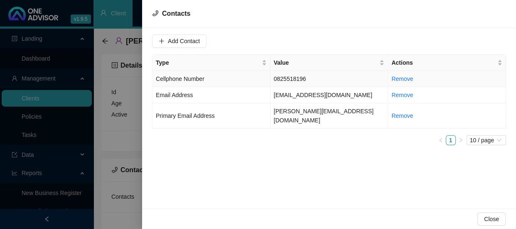
click at [245, 79] on td "Cellphone Number" at bounding box center [211, 79] width 118 height 16
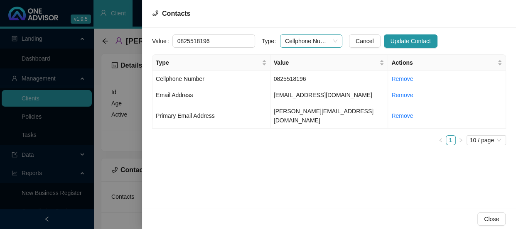
click at [330, 42] on div "Cellphone Number" at bounding box center [311, 40] width 62 height 13
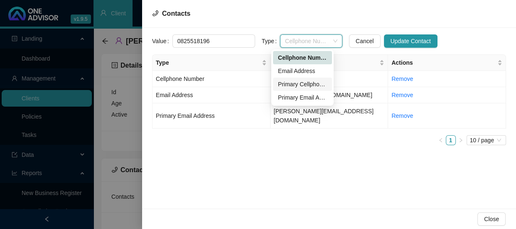
click at [306, 84] on div "Primary Cellphone Number" at bounding box center [302, 84] width 49 height 9
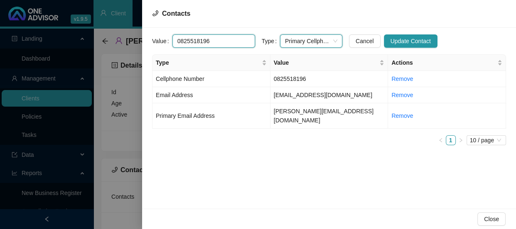
click at [237, 39] on input "0825518196" at bounding box center [213, 40] width 83 height 13
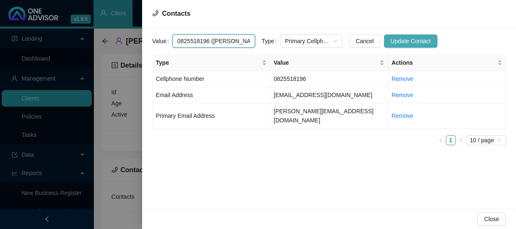
type input "0825518196 (Gail)"
click at [392, 45] on span "Update Contact" at bounding box center [410, 41] width 40 height 9
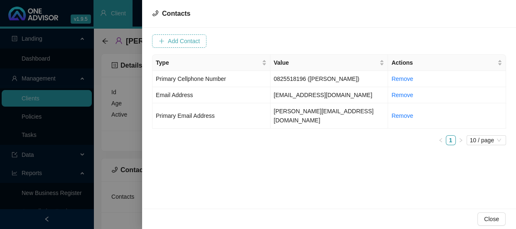
click at [190, 42] on span "Add Contact" at bounding box center [184, 41] width 32 height 9
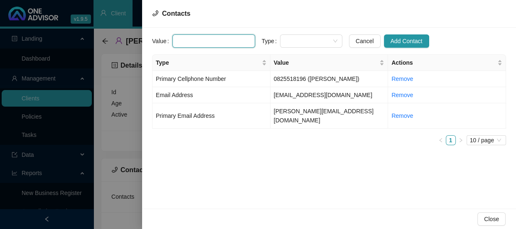
click at [227, 40] on input "text" at bounding box center [213, 40] width 83 height 13
click at [292, 42] on span at bounding box center [311, 41] width 52 height 12
type input "0609634516"
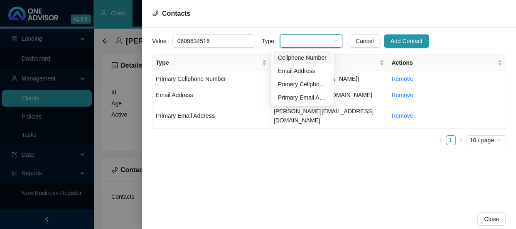
click at [302, 60] on div "Cellphone Number" at bounding box center [302, 57] width 49 height 9
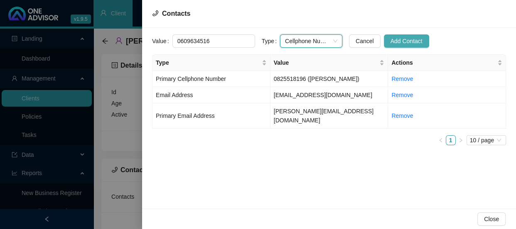
click at [395, 41] on span "Add Contact" at bounding box center [406, 41] width 32 height 9
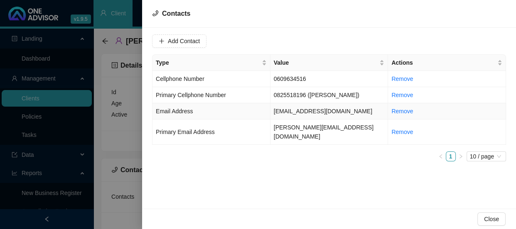
click at [308, 111] on td "alexissaffronchefs@gmail.com" at bounding box center [329, 111] width 118 height 16
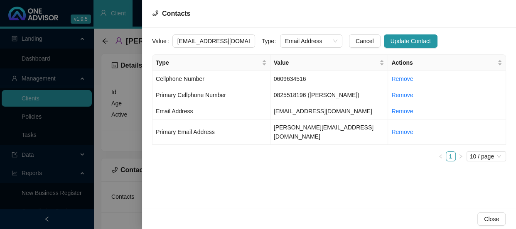
drag, startPoint x: 242, startPoint y: 40, endPoint x: 149, endPoint y: 42, distance: 93.0
click at [149, 42] on div "Value alexissaffronchefs@gmail.com Type Email Address Cancel Update Contact Typ…" at bounding box center [329, 118] width 374 height 181
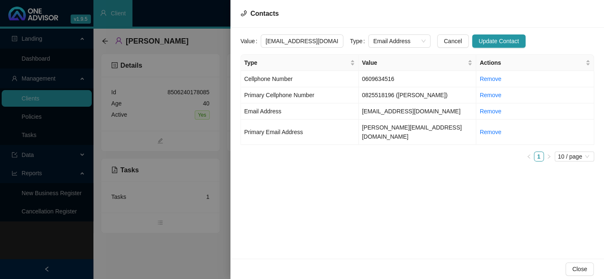
click at [414, 179] on div "Value alexissaffronchefs@gmail.com Type Email Address Cancel Update Contact Typ…" at bounding box center [417, 143] width 374 height 231
click at [188, 197] on div at bounding box center [302, 139] width 604 height 279
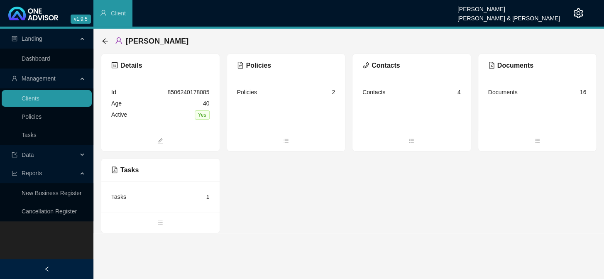
click at [374, 91] on div "Contacts" at bounding box center [373, 92] width 23 height 9
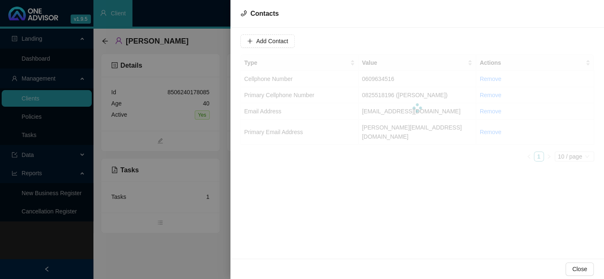
click at [215, 137] on div at bounding box center [302, 139] width 604 height 279
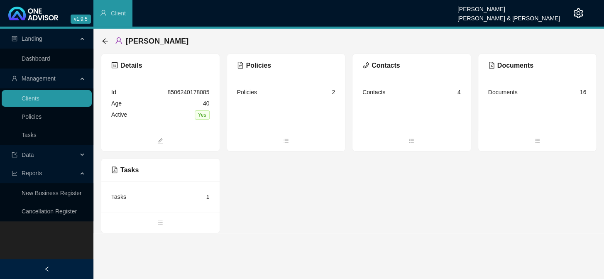
click at [265, 100] on div "Policies 2" at bounding box center [286, 104] width 118 height 54
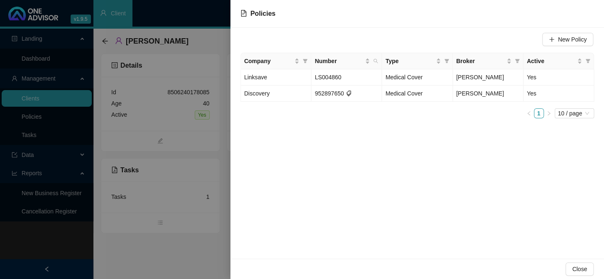
drag, startPoint x: 206, startPoint y: 120, endPoint x: 189, endPoint y: 103, distance: 23.5
click at [206, 120] on div at bounding box center [302, 139] width 604 height 279
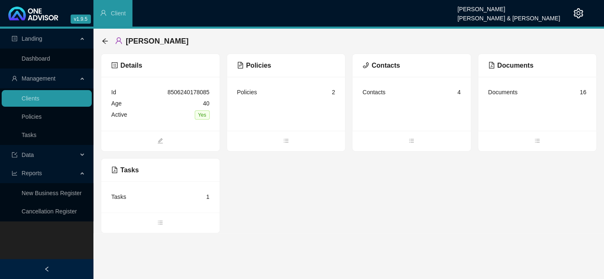
click at [107, 36] on div "[PERSON_NAME]" at bounding box center [148, 41] width 92 height 15
click at [105, 40] on icon "arrow-left" at bounding box center [105, 41] width 7 height 7
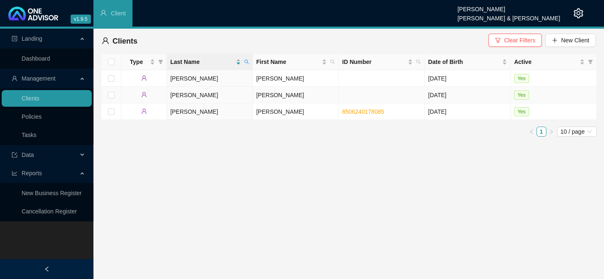
click at [264, 95] on td "[PERSON_NAME]" at bounding box center [296, 95] width 86 height 17
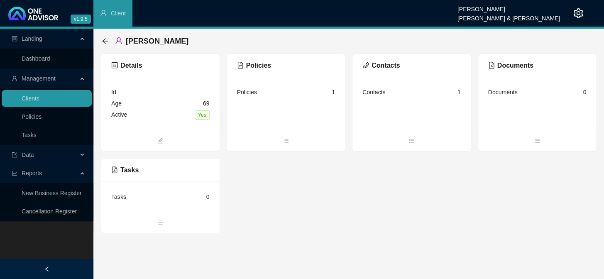
click at [186, 99] on div "Age 69" at bounding box center [160, 103] width 98 height 11
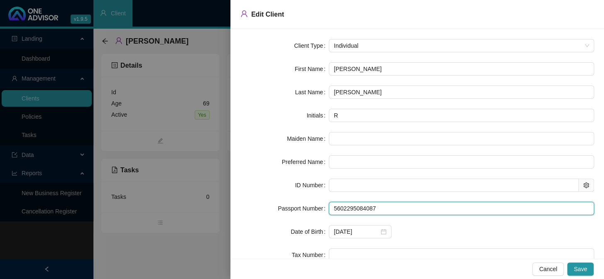
drag, startPoint x: 382, startPoint y: 207, endPoint x: 331, endPoint y: 205, distance: 50.3
click at [331, 205] on input "5602295084087" at bounding box center [461, 208] width 265 height 13
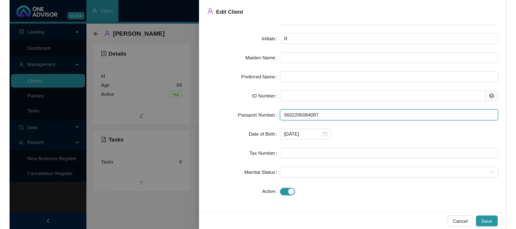
scroll to position [69, 0]
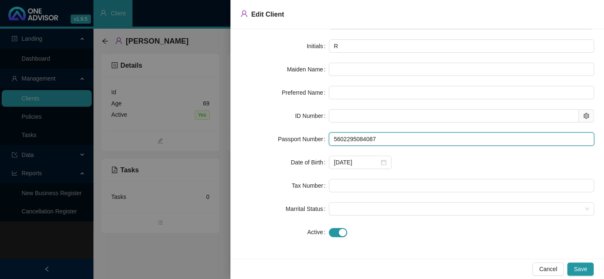
click at [378, 137] on input "5602295084087" at bounding box center [461, 138] width 265 height 13
drag, startPoint x: 378, startPoint y: 137, endPoint x: 328, endPoint y: 140, distance: 49.9
click at [329, 140] on input "5602295084087" at bounding box center [461, 138] width 265 height 13
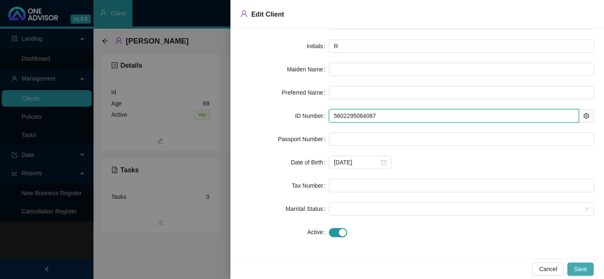
type input "5602295084087"
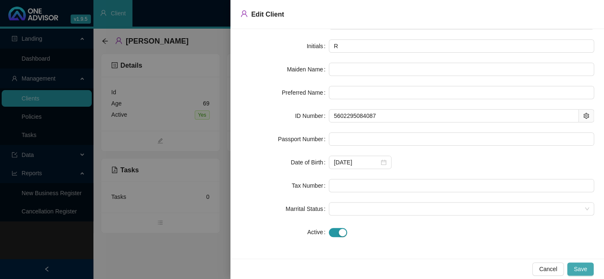
click at [587, 270] on button "Save" at bounding box center [580, 268] width 27 height 13
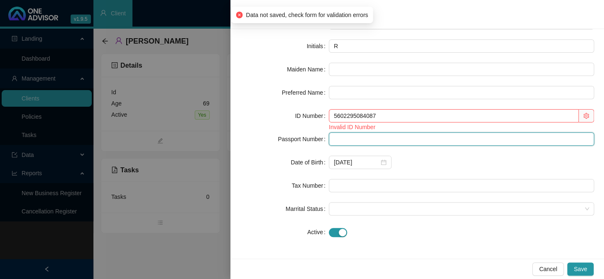
click at [345, 144] on input "text" at bounding box center [461, 138] width 265 height 13
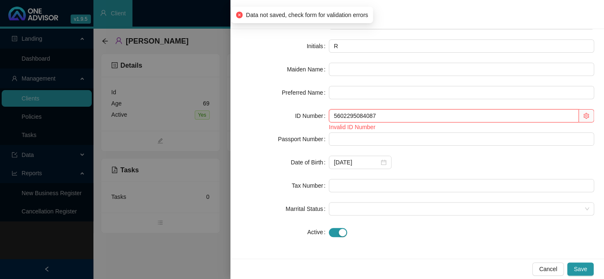
drag, startPoint x: 382, startPoint y: 110, endPoint x: 317, endPoint y: 115, distance: 65.0
click at [317, 115] on div "ID Number 5602295084087 Invalid ID Number" at bounding box center [417, 120] width 354 height 23
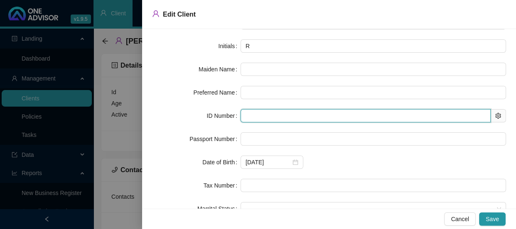
click at [255, 115] on input "text" at bounding box center [365, 115] width 250 height 13
drag, startPoint x: 289, startPoint y: 116, endPoint x: 233, endPoint y: 112, distance: 55.8
click at [233, 112] on div "ID Number 5602295084089" at bounding box center [329, 115] width 354 height 13
type input "5602295084089"
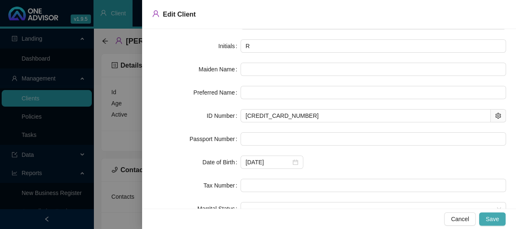
click at [495, 220] on span "Save" at bounding box center [491, 219] width 13 height 9
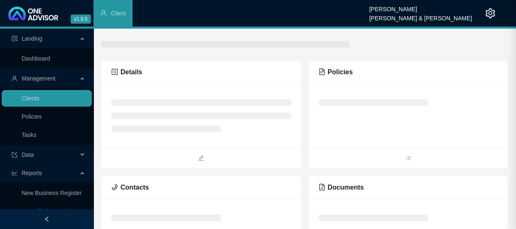
scroll to position [0, 0]
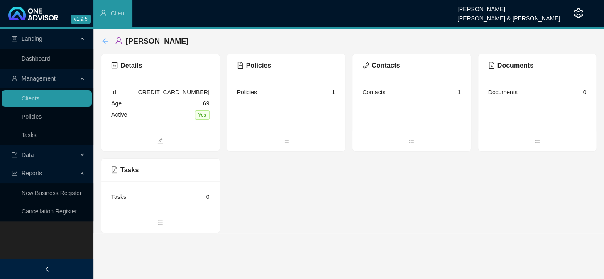
click at [102, 39] on icon "arrow-left" at bounding box center [105, 41] width 7 height 7
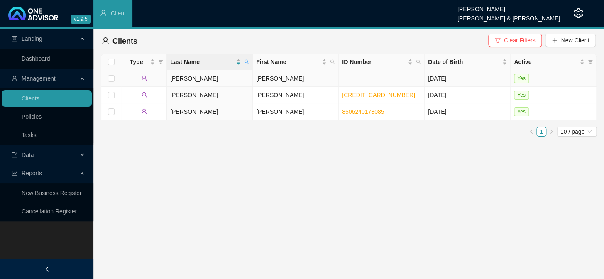
click at [268, 78] on td "[PERSON_NAME]" at bounding box center [296, 78] width 86 height 17
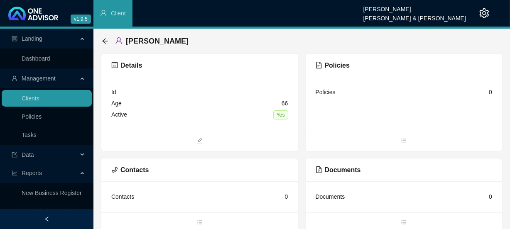
click at [215, 92] on div "Id" at bounding box center [199, 92] width 177 height 11
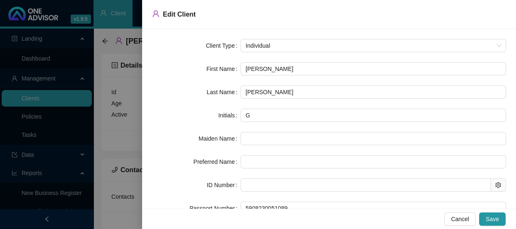
scroll to position [75, 0]
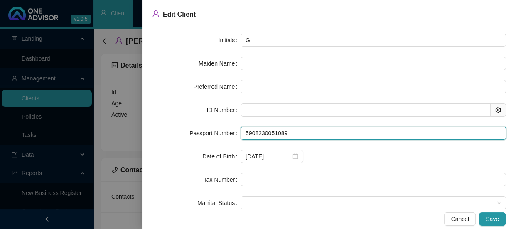
drag, startPoint x: 296, startPoint y: 134, endPoint x: 215, endPoint y: 133, distance: 81.8
click at [215, 133] on div "Passport Number 5908230051089" at bounding box center [329, 133] width 354 height 13
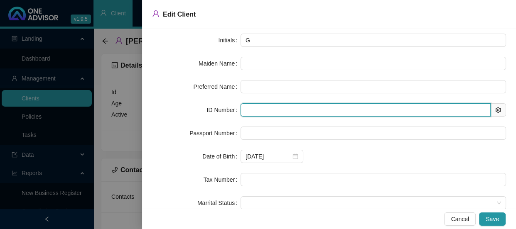
click at [257, 108] on input "text" at bounding box center [365, 109] width 250 height 13
type input "5908230051087"
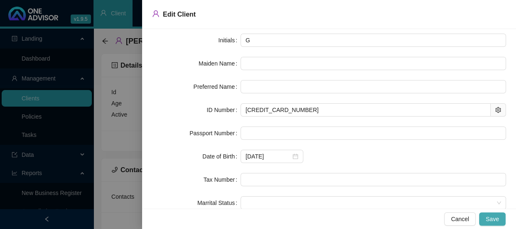
click at [493, 222] on span "Save" at bounding box center [491, 219] width 13 height 9
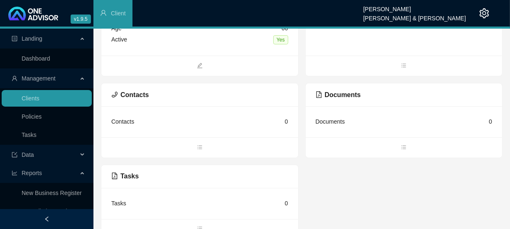
scroll to position [85, 0]
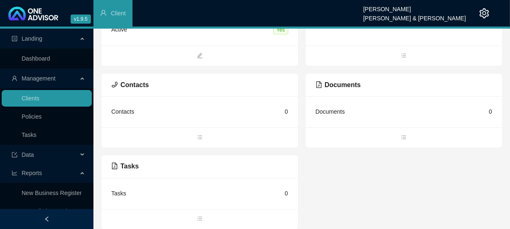
click at [333, 114] on div "Documents" at bounding box center [330, 111] width 29 height 9
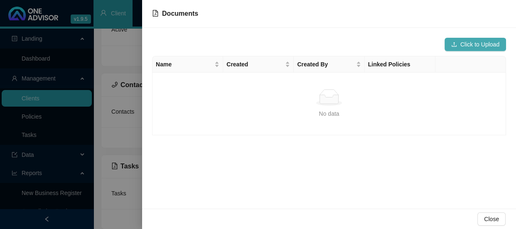
click at [458, 45] on button "Click to Upload" at bounding box center [474, 44] width 61 height 13
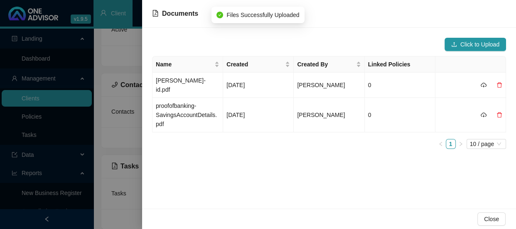
click at [132, 140] on div at bounding box center [258, 114] width 516 height 229
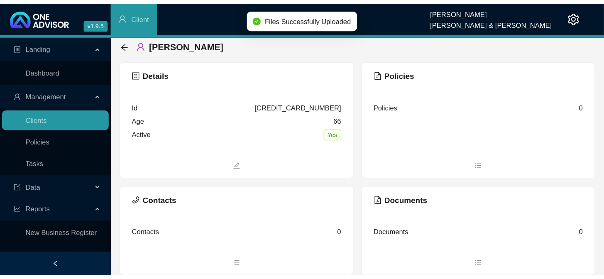
scroll to position [0, 0]
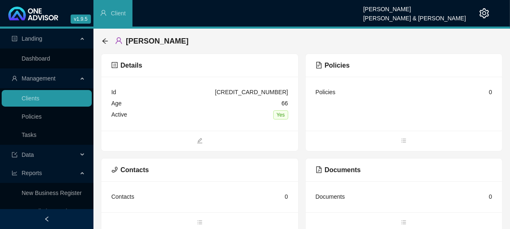
click at [107, 45] on div "Mortimer, Gail" at bounding box center [148, 41] width 92 height 15
click at [148, 194] on div "Contacts 0" at bounding box center [199, 196] width 177 height 11
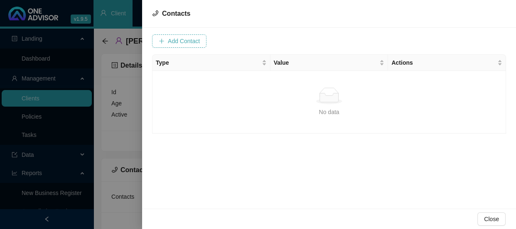
click at [178, 40] on span "Add Contact" at bounding box center [184, 41] width 32 height 9
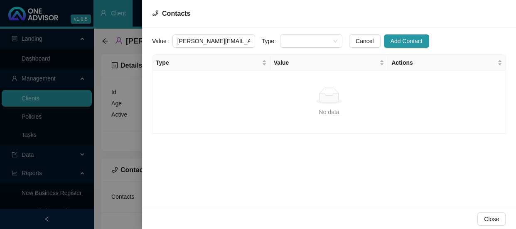
type input "gail@saffronchefs.co.za"
click at [299, 39] on span at bounding box center [311, 41] width 52 height 12
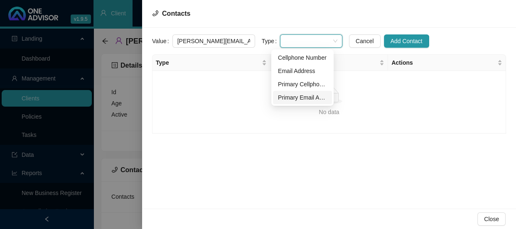
click at [296, 95] on div "Primary Email Address" at bounding box center [302, 97] width 49 height 9
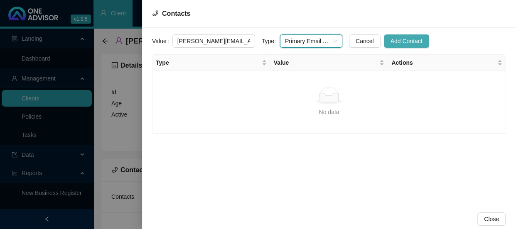
click at [390, 38] on span "Add Contact" at bounding box center [406, 41] width 32 height 9
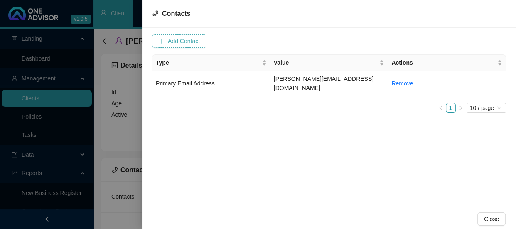
click at [188, 42] on span "Add Contact" at bounding box center [184, 41] width 32 height 9
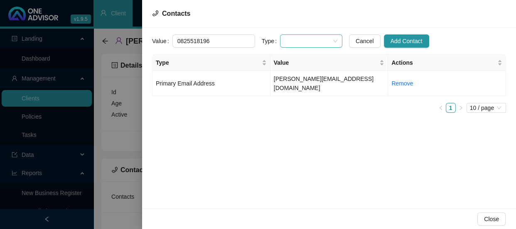
click at [286, 40] on span at bounding box center [311, 41] width 52 height 12
type input "0825518196"
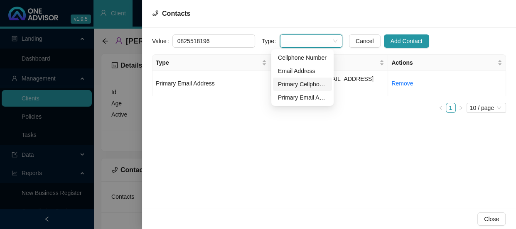
click at [289, 83] on div "Primary Cellphone Number" at bounding box center [302, 84] width 49 height 9
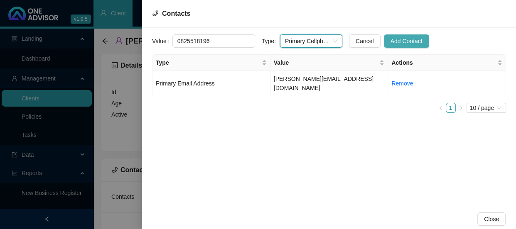
click at [390, 41] on span "Add Contact" at bounding box center [406, 41] width 32 height 9
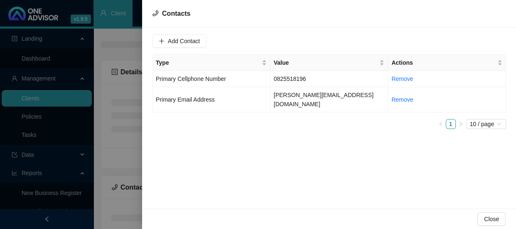
click at [137, 132] on div at bounding box center [258, 114] width 516 height 229
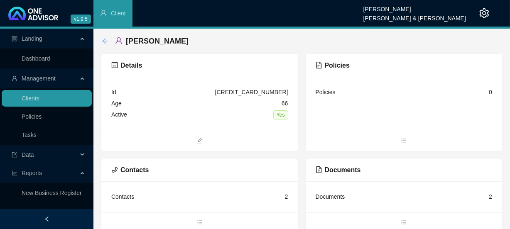
click at [103, 38] on icon "arrow-left" at bounding box center [105, 41] width 7 height 7
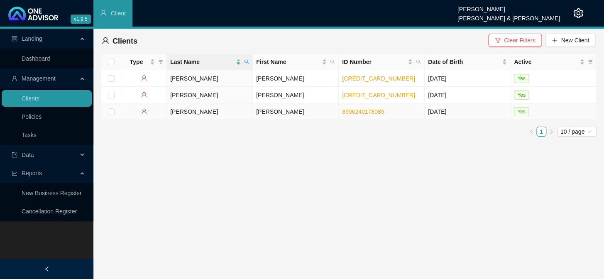
click at [261, 115] on td "[PERSON_NAME]" at bounding box center [296, 111] width 86 height 17
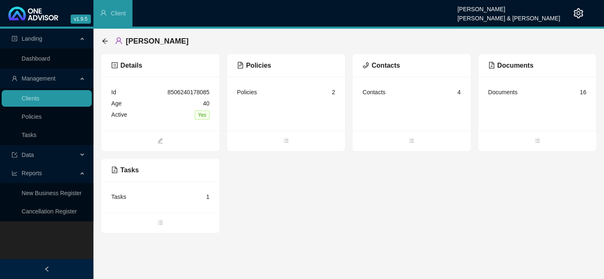
click at [504, 94] on div "Documents" at bounding box center [502, 92] width 29 height 9
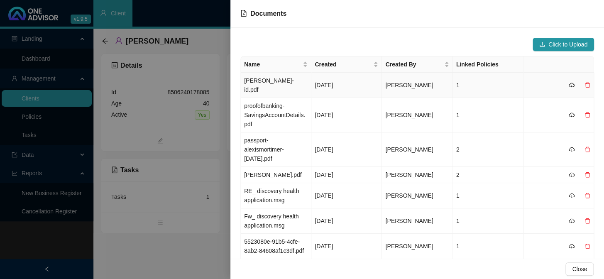
click at [456, 80] on td "1" at bounding box center [488, 85] width 71 height 25
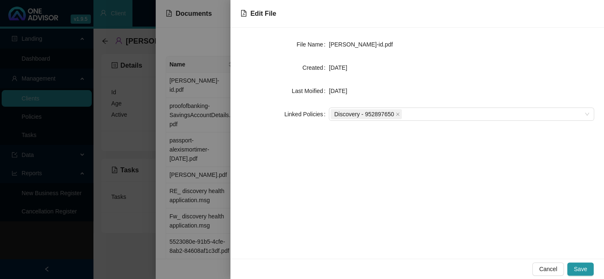
click at [228, 98] on div at bounding box center [302, 139] width 604 height 279
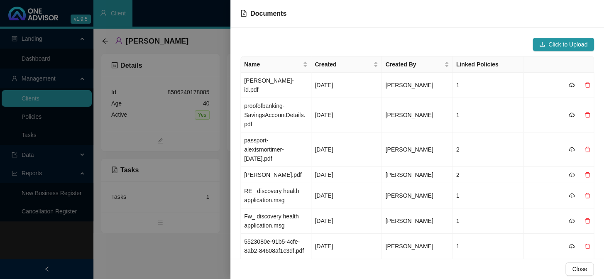
click at [205, 155] on div at bounding box center [302, 139] width 604 height 279
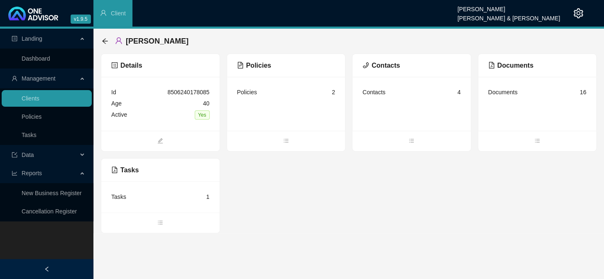
click at [109, 42] on div "[PERSON_NAME]" at bounding box center [148, 41] width 92 height 15
click at [105, 42] on icon "arrow-left" at bounding box center [105, 41] width 7 height 7
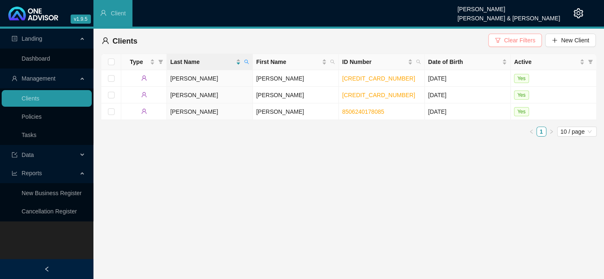
click at [511, 40] on span "Clear Filters" at bounding box center [519, 40] width 31 height 9
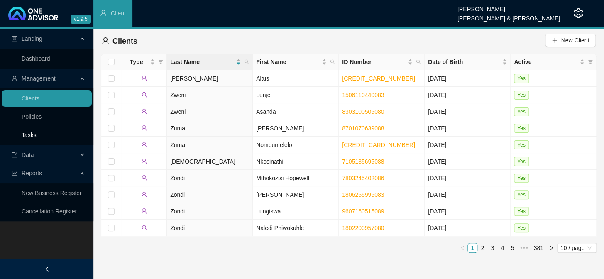
click at [30, 135] on link "Tasks" at bounding box center [29, 135] width 15 height 7
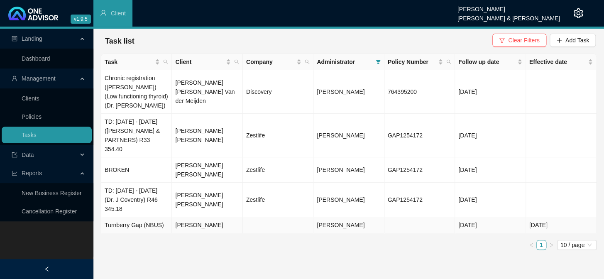
click at [209, 217] on td "[PERSON_NAME]" at bounding box center [207, 225] width 71 height 16
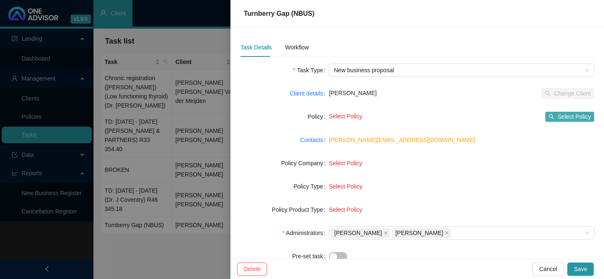
click at [558, 117] on span "Select Policy" at bounding box center [574, 116] width 33 height 9
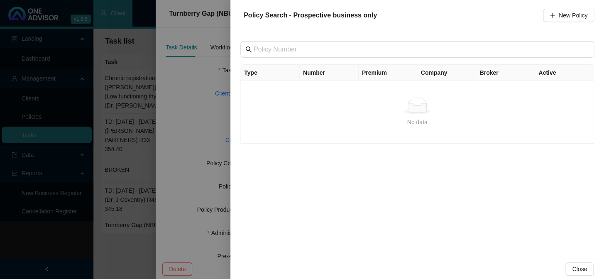
click at [193, 112] on div at bounding box center [302, 139] width 604 height 279
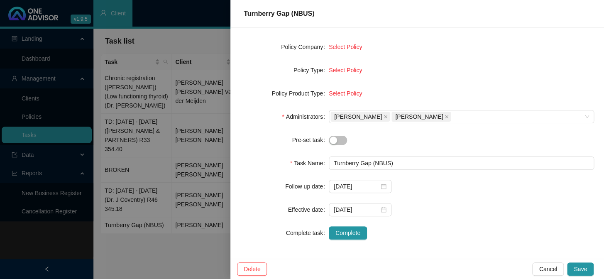
scroll to position [4, 0]
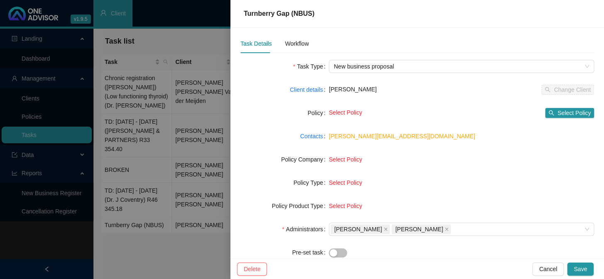
click at [356, 157] on span "Select Policy" at bounding box center [345, 159] width 33 height 7
click at [384, 162] on div "Select Policy" at bounding box center [461, 159] width 265 height 9
click at [344, 158] on span "Select Policy" at bounding box center [345, 159] width 33 height 7
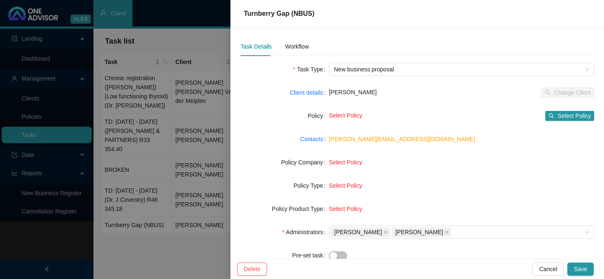
scroll to position [0, 0]
click at [302, 44] on div "Workflow" at bounding box center [297, 47] width 24 height 9
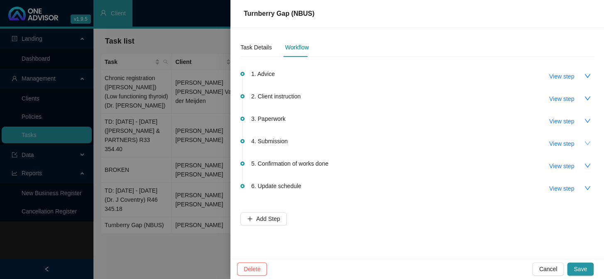
click at [587, 141] on icon "down" at bounding box center [587, 143] width 7 height 7
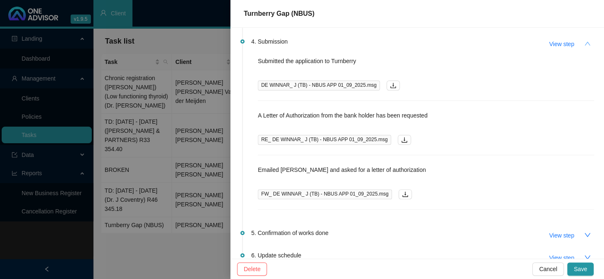
scroll to position [113, 0]
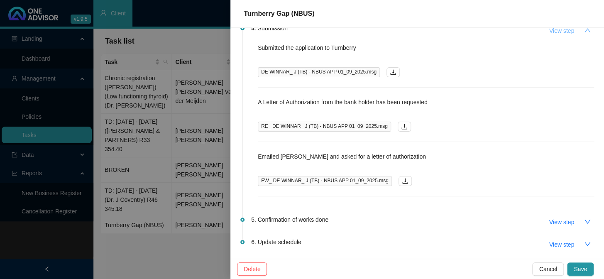
click at [560, 29] on span "View step" at bounding box center [561, 30] width 25 height 9
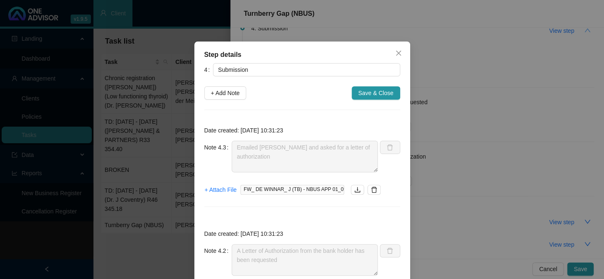
click at [462, 149] on div "Step details 4 Submission + Add Note Save & Close Date created: 2025-08-25 10:3…" at bounding box center [302, 139] width 604 height 279
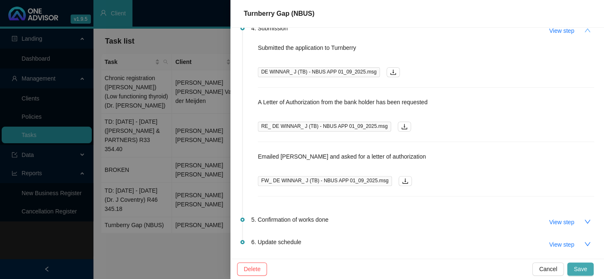
click at [586, 267] on span "Save" at bounding box center [580, 268] width 13 height 9
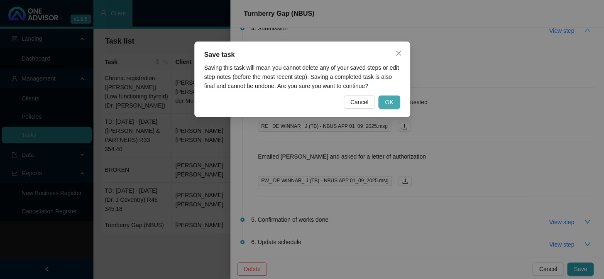
click at [387, 99] on span "OK" at bounding box center [389, 102] width 8 height 9
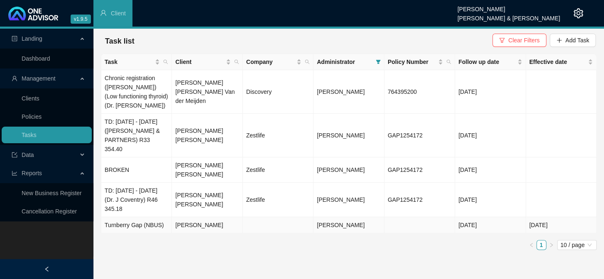
click at [328, 222] on span "[PERSON_NAME]" at bounding box center [341, 225] width 48 height 7
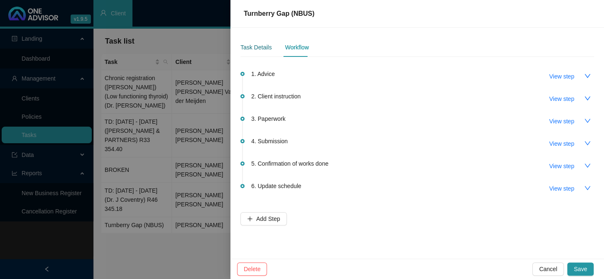
click at [255, 47] on div "Task Details" at bounding box center [255, 47] width 31 height 9
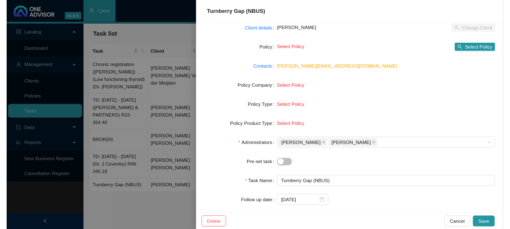
scroll to position [116, 0]
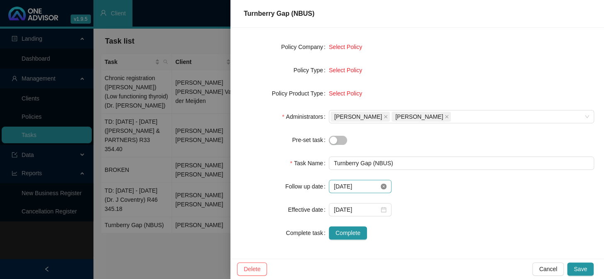
click at [384, 184] on icon "close-circle" at bounding box center [384, 187] width 6 height 6
click at [359, 184] on input at bounding box center [356, 186] width 45 height 9
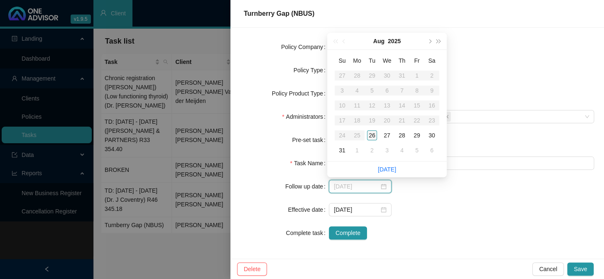
type input "[DATE]"
click at [357, 150] on div "1" at bounding box center [357, 150] width 10 height 10
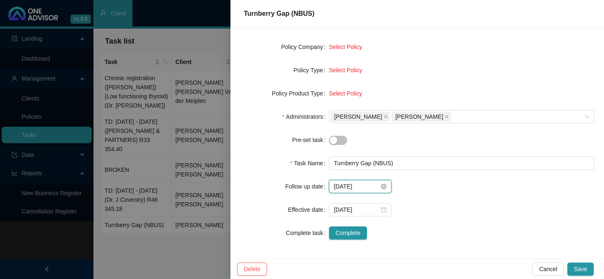
click at [348, 184] on input "2025-09-01" at bounding box center [356, 186] width 45 height 9
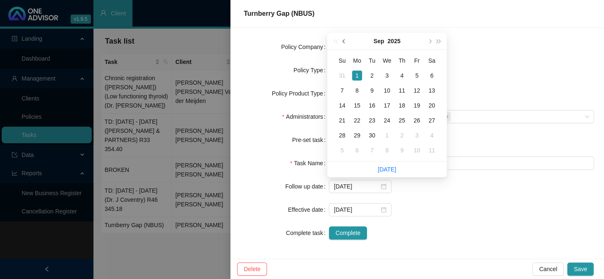
click at [344, 42] on span "prev-year" at bounding box center [345, 41] width 4 height 4
type input "[DATE]"
click at [385, 133] on div "27" at bounding box center [387, 135] width 10 height 10
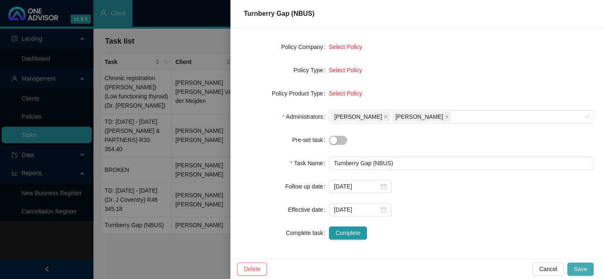
click at [576, 266] on span "Save" at bounding box center [580, 268] width 13 height 9
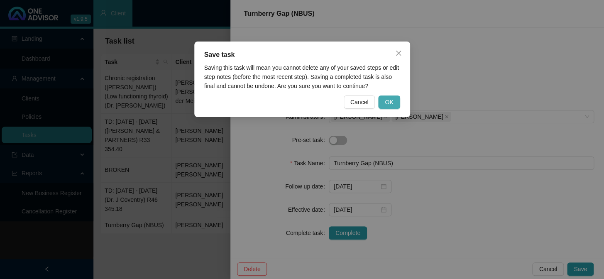
click at [384, 95] on button "OK" at bounding box center [389, 101] width 22 height 13
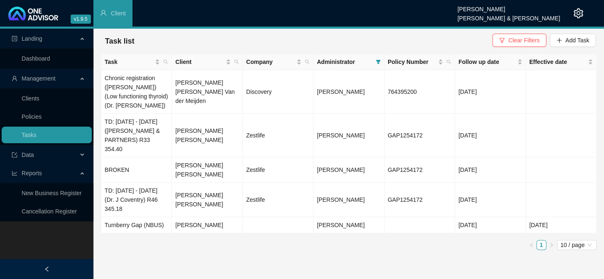
click at [277, 240] on ul "1 10 / page" at bounding box center [349, 245] width 496 height 10
click at [196, 183] on td "[PERSON_NAME] [PERSON_NAME]" at bounding box center [207, 200] width 71 height 34
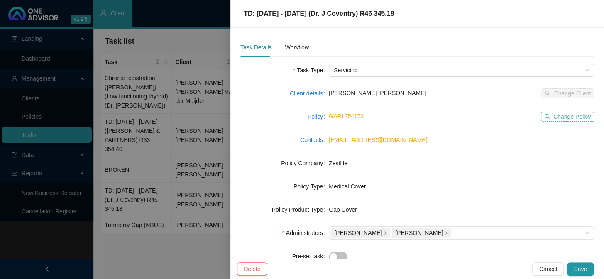
click at [569, 117] on span "Change Policy" at bounding box center [571, 116] width 37 height 9
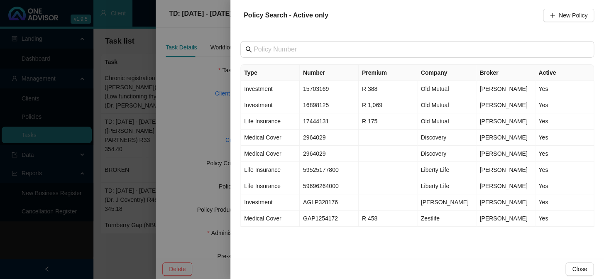
click at [140, 224] on div at bounding box center [302, 139] width 604 height 279
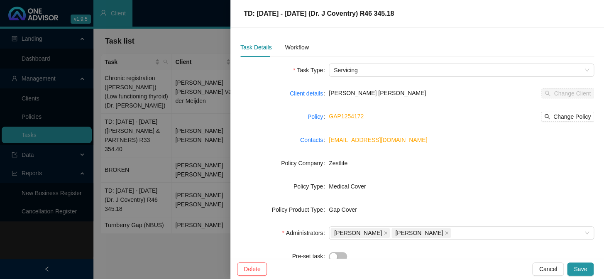
click at [140, 224] on div at bounding box center [302, 139] width 604 height 279
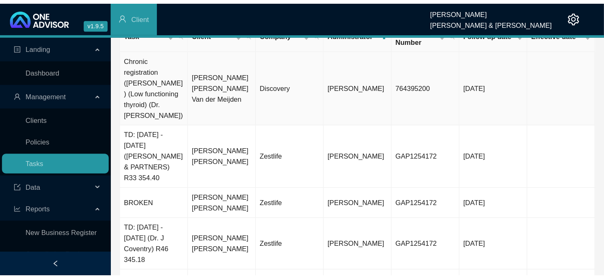
scroll to position [0, 0]
